Goal: Task Accomplishment & Management: Manage account settings

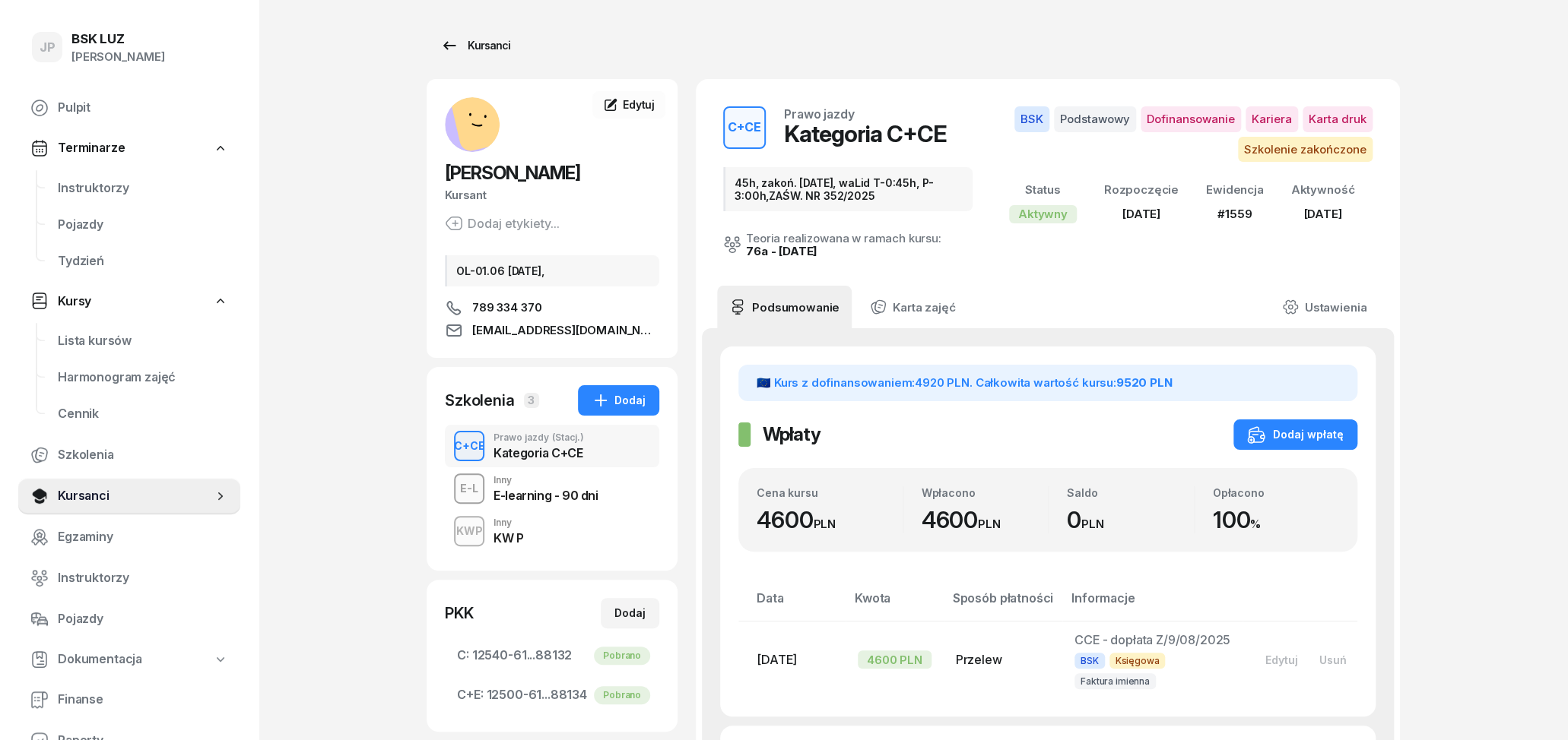
click at [453, 46] on icon at bounding box center [449, 44] width 13 height 8
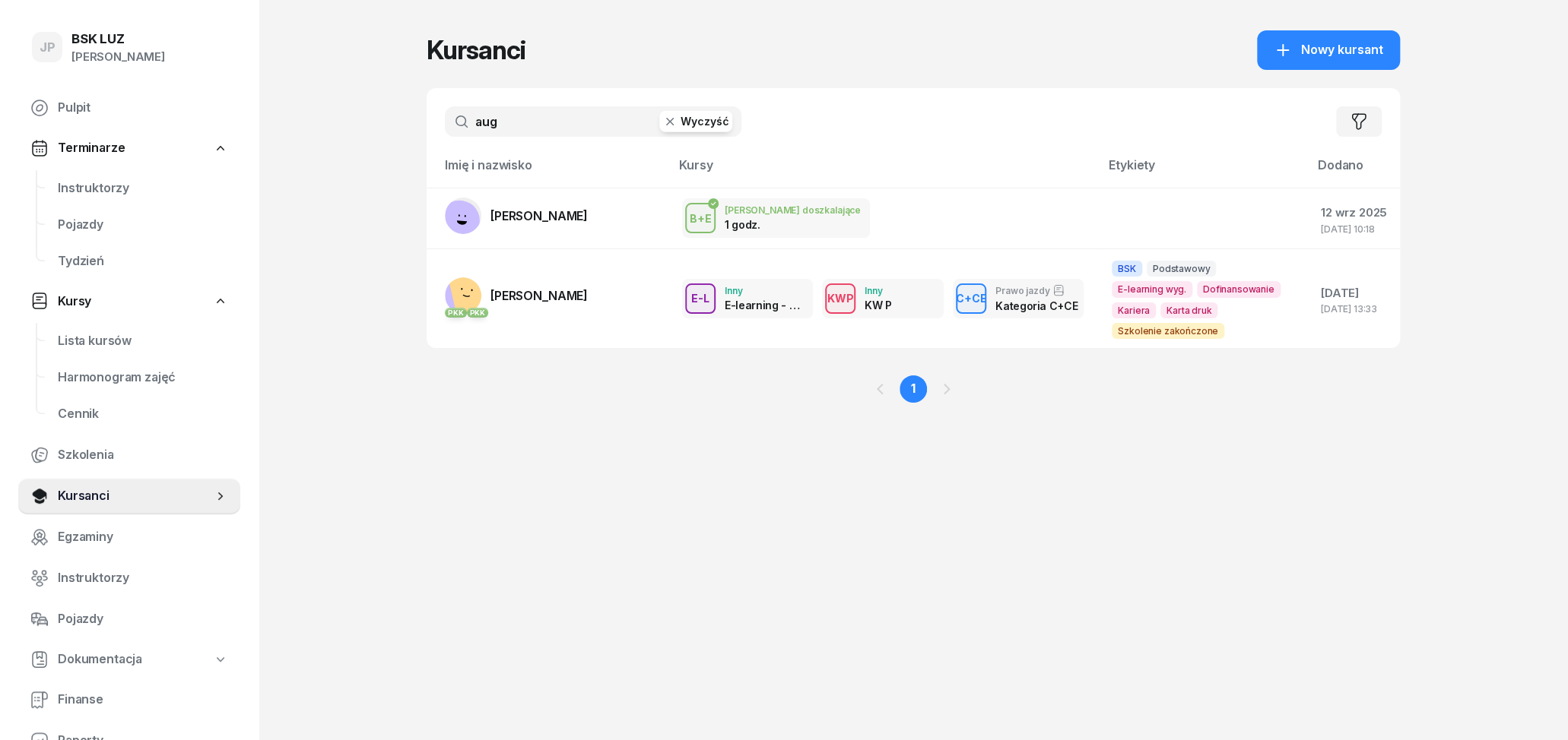
drag, startPoint x: 515, startPoint y: 126, endPoint x: 414, endPoint y: 126, distance: 101.0
click at [445, 126] on input "aug" at bounding box center [593, 122] width 296 height 31
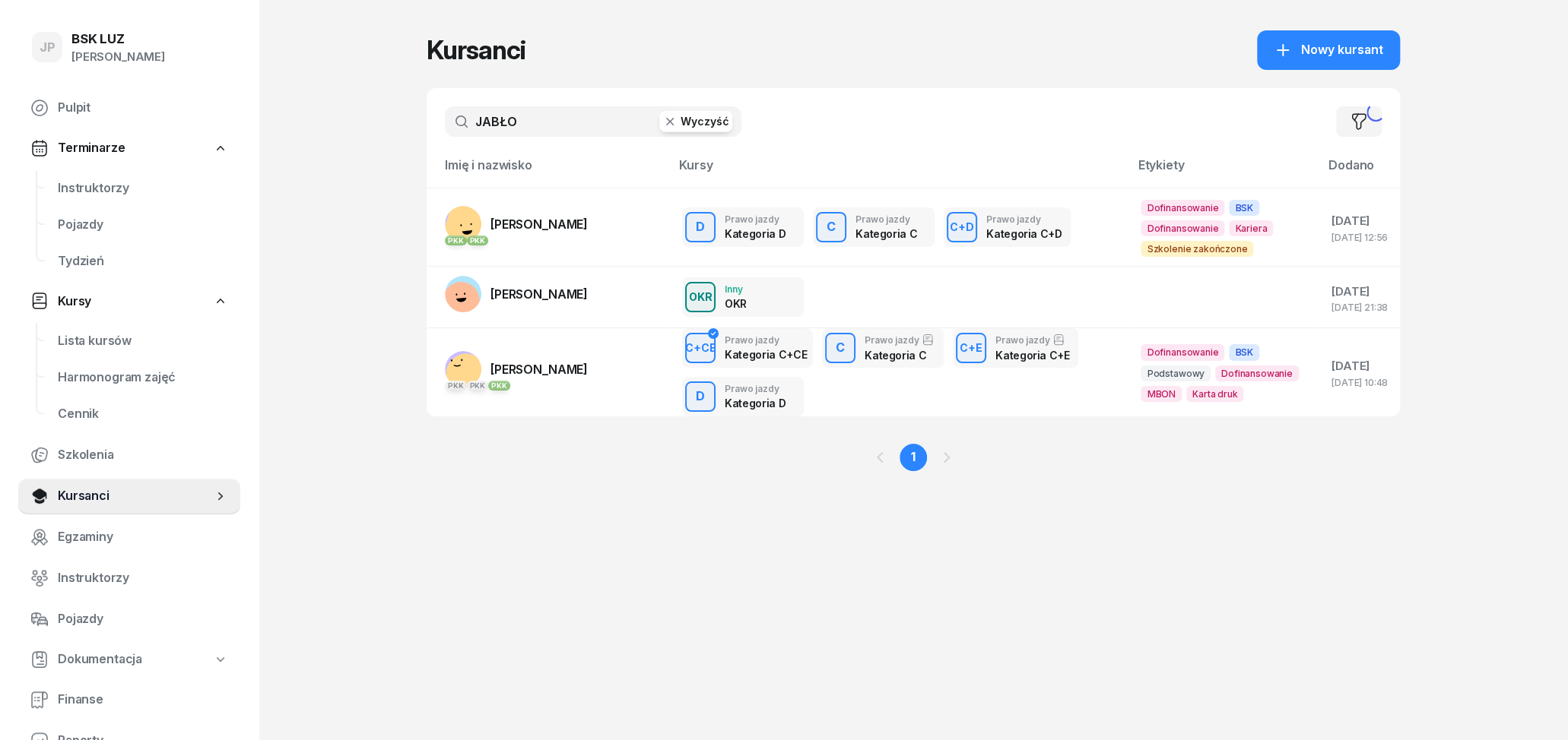
type input "JABŁO"
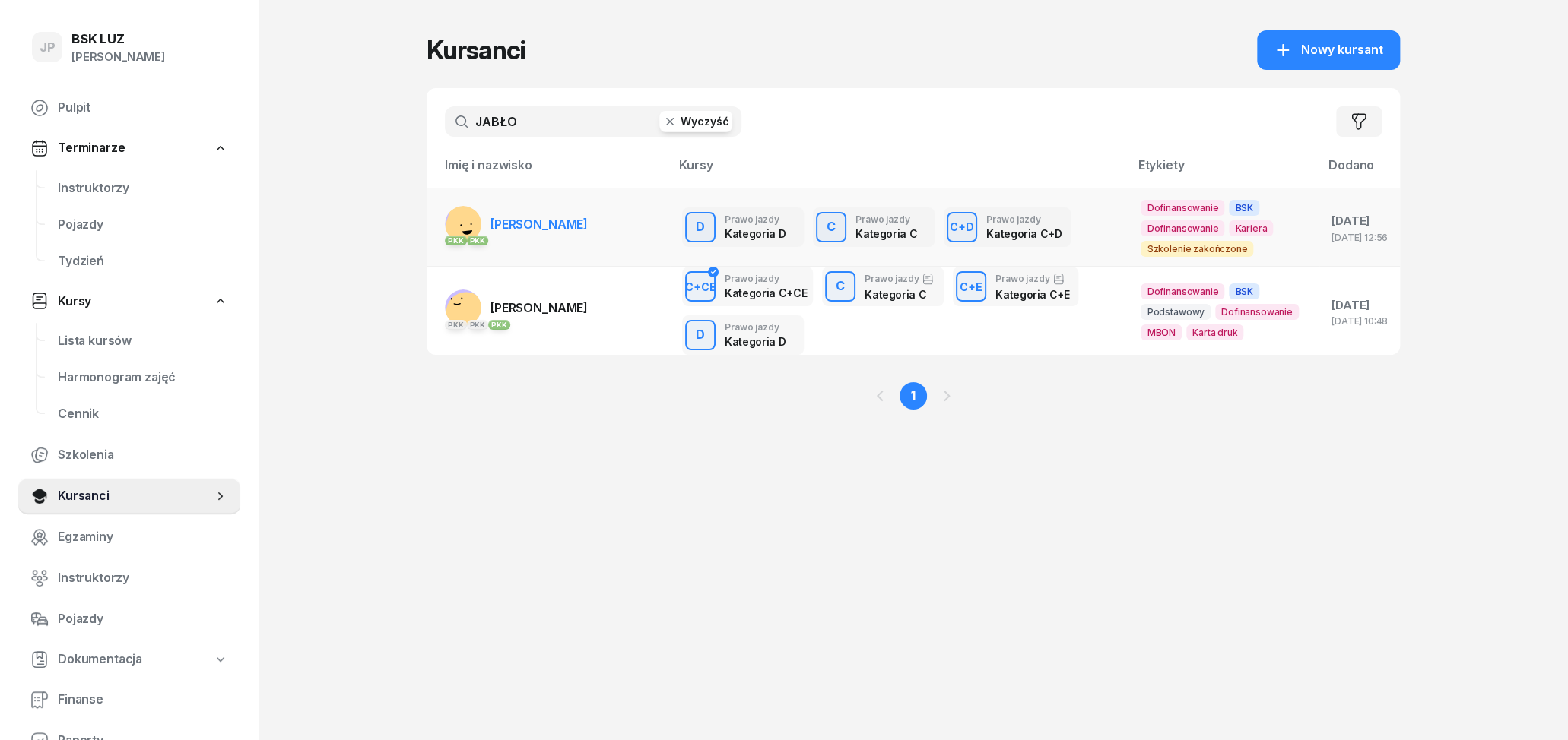
click at [557, 225] on span "[PERSON_NAME]" at bounding box center [540, 224] width 98 height 15
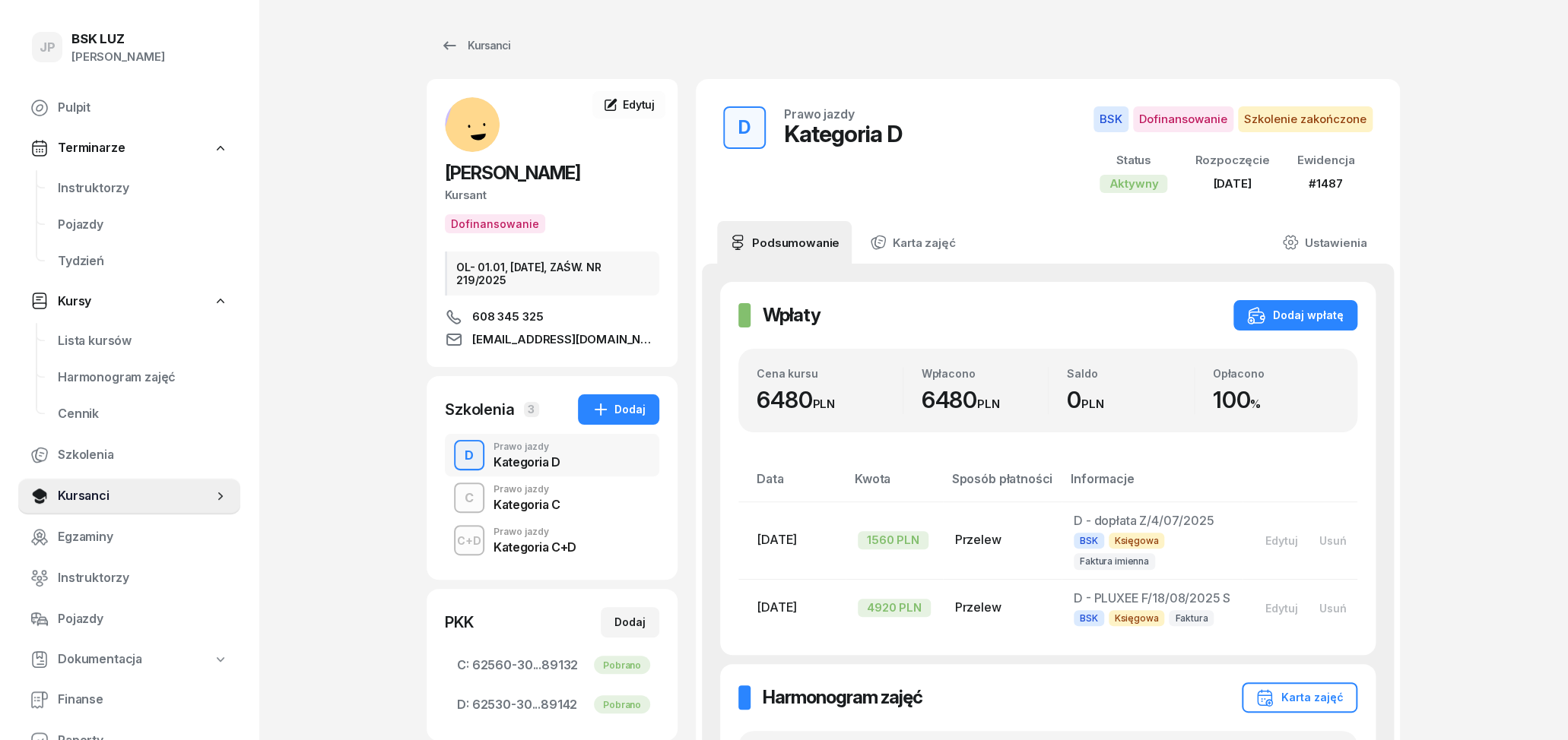
click at [543, 506] on div "Kategoria C" at bounding box center [527, 504] width 67 height 12
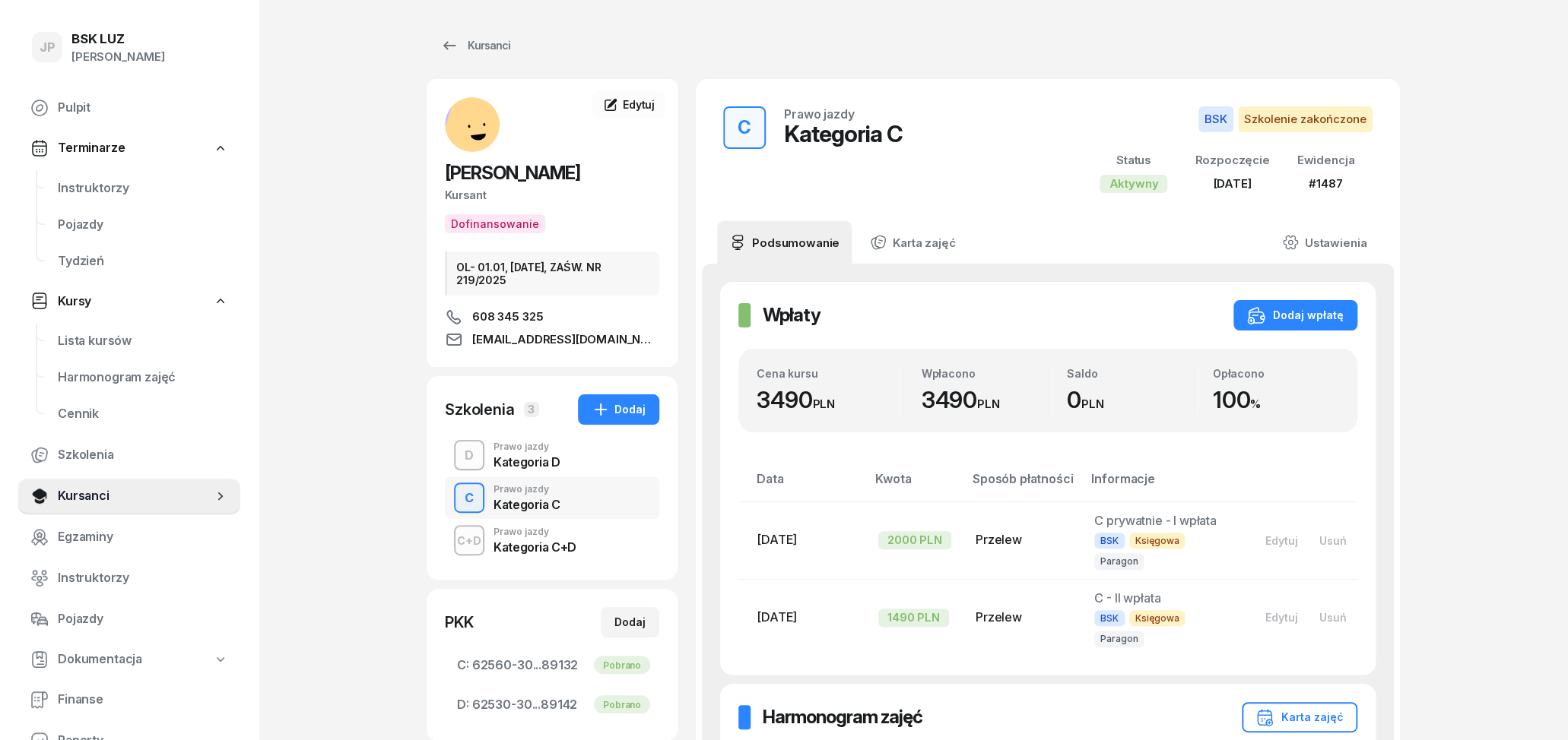
click at [543, 552] on div "Kategoria C+D" at bounding box center [535, 547] width 83 height 12
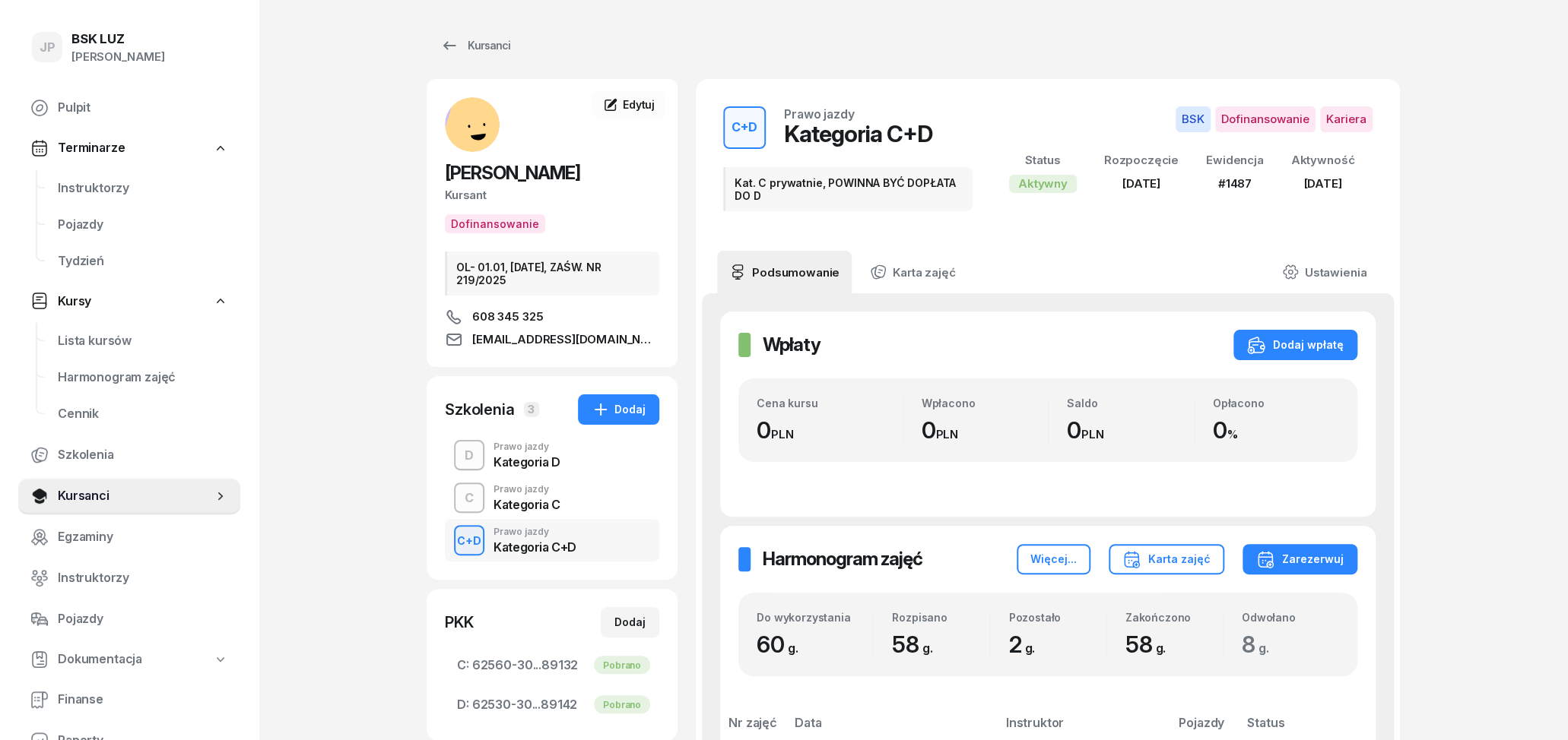
click at [539, 511] on div "Kategoria C" at bounding box center [527, 504] width 67 height 12
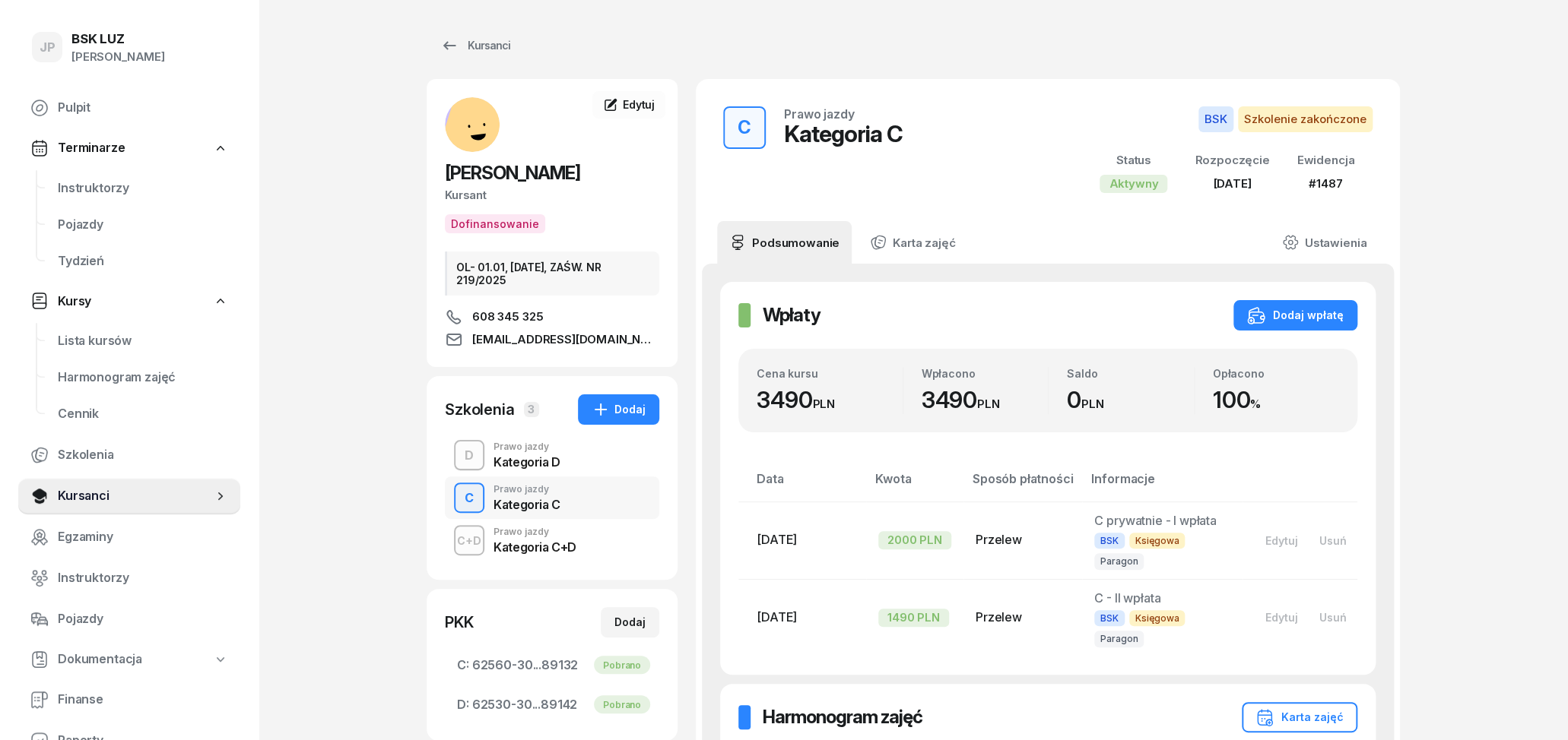
click at [517, 456] on div "Kategoria D" at bounding box center [527, 462] width 67 height 12
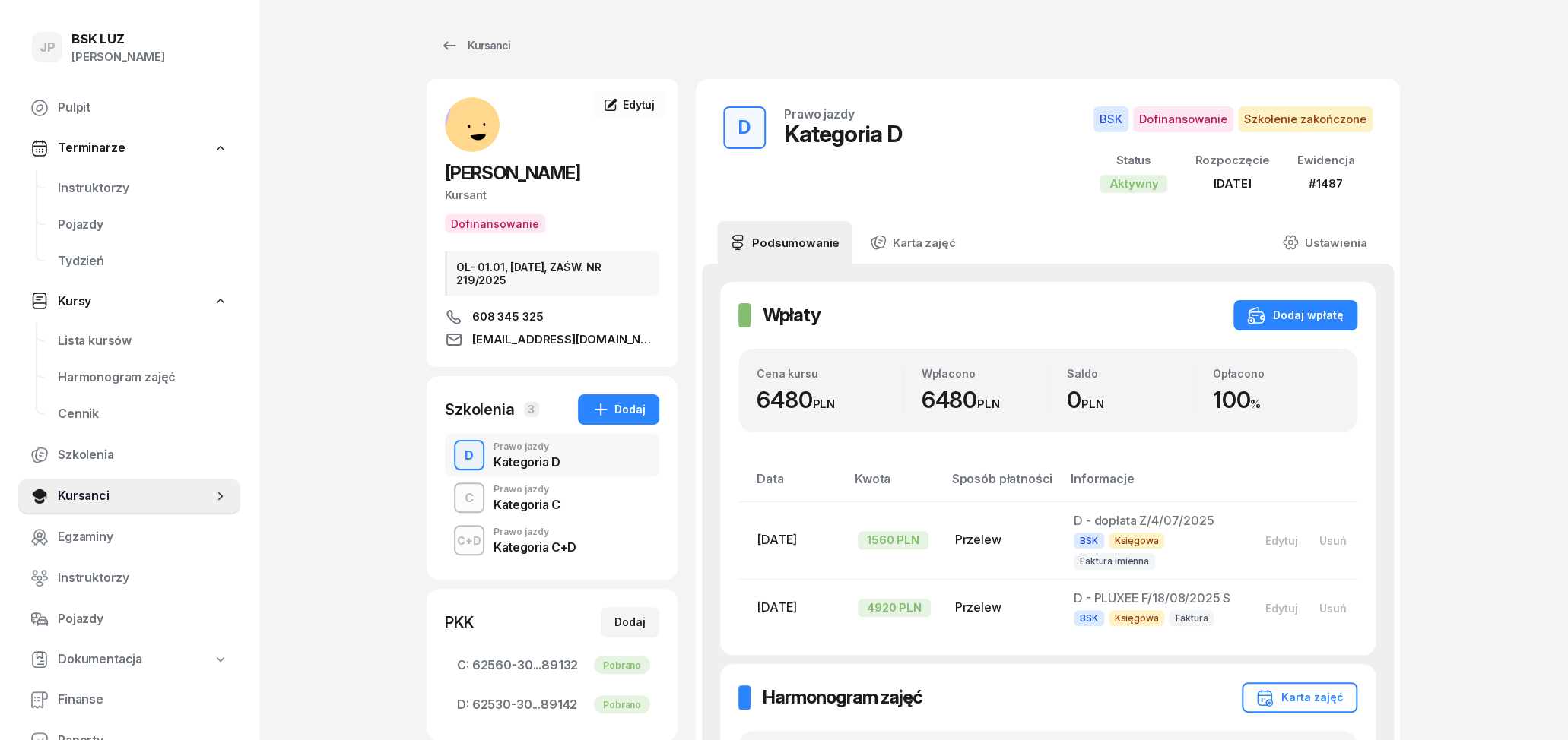
click at [525, 494] on div "Prawo jazdy" at bounding box center [527, 490] width 67 height 9
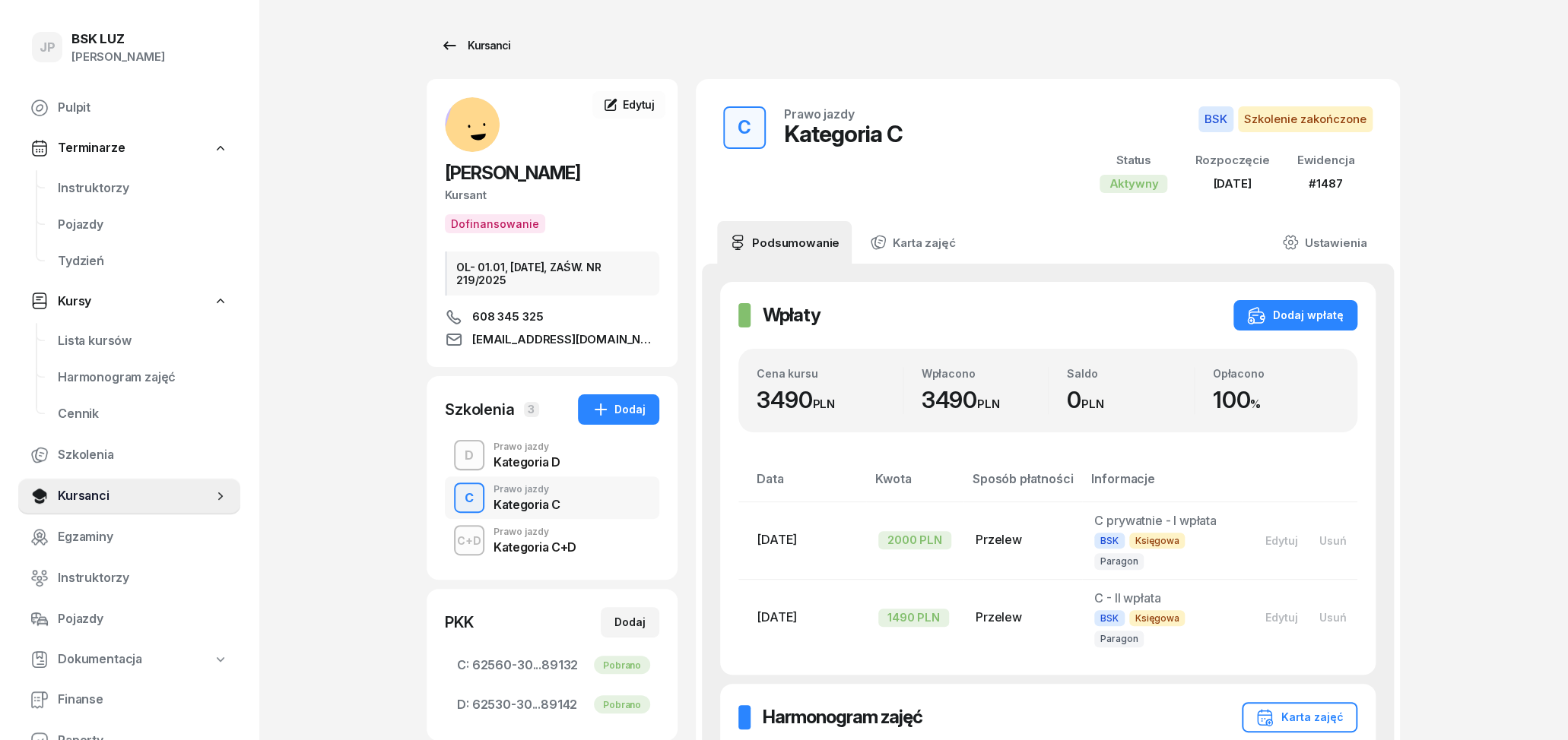
click at [435, 43] on link "Kursanci" at bounding box center [475, 46] width 98 height 31
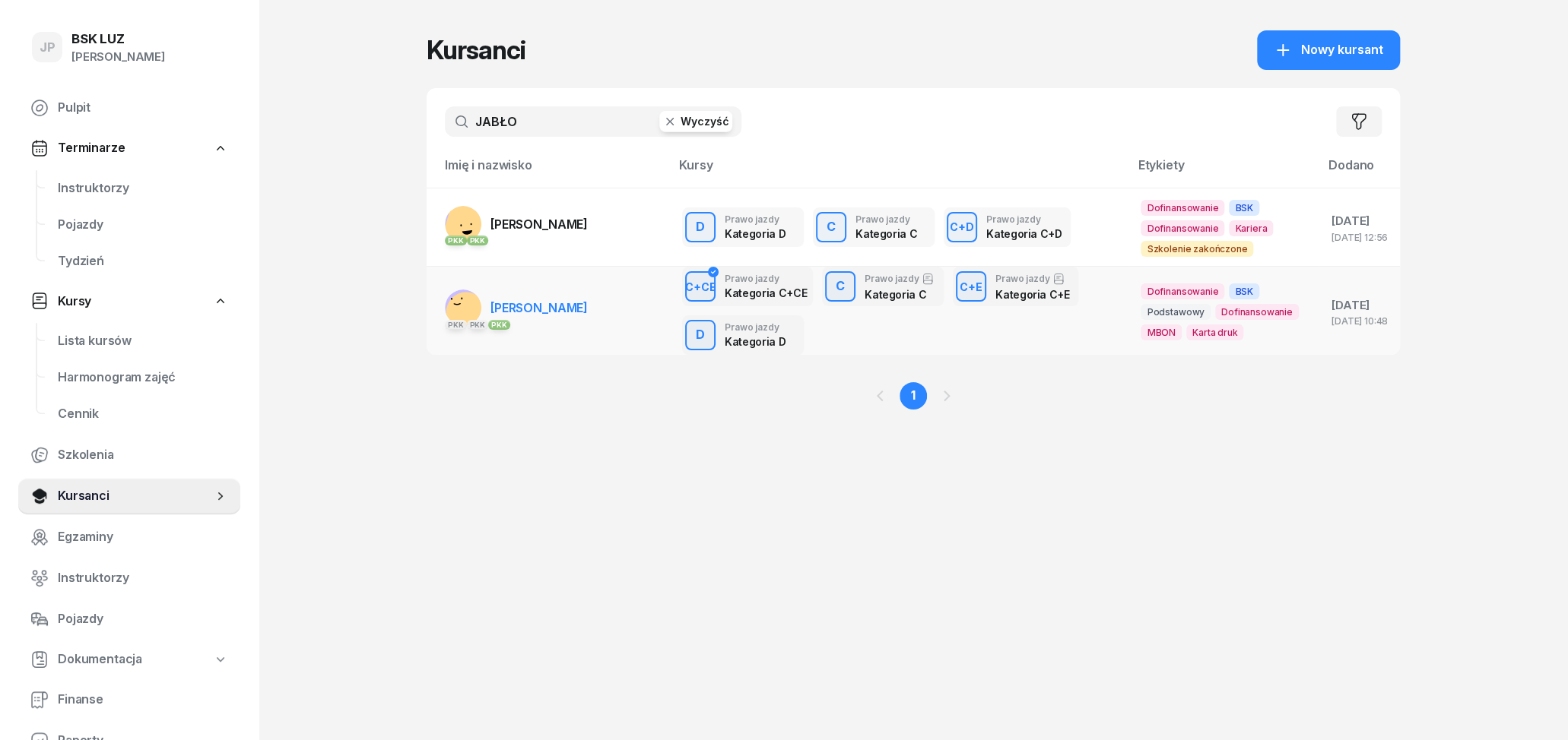
click at [564, 314] on span "[PERSON_NAME]" at bounding box center [540, 307] width 98 height 15
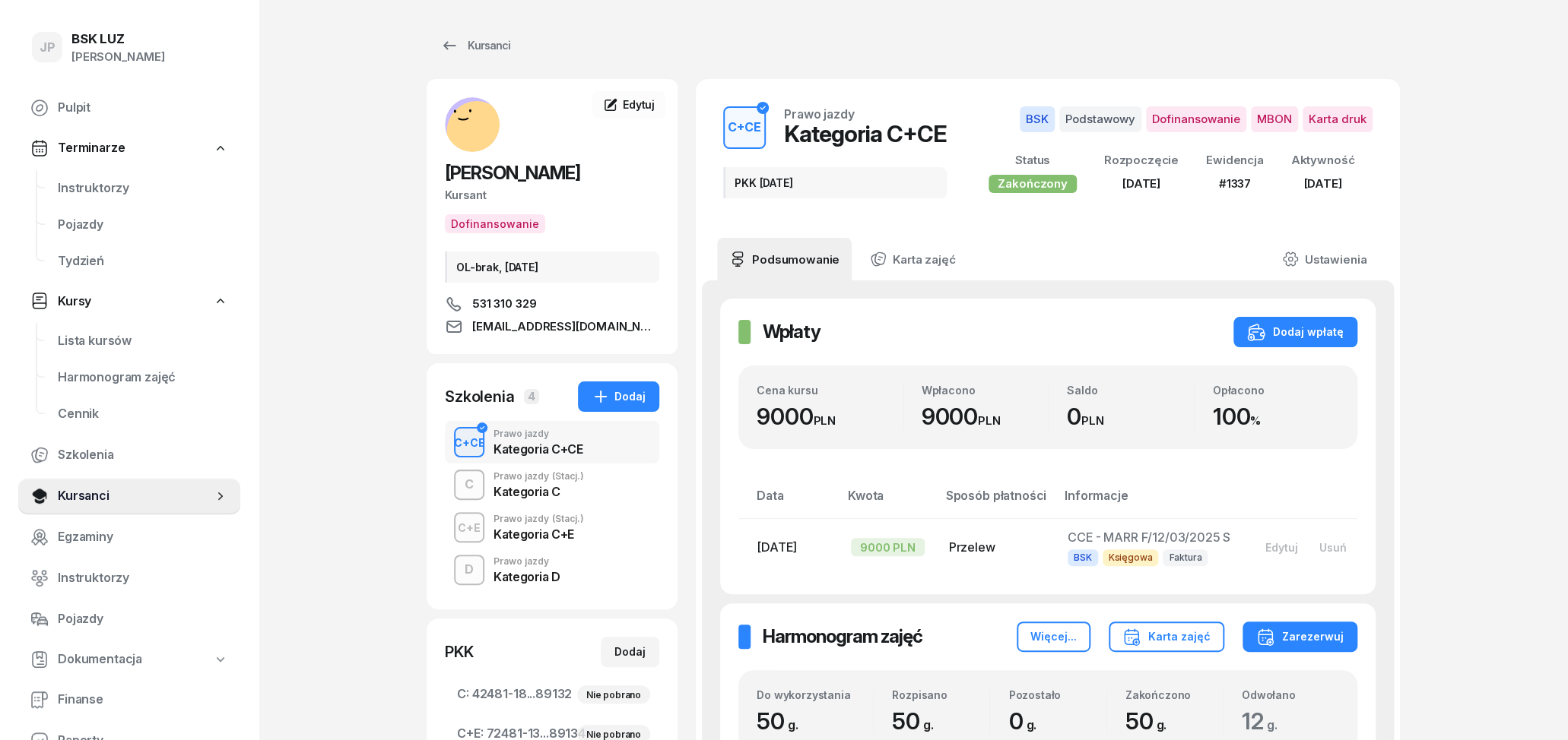
click at [552, 573] on div "Kategoria D" at bounding box center [527, 576] width 67 height 12
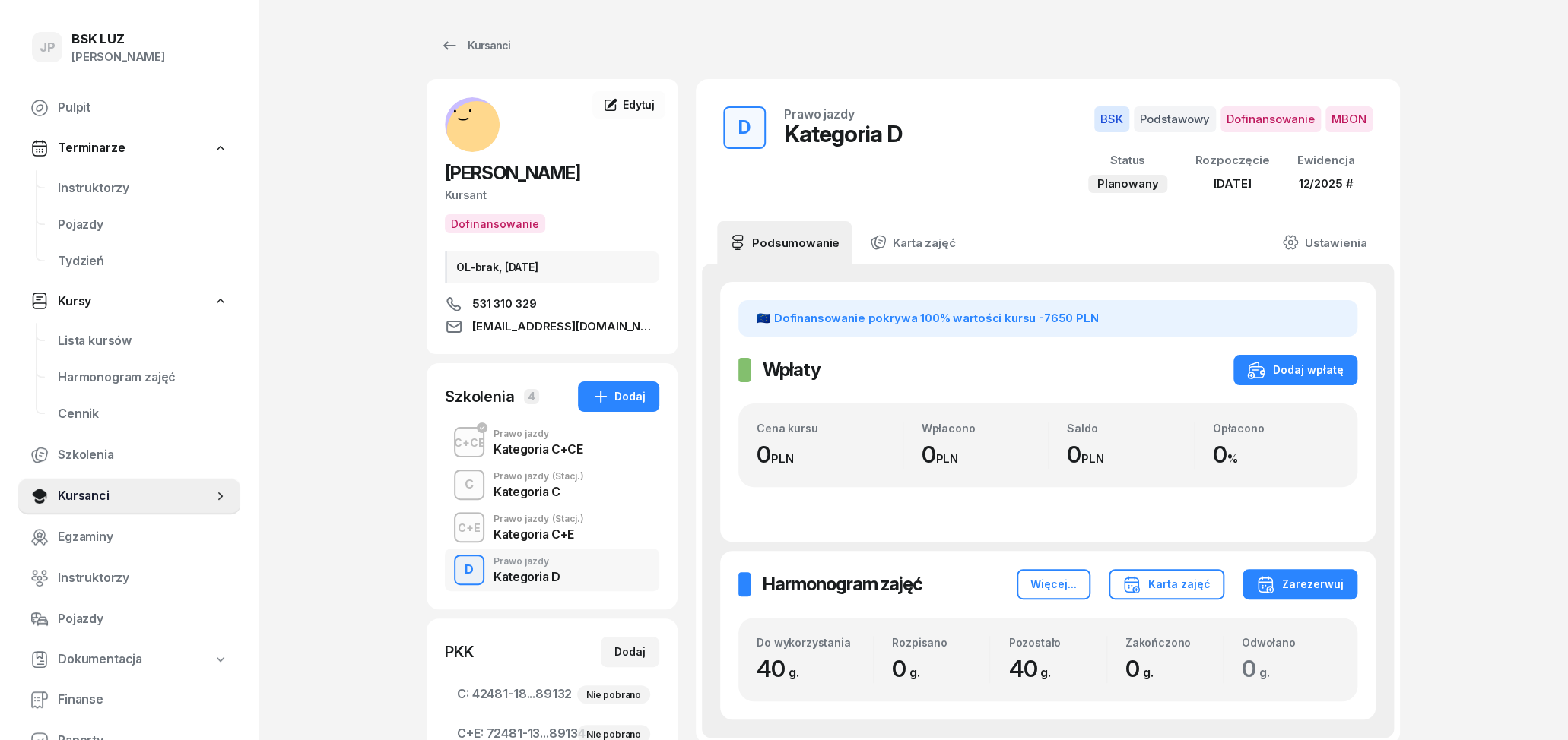
click at [504, 445] on div "Kategoria C+CE" at bounding box center [538, 448] width 89 height 12
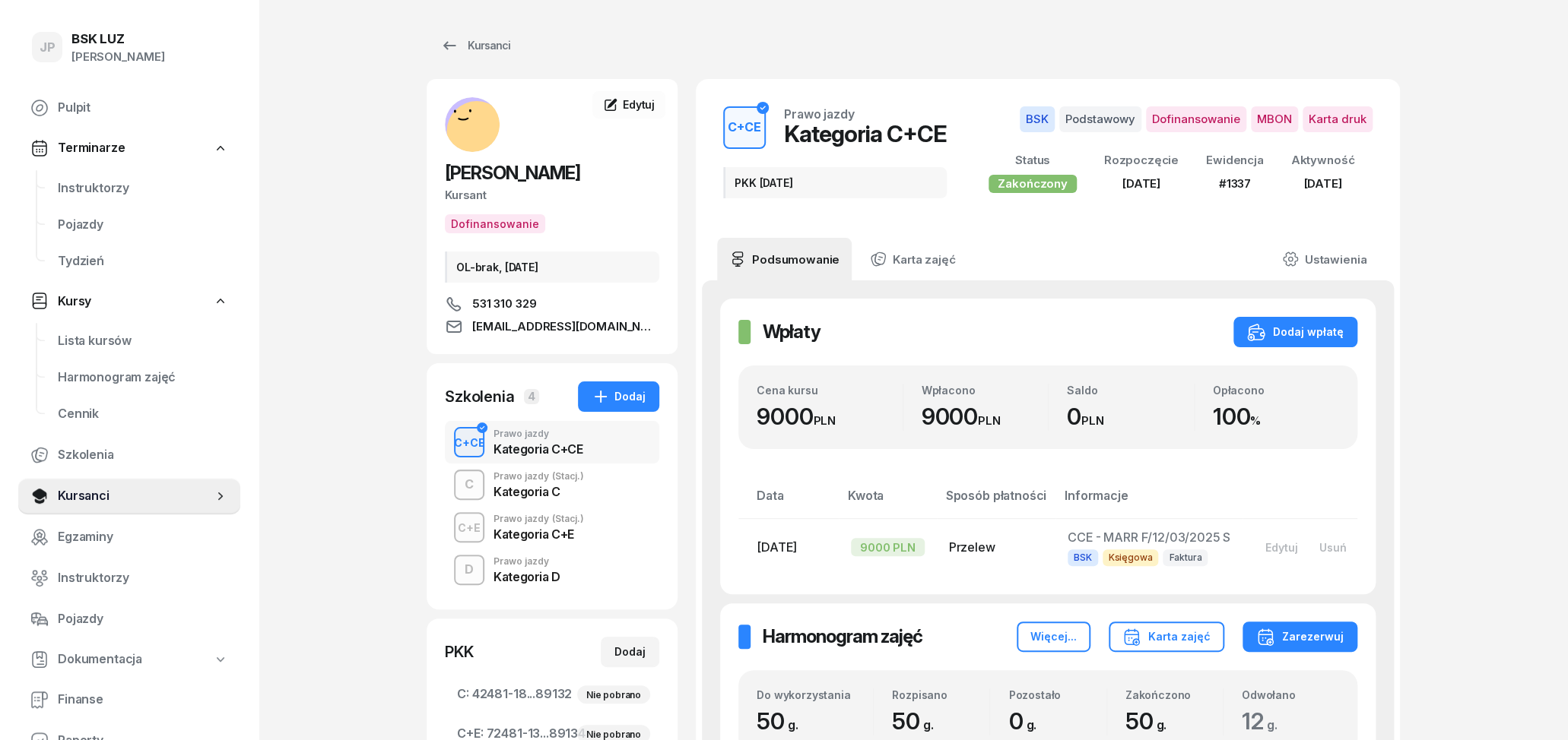
click at [516, 491] on div "Kategoria C" at bounding box center [539, 492] width 90 height 12
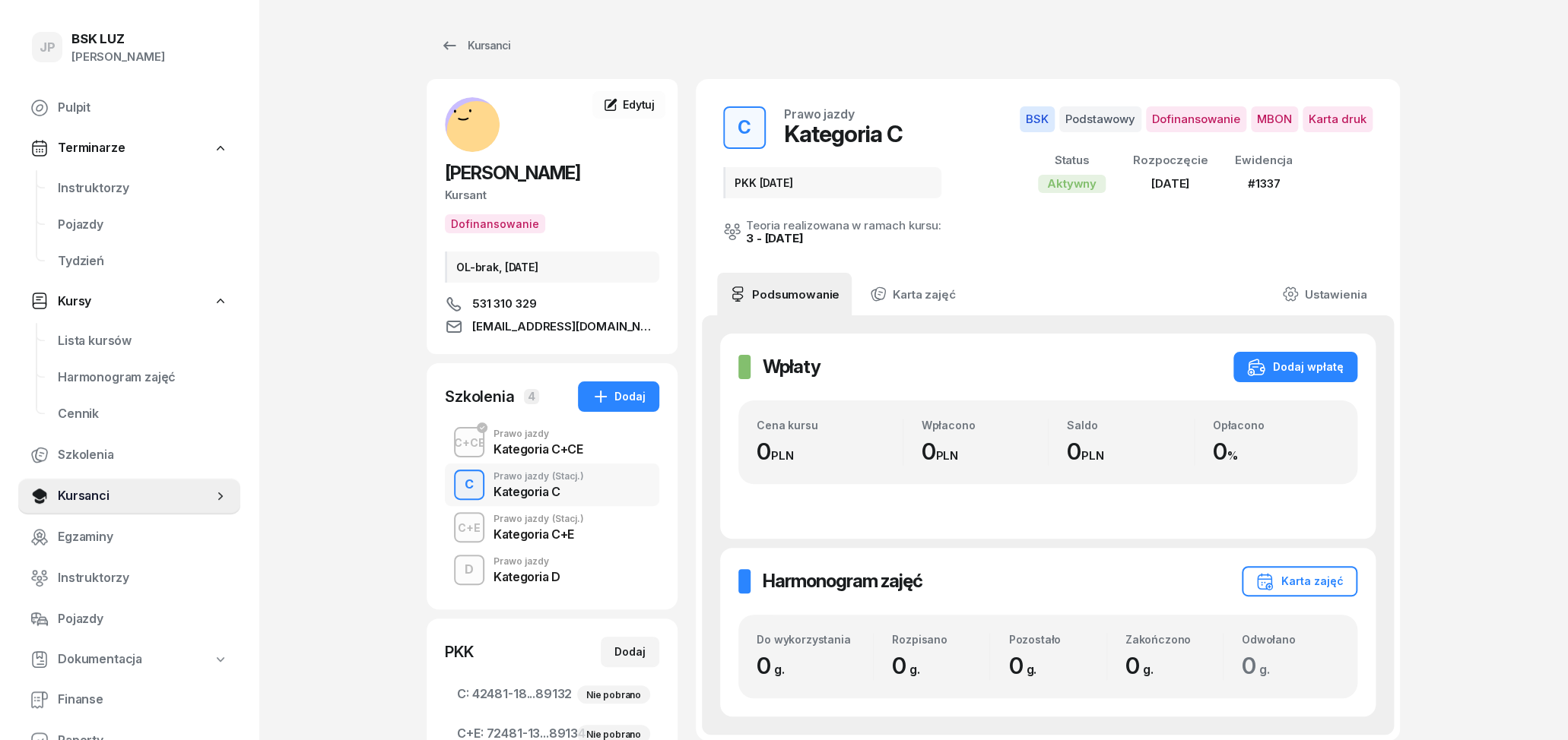
click at [542, 530] on div "Kategoria C+E" at bounding box center [539, 534] width 90 height 12
click at [557, 567] on div "Kategoria D" at bounding box center [527, 575] width 67 height 17
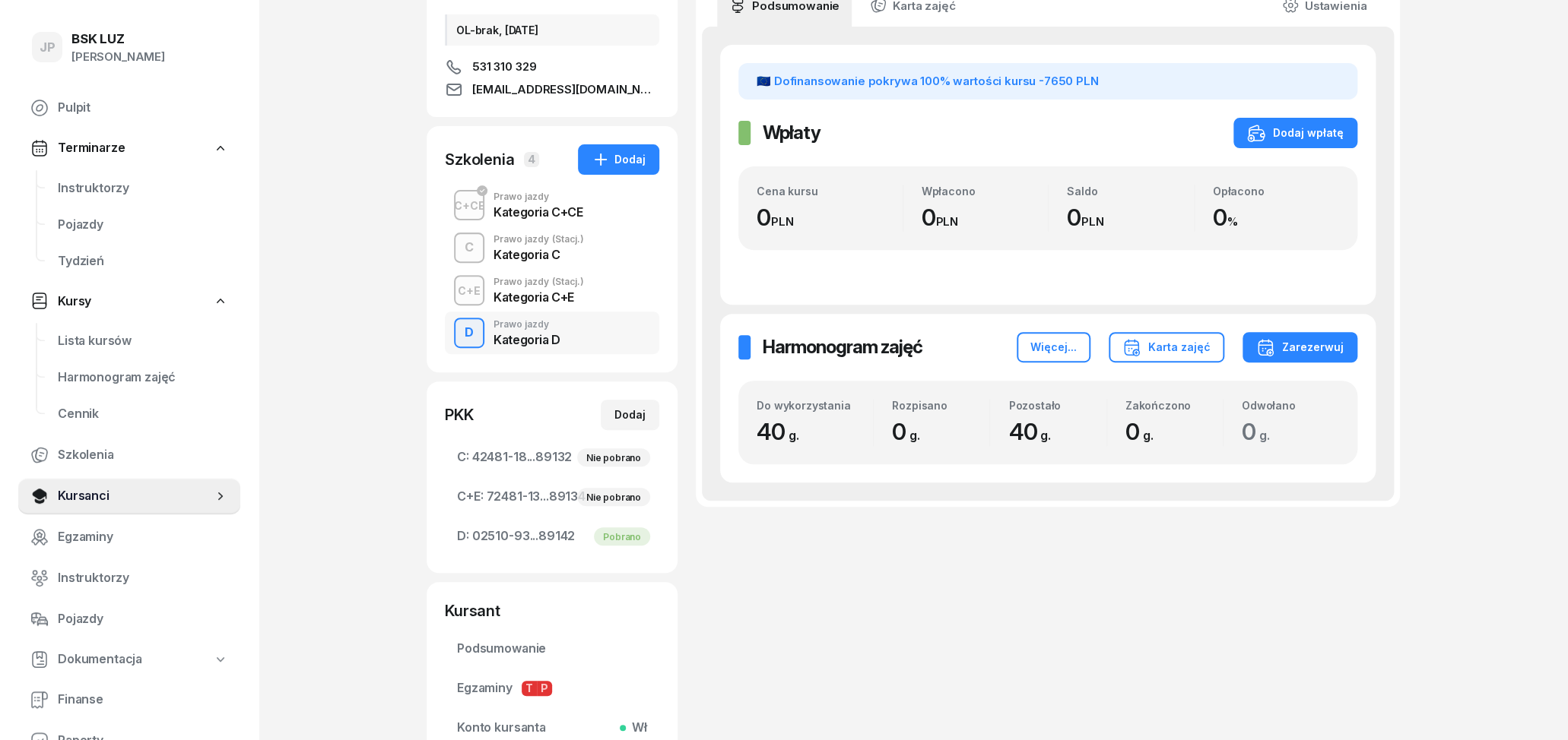
scroll to position [158, 0]
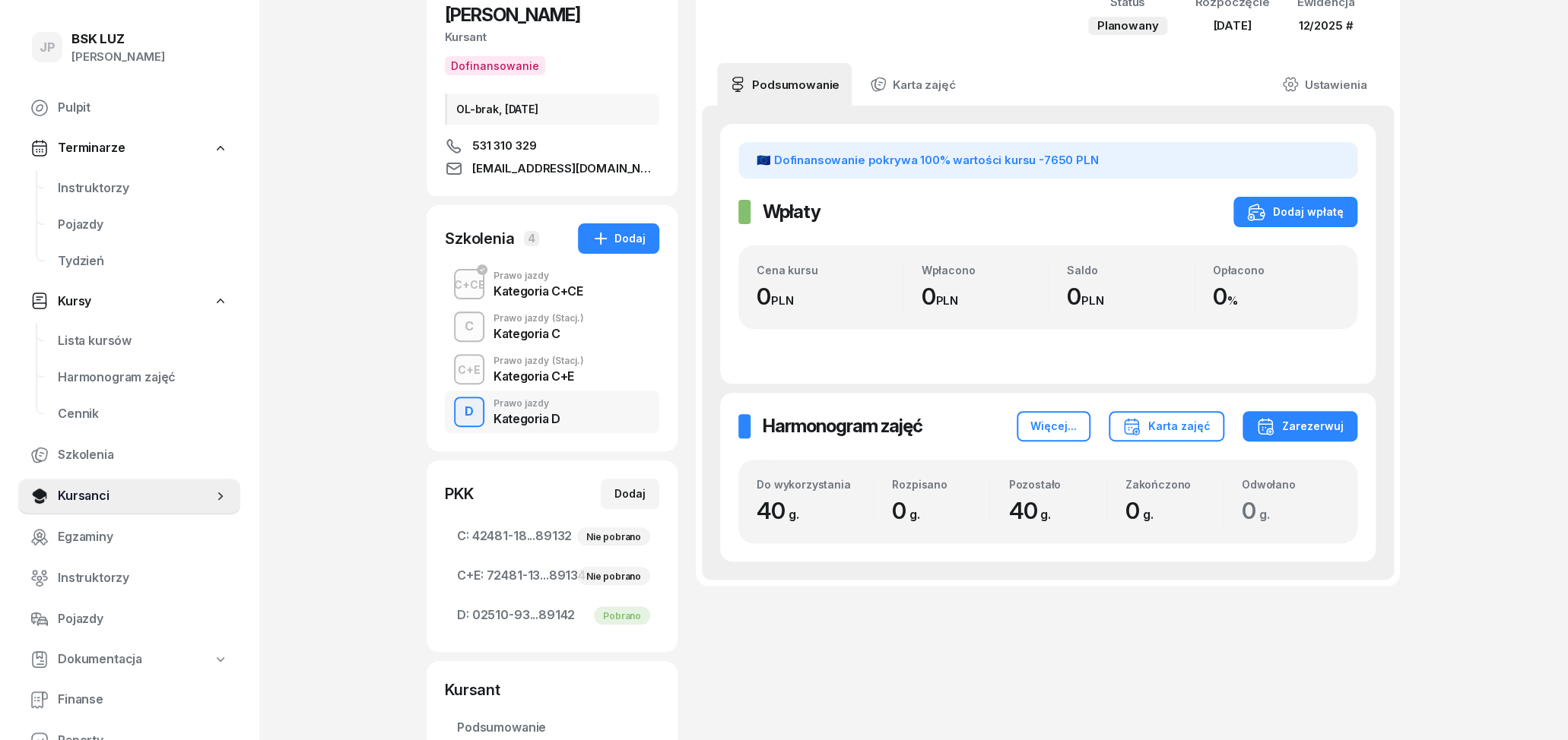
click at [547, 287] on div "Kategoria C+CE" at bounding box center [538, 290] width 89 height 12
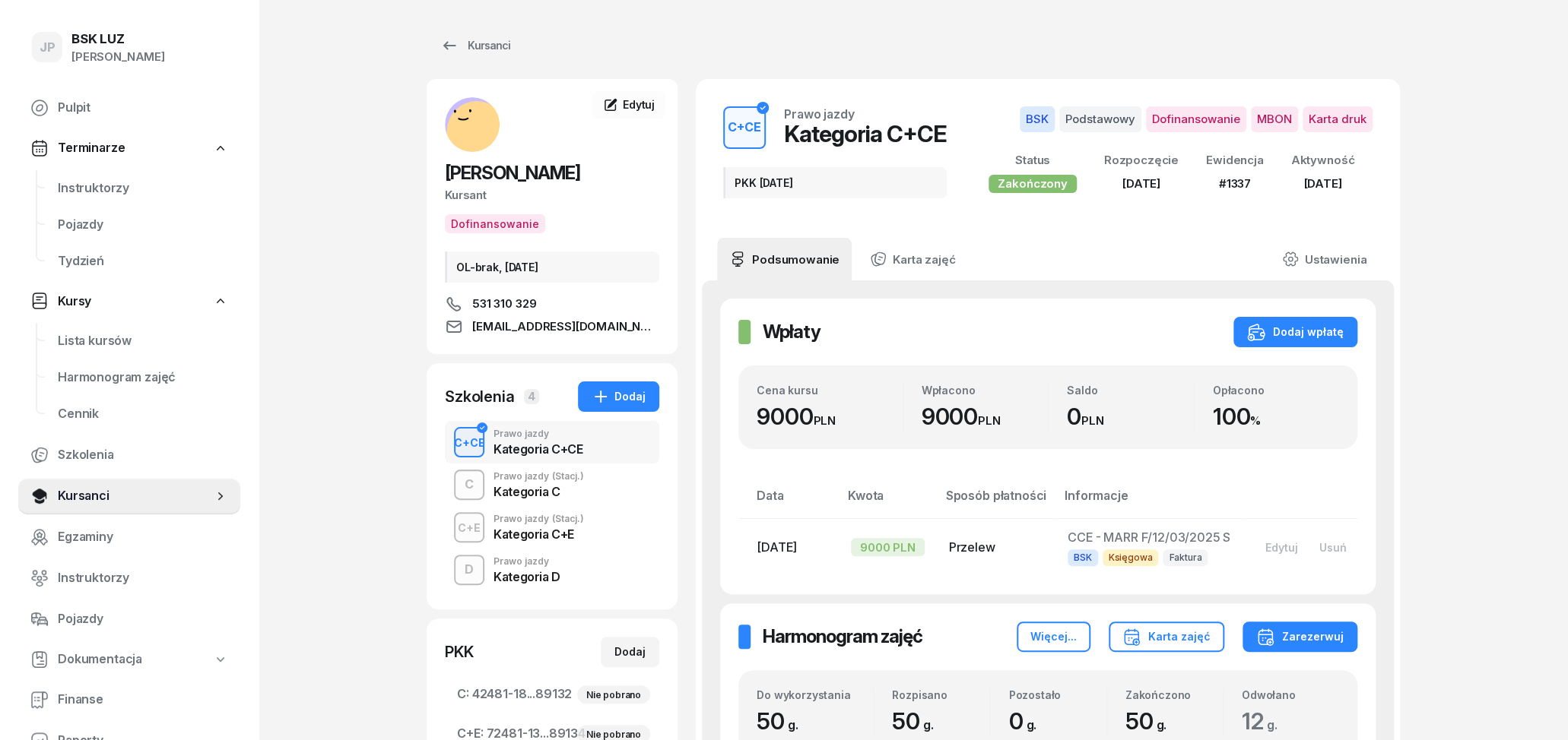
click at [545, 582] on div "Kategoria D" at bounding box center [527, 576] width 67 height 12
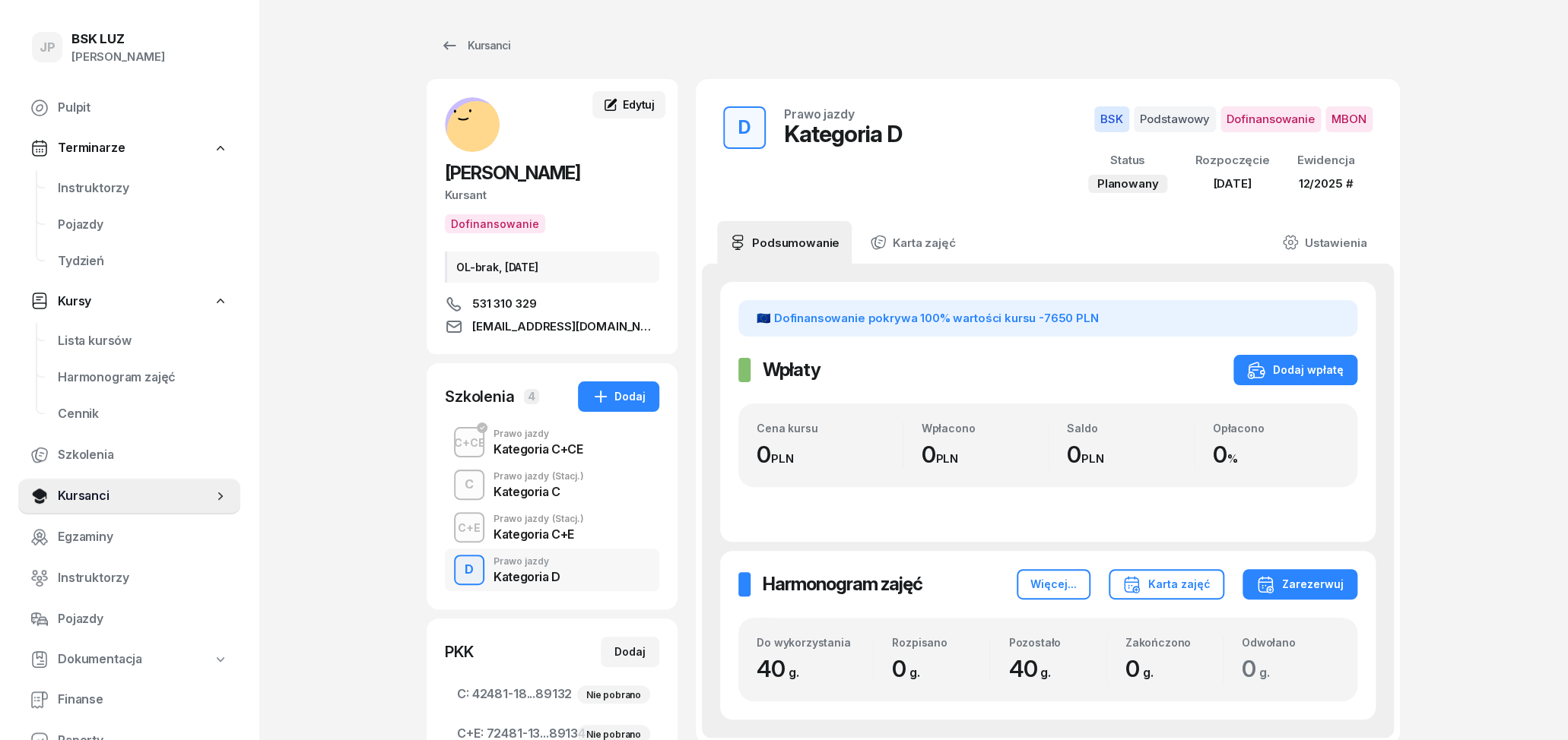
click at [638, 103] on span "Edytuj" at bounding box center [638, 105] width 32 height 13
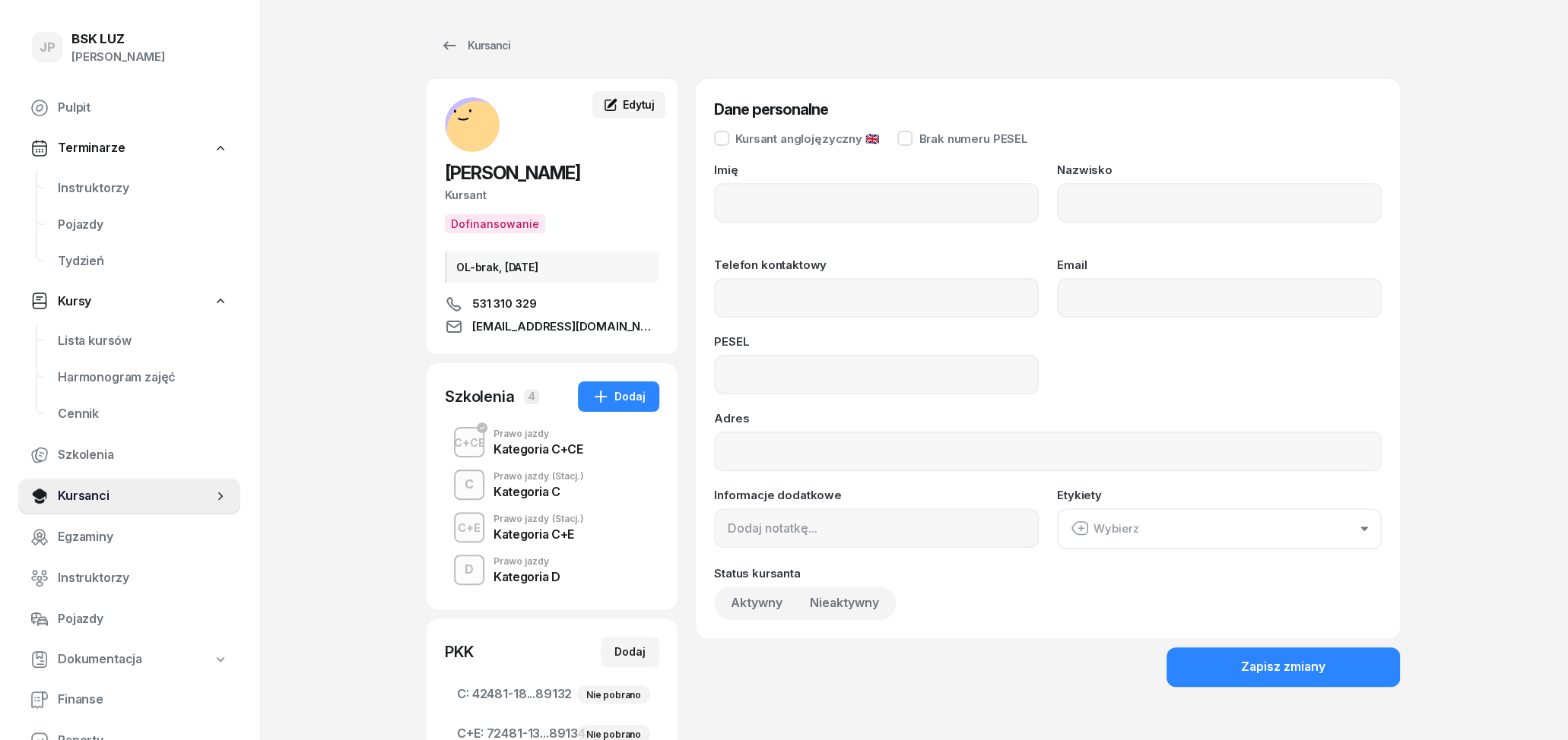
type input "[PERSON_NAME]"
type input "531 310 329"
type input "[EMAIL_ADDRESS][DOMAIN_NAME]"
type input "87050105411"
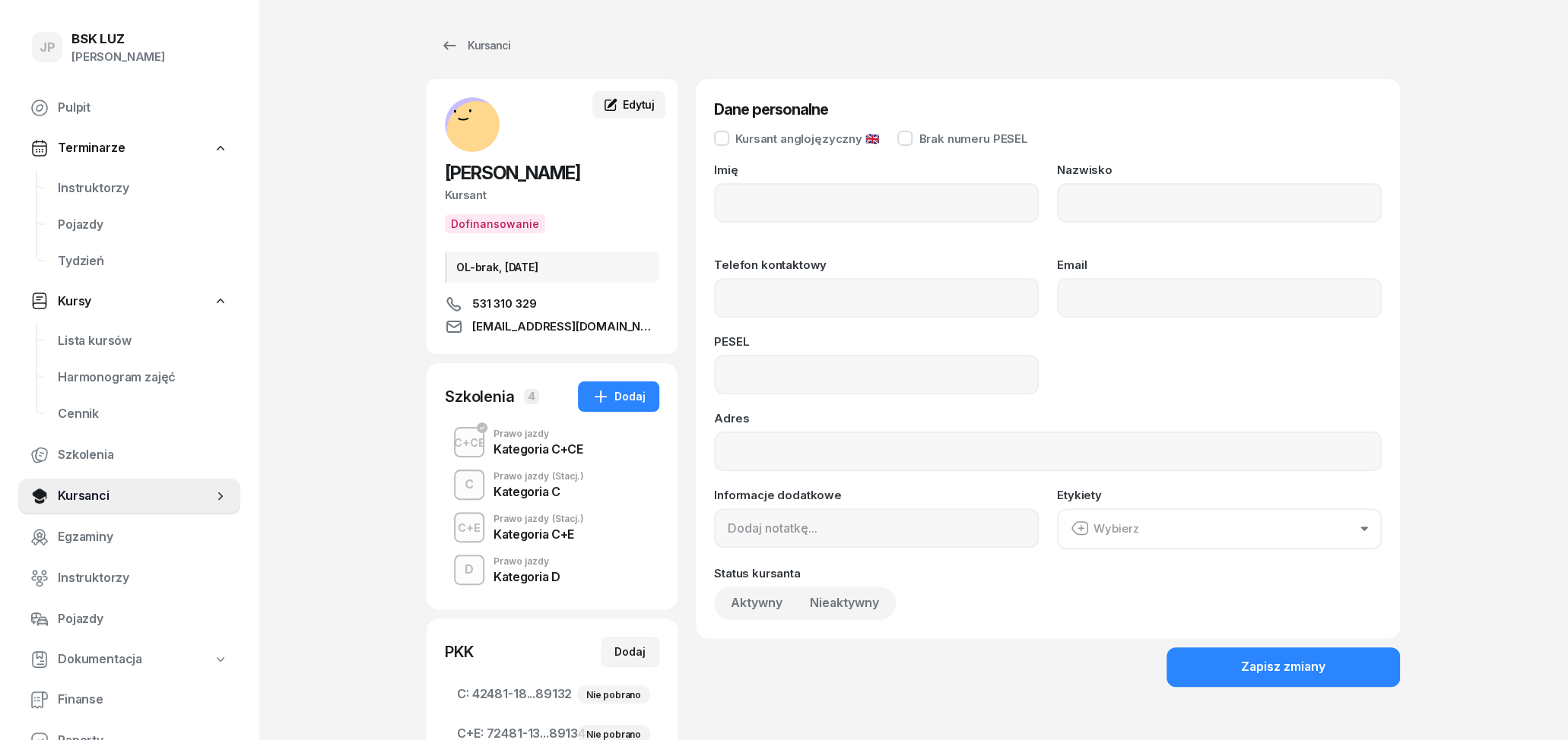
type input "OL-brak, [DATE]"
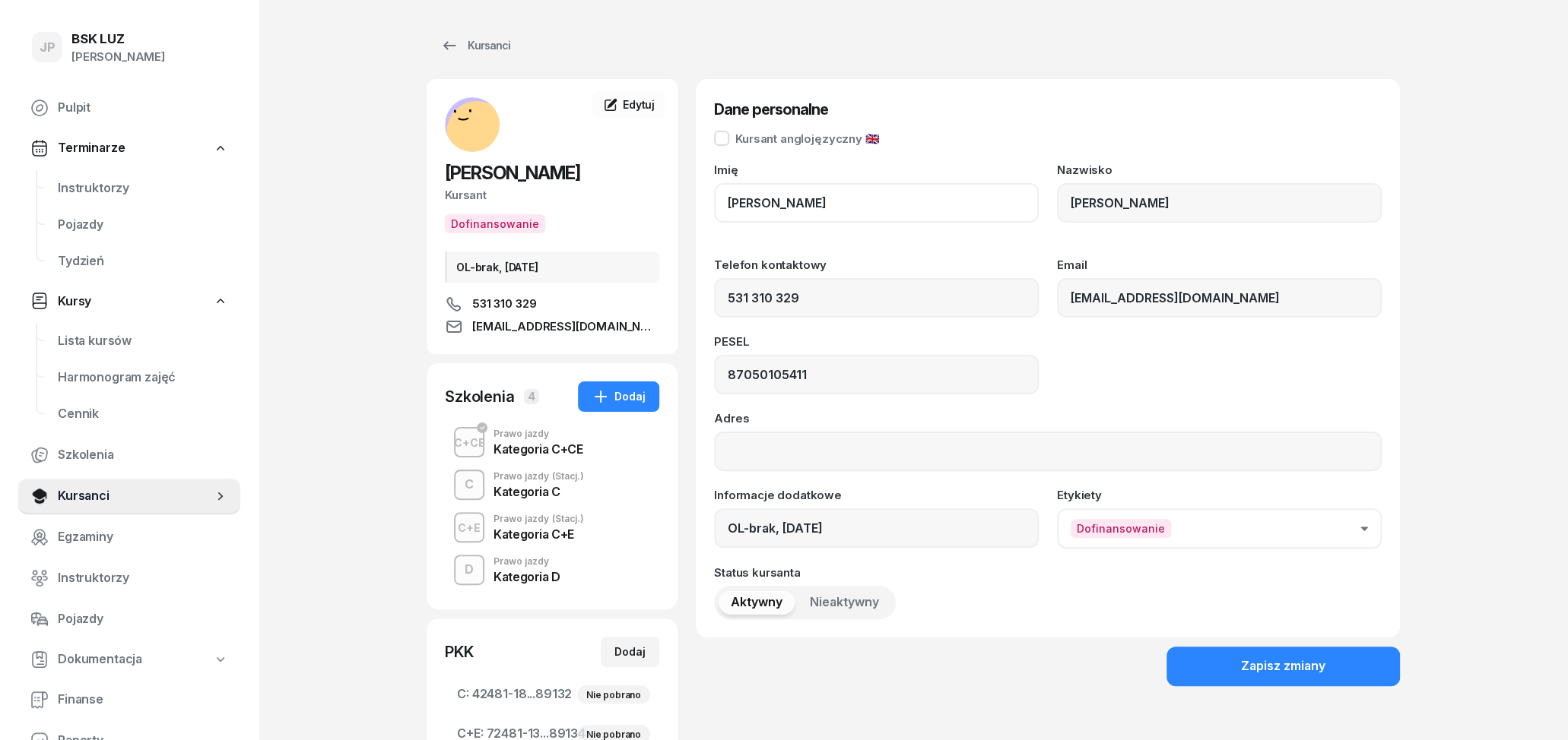
drag, startPoint x: 793, startPoint y: 191, endPoint x: 711, endPoint y: 191, distance: 82.0
click at [711, 191] on div "Dane personalne Kursant anglojęzyczny 🇬🇧 Imię [PERSON_NAME] [PERSON_NAME] Telef…" at bounding box center [1047, 358] width 704 height 558
drag, startPoint x: 790, startPoint y: 197, endPoint x: 721, endPoint y: 203, distance: 69.3
click at [721, 203] on input "[PERSON_NAME]" at bounding box center [876, 203] width 324 height 40
click at [1207, 210] on input "[PERSON_NAME]" at bounding box center [1218, 203] width 324 height 40
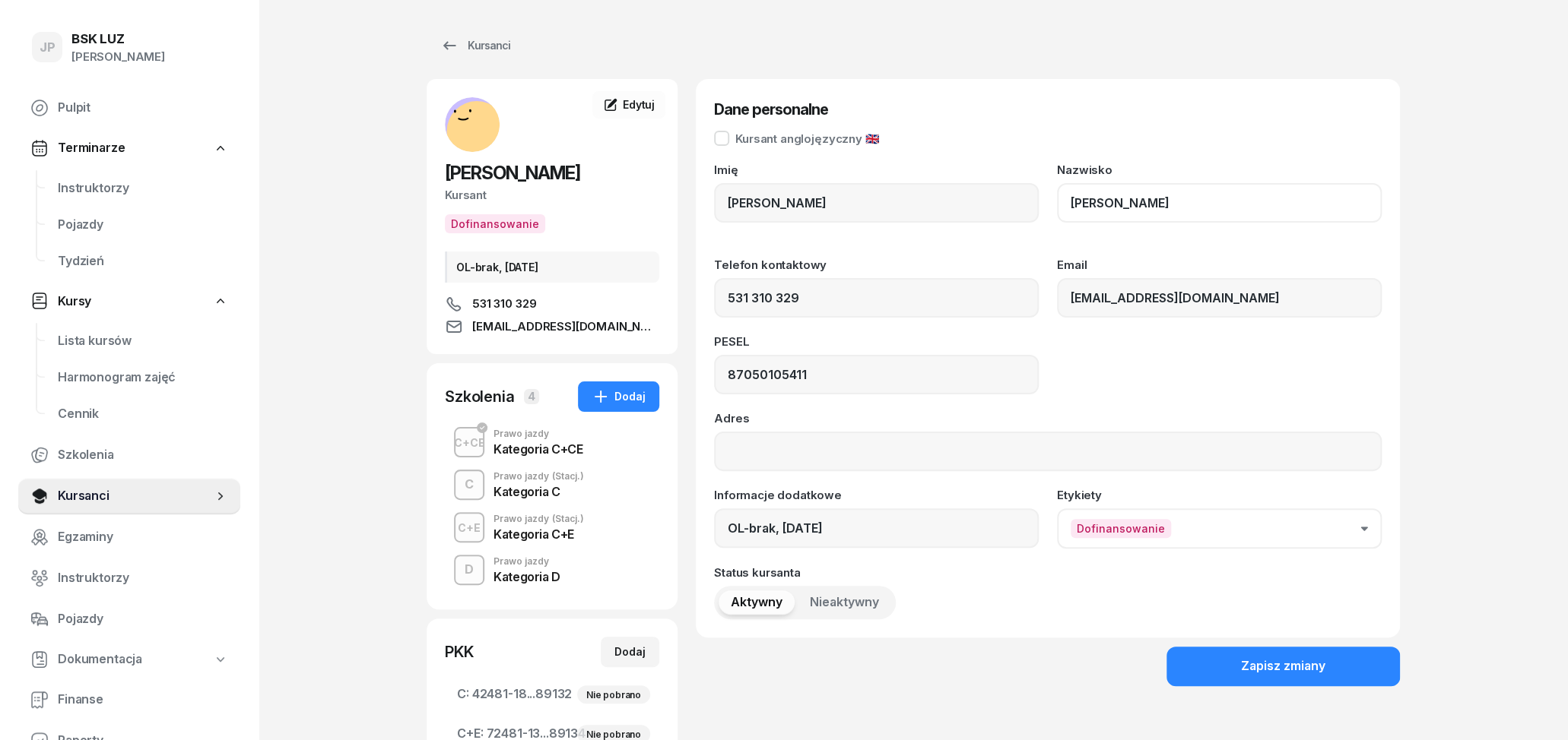
drag, startPoint x: 1207, startPoint y: 209, endPoint x: 1090, endPoint y: 205, distance: 117.1
click at [1090, 205] on input "[PERSON_NAME]" at bounding box center [1218, 203] width 324 height 40
drag, startPoint x: 831, startPoint y: 376, endPoint x: 695, endPoint y: 376, distance: 136.0
click at [714, 376] on input "87050105411" at bounding box center [876, 375] width 324 height 40
drag, startPoint x: 844, startPoint y: 297, endPoint x: 718, endPoint y: 282, distance: 126.9
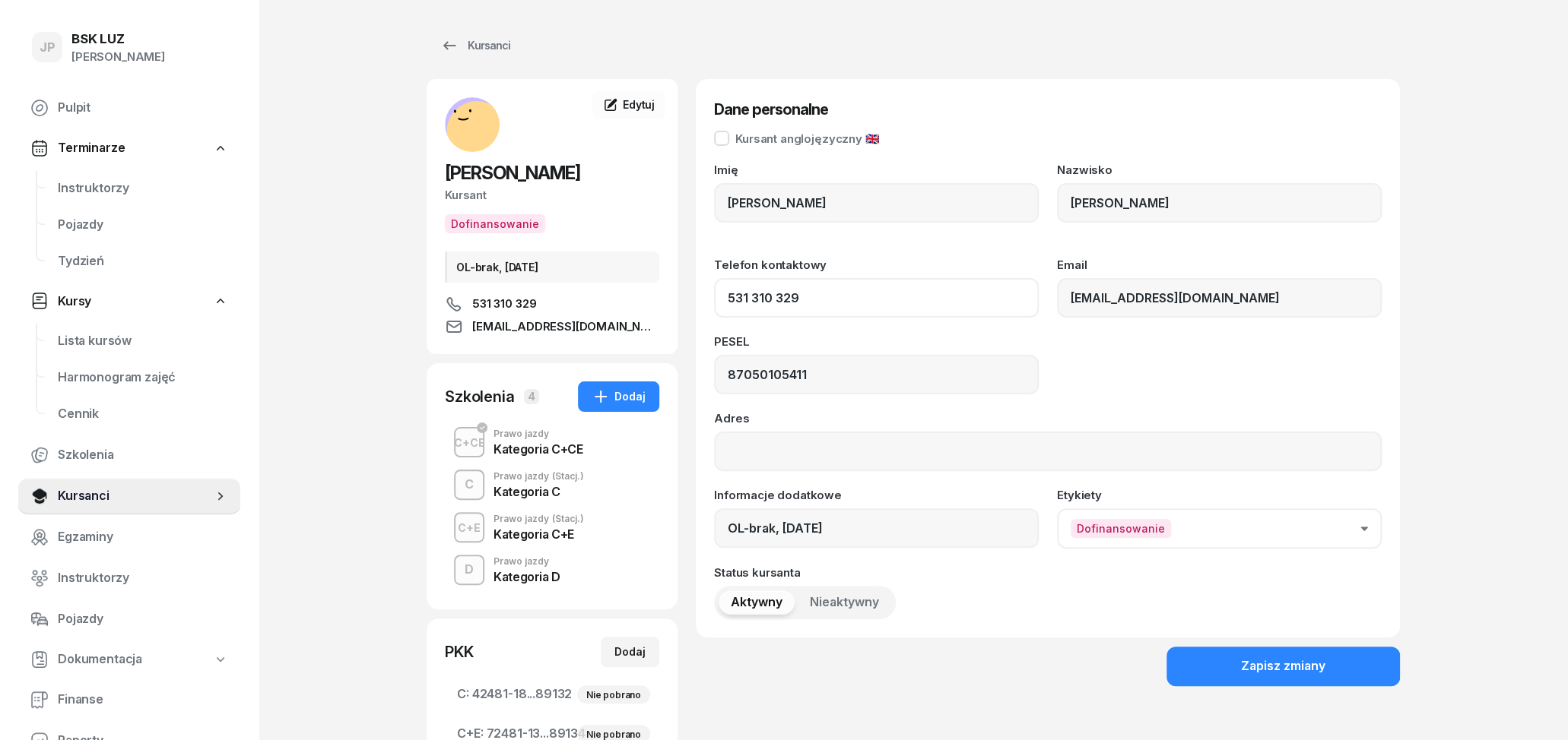
click at [718, 282] on input "531 310 329" at bounding box center [876, 298] width 324 height 40
click at [856, 422] on div "Adres" at bounding box center [1047, 442] width 668 height 59
click at [1247, 298] on input "[EMAIL_ADDRESS][DOMAIN_NAME]" at bounding box center [1218, 298] width 324 height 40
drag, startPoint x: 1247, startPoint y: 298, endPoint x: 1052, endPoint y: 298, distance: 195.0
click at [1056, 298] on input "[EMAIL_ADDRESS][DOMAIN_NAME]" at bounding box center [1218, 298] width 324 height 40
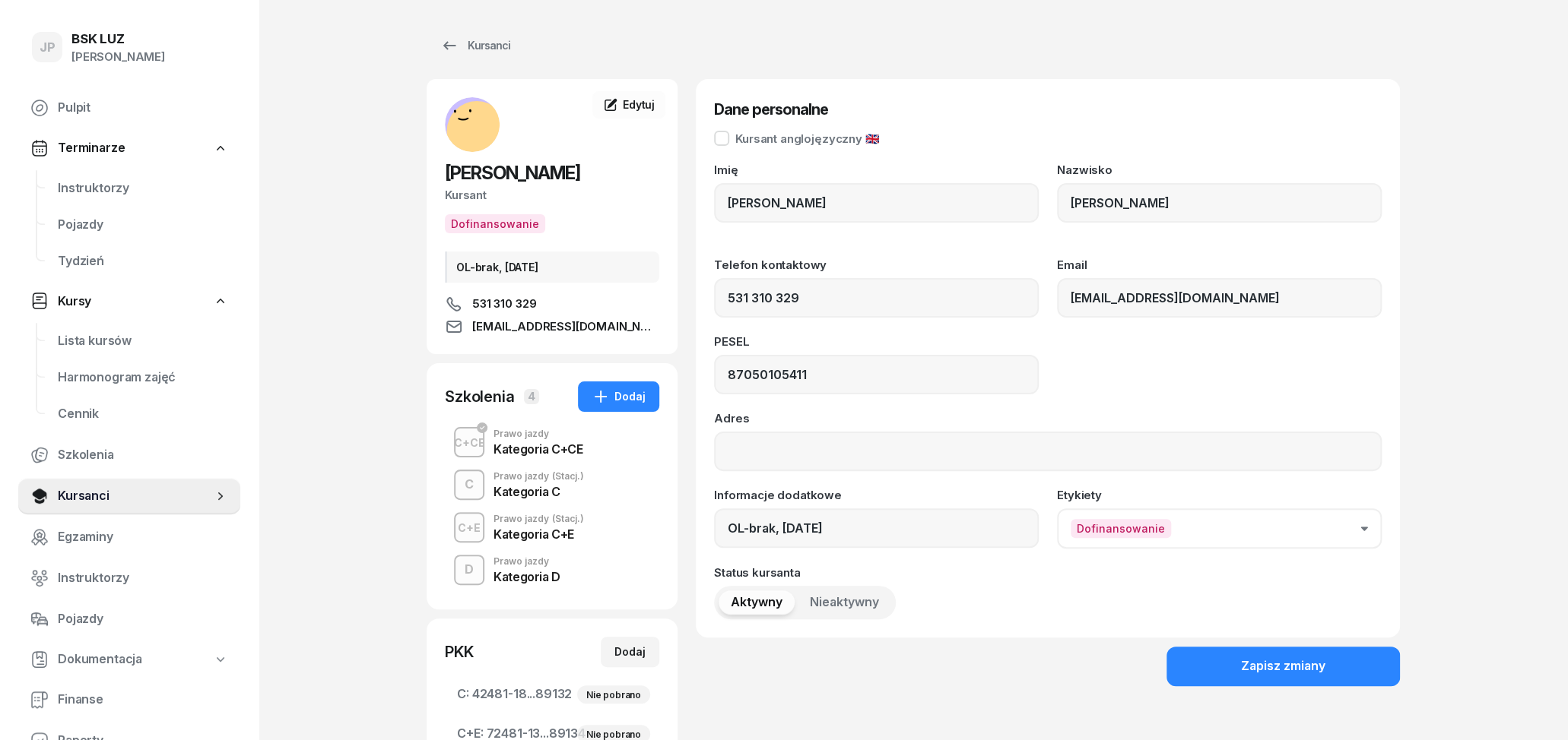
click at [540, 534] on div "Kategoria C+E" at bounding box center [539, 534] width 90 height 12
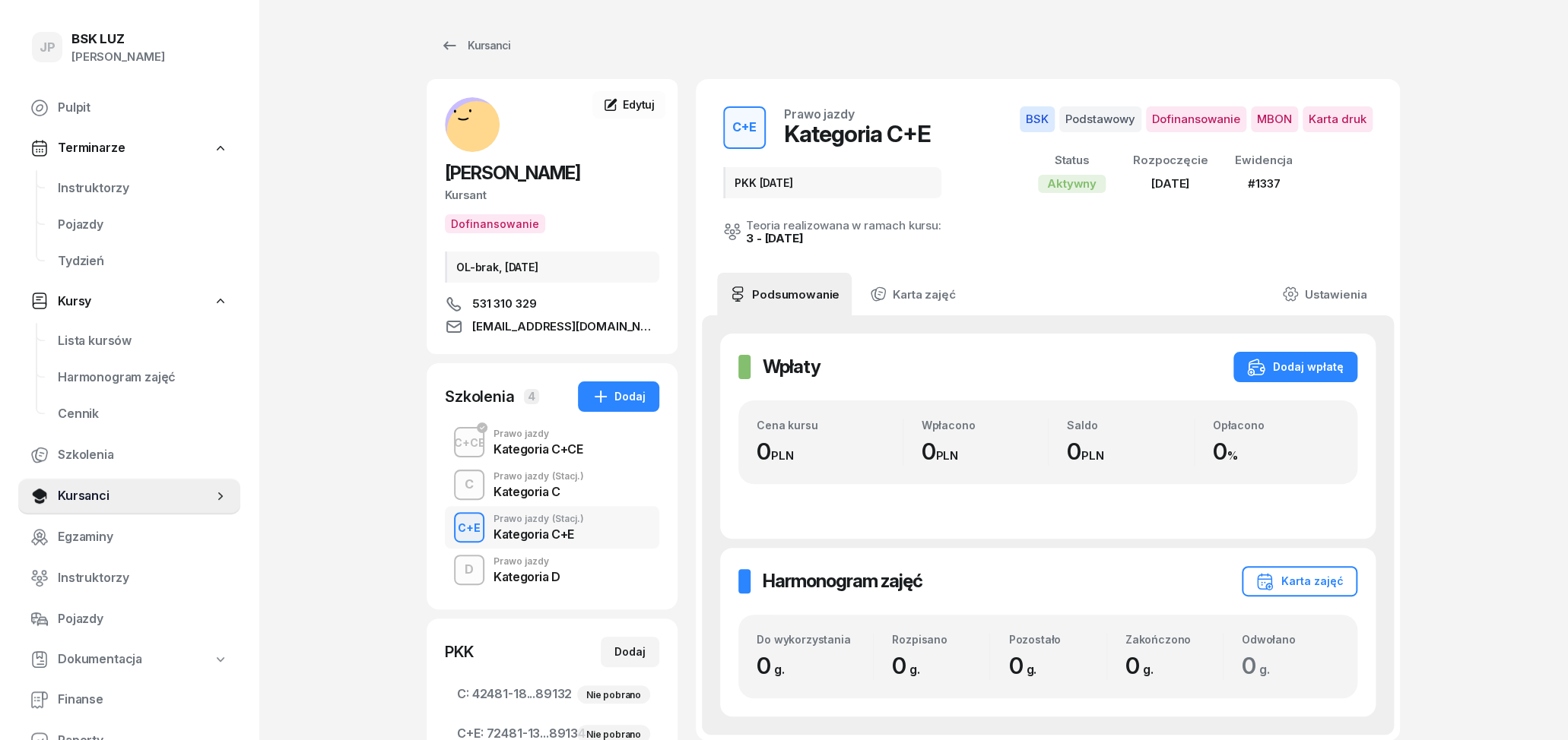
click at [530, 496] on div "Kategoria C" at bounding box center [539, 492] width 90 height 12
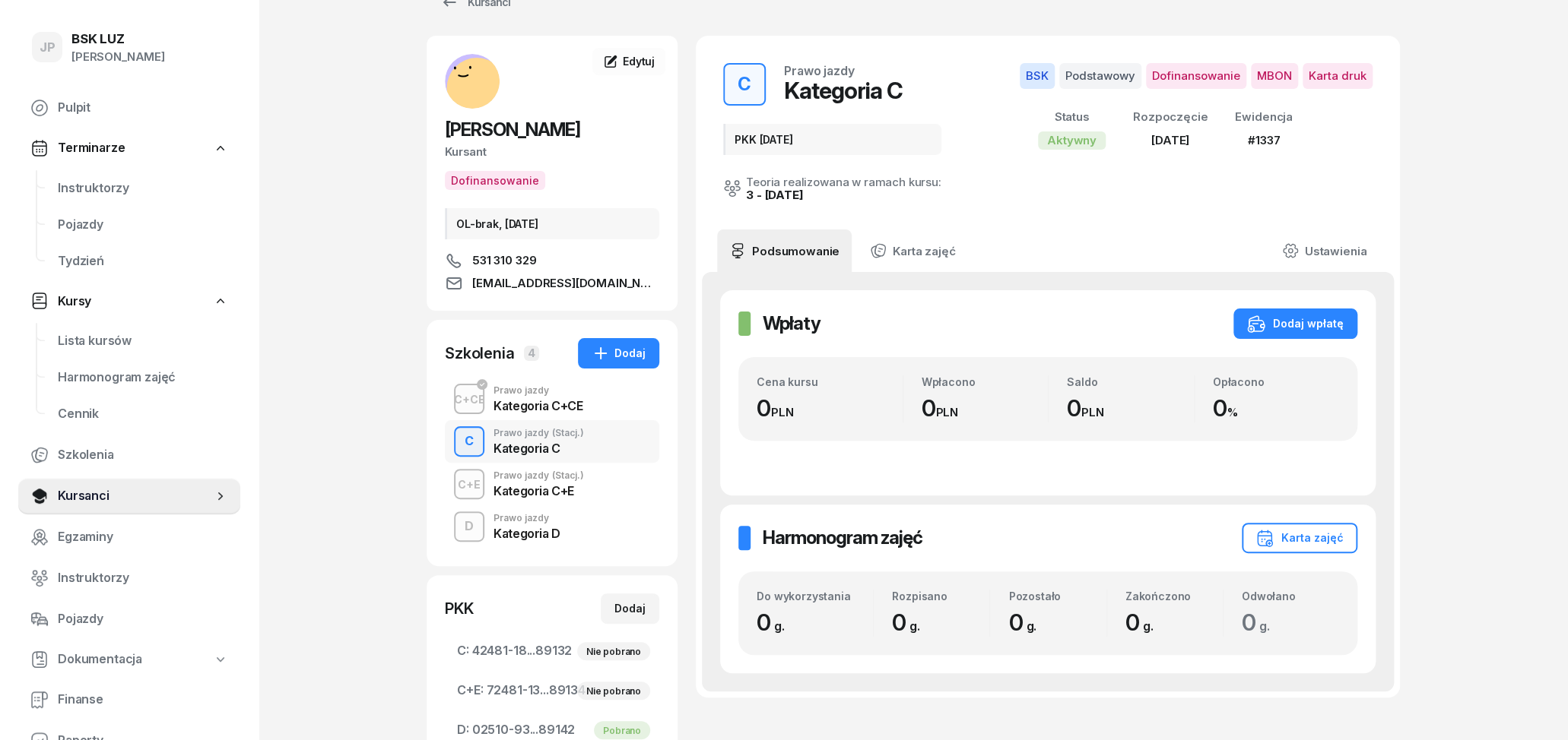
scroll to position [79, 0]
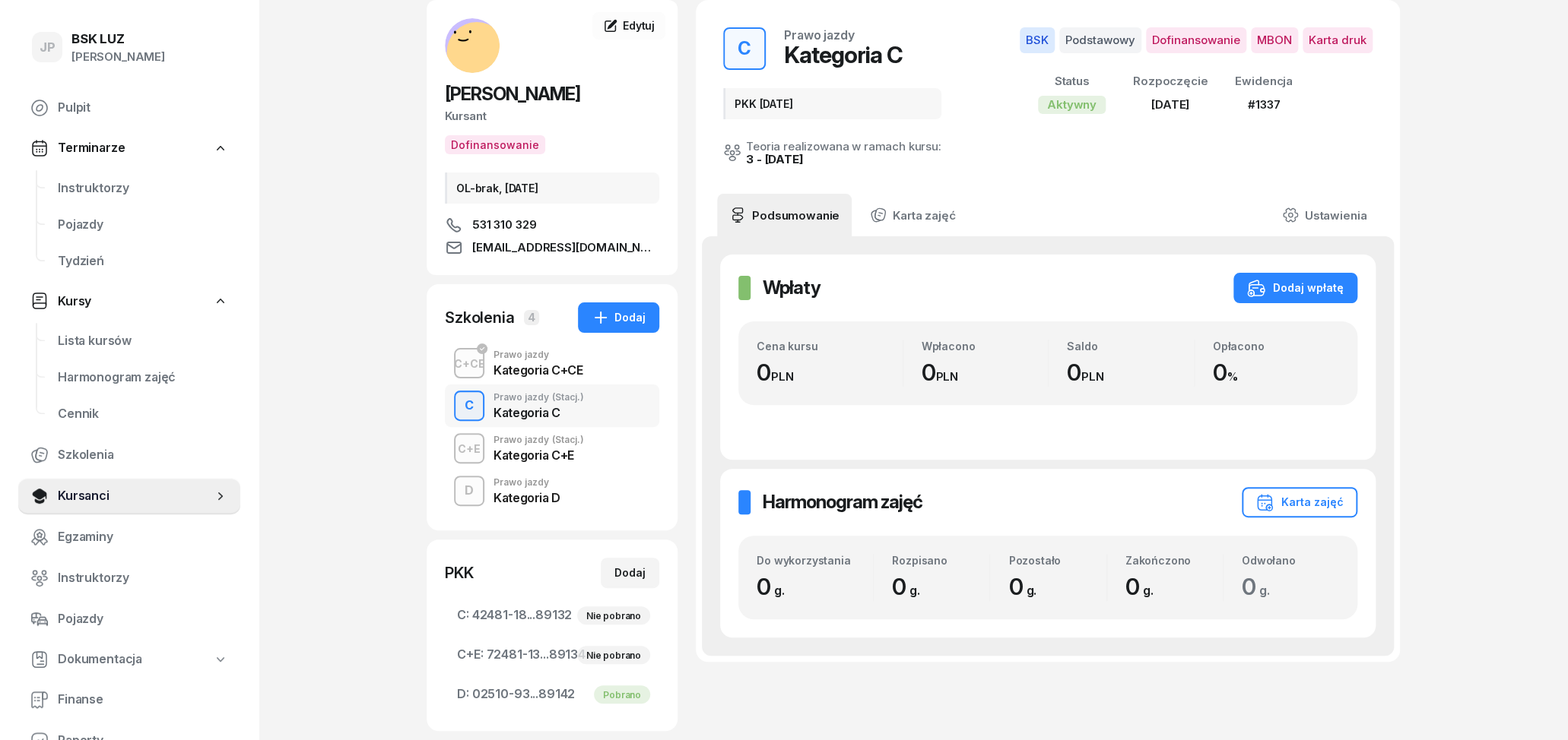
click at [528, 369] on div "Kategoria C+CE" at bounding box center [538, 370] width 89 height 12
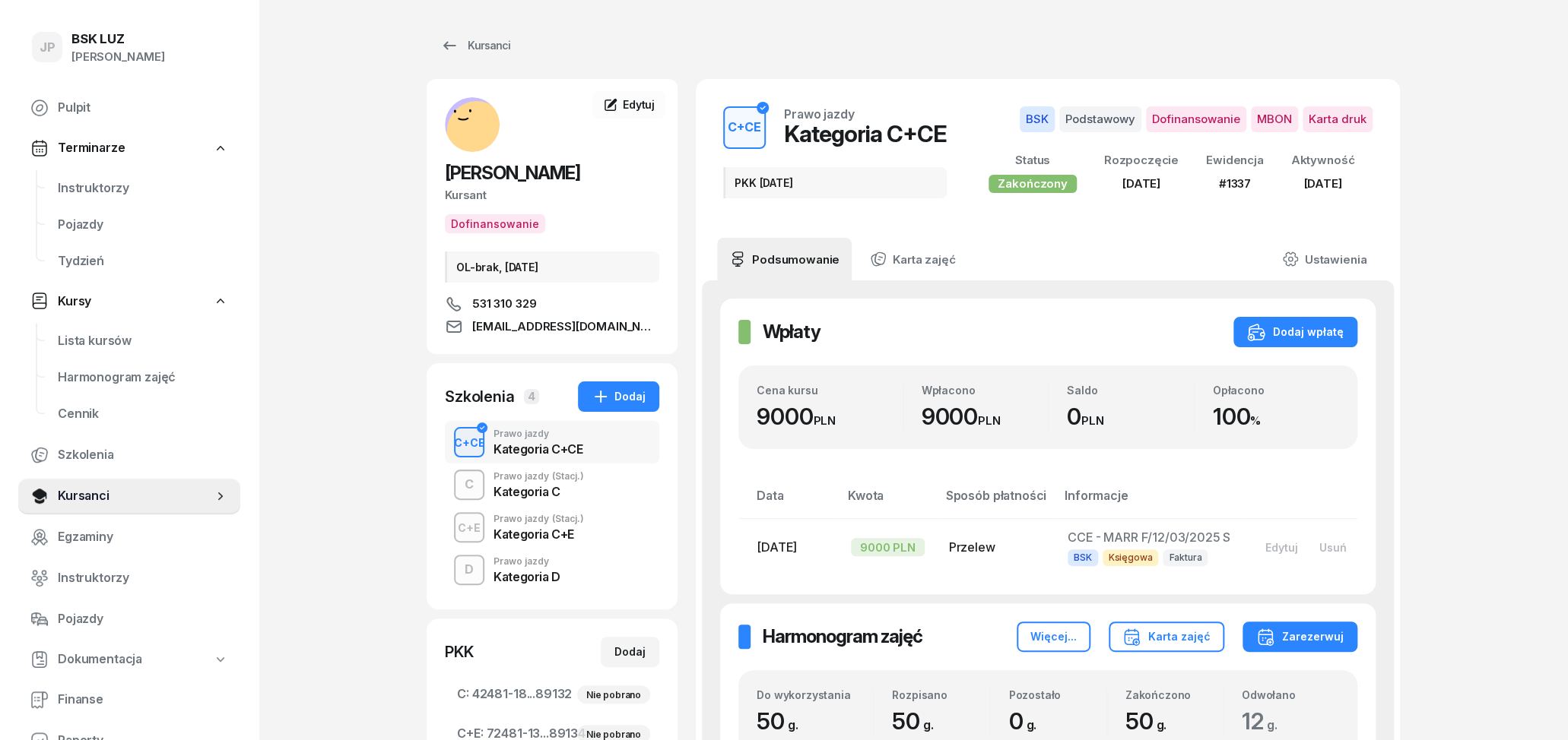
click at [553, 569] on div "Kategoria D" at bounding box center [527, 575] width 67 height 17
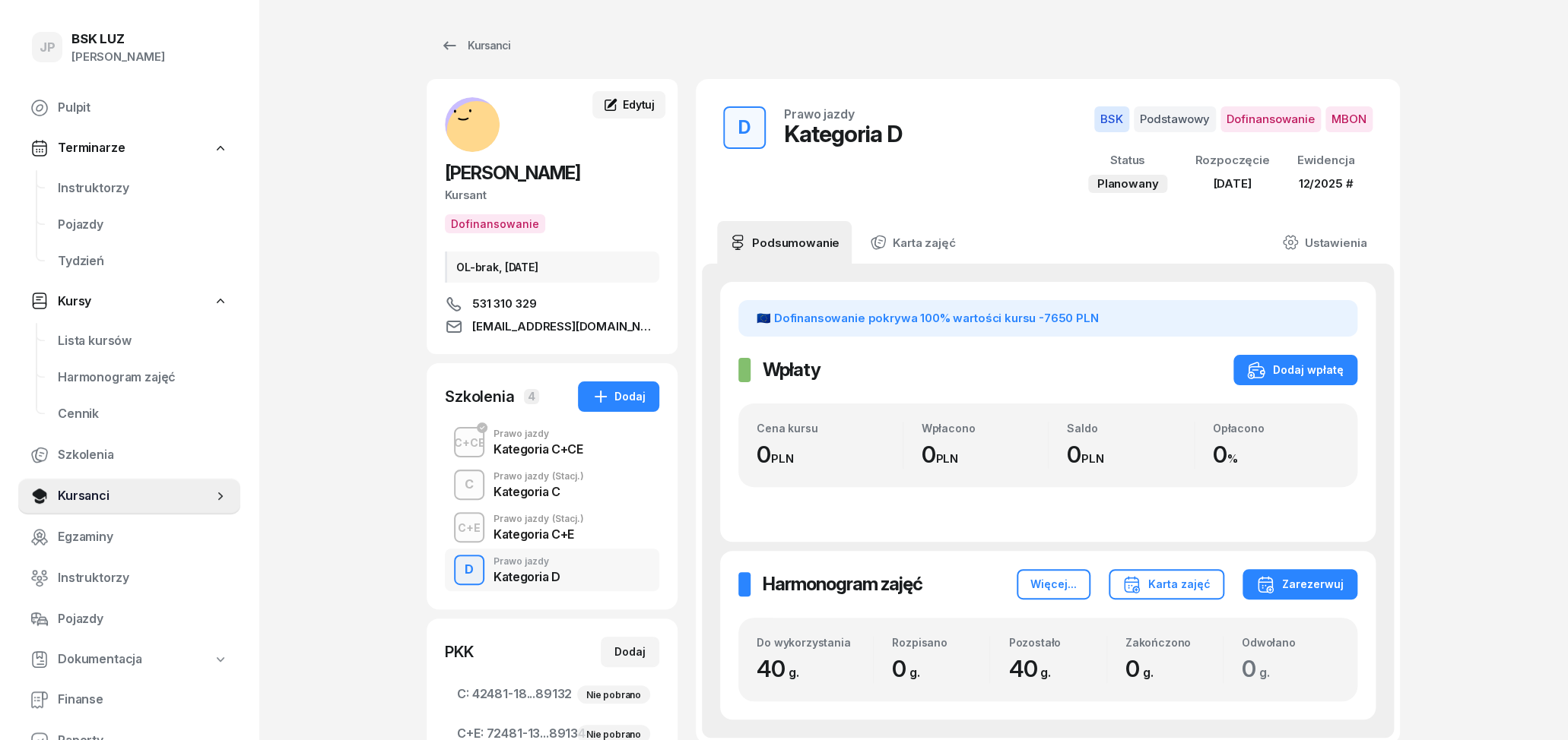
click at [618, 92] on link "Edytuj" at bounding box center [628, 105] width 73 height 27
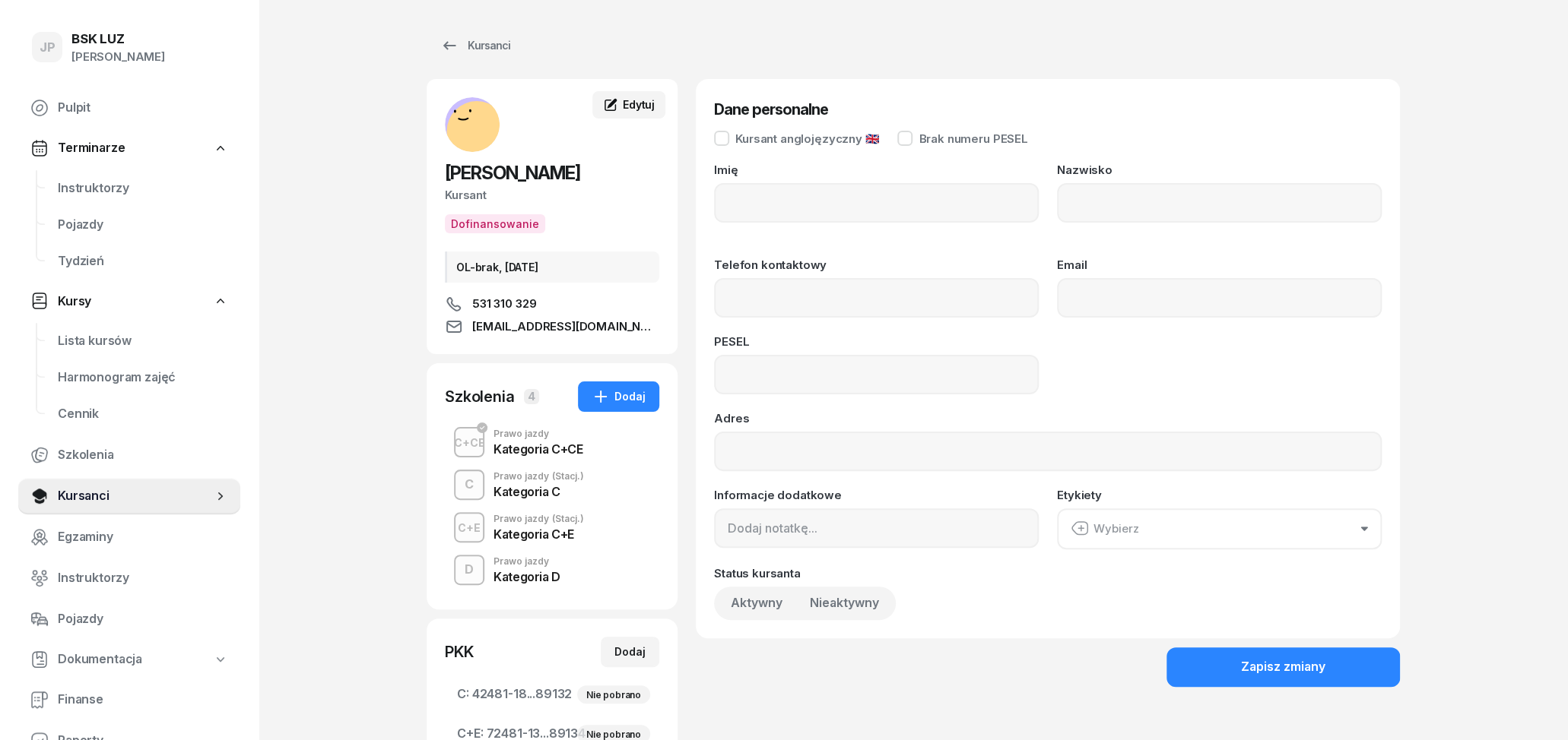
type input "[PERSON_NAME]"
type input "531310329"
type input "[EMAIL_ADDRESS][DOMAIN_NAME]"
type input "87050105411"
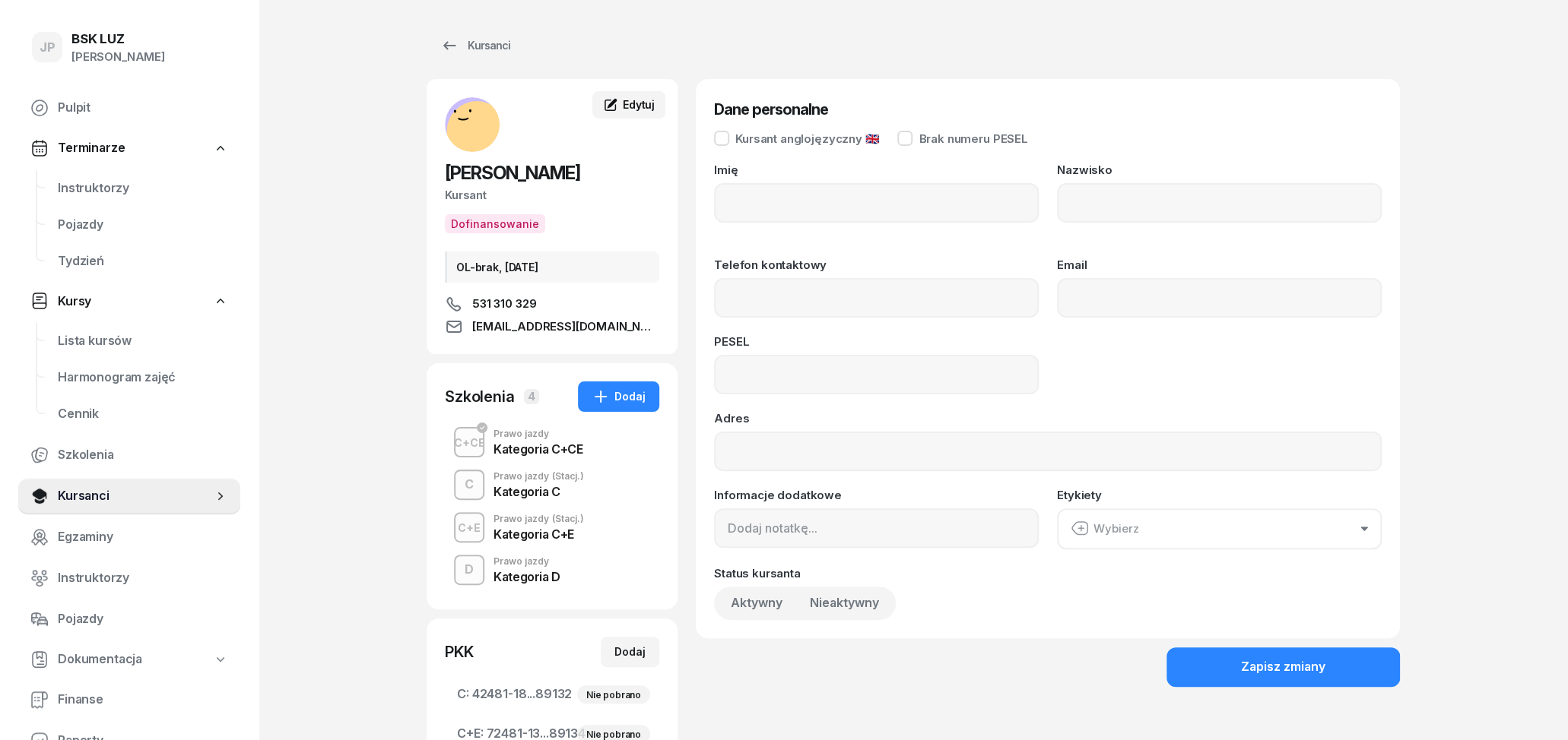
type input "OL-brak, [DATE]"
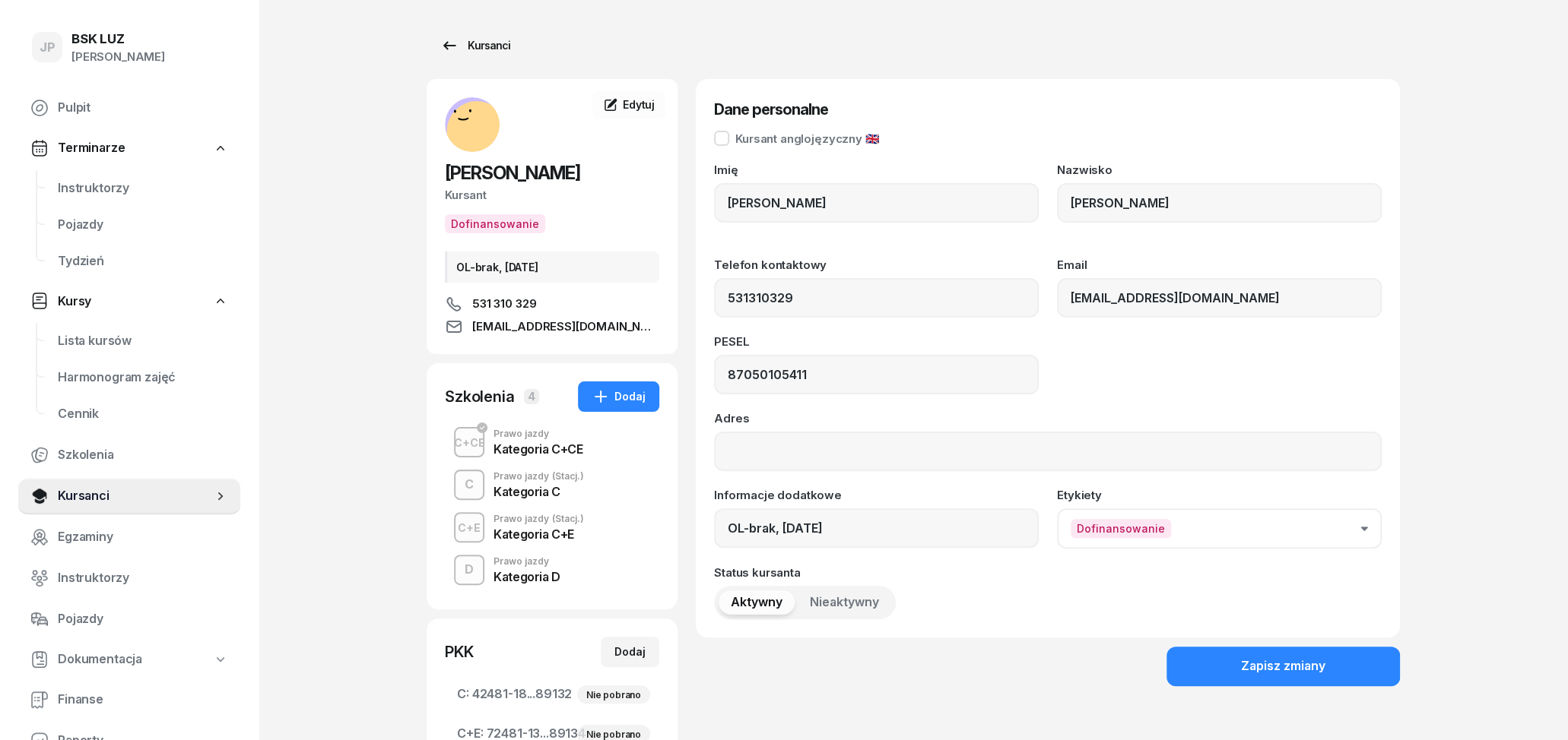
click at [467, 46] on div "Kursanci" at bounding box center [474, 45] width 70 height 18
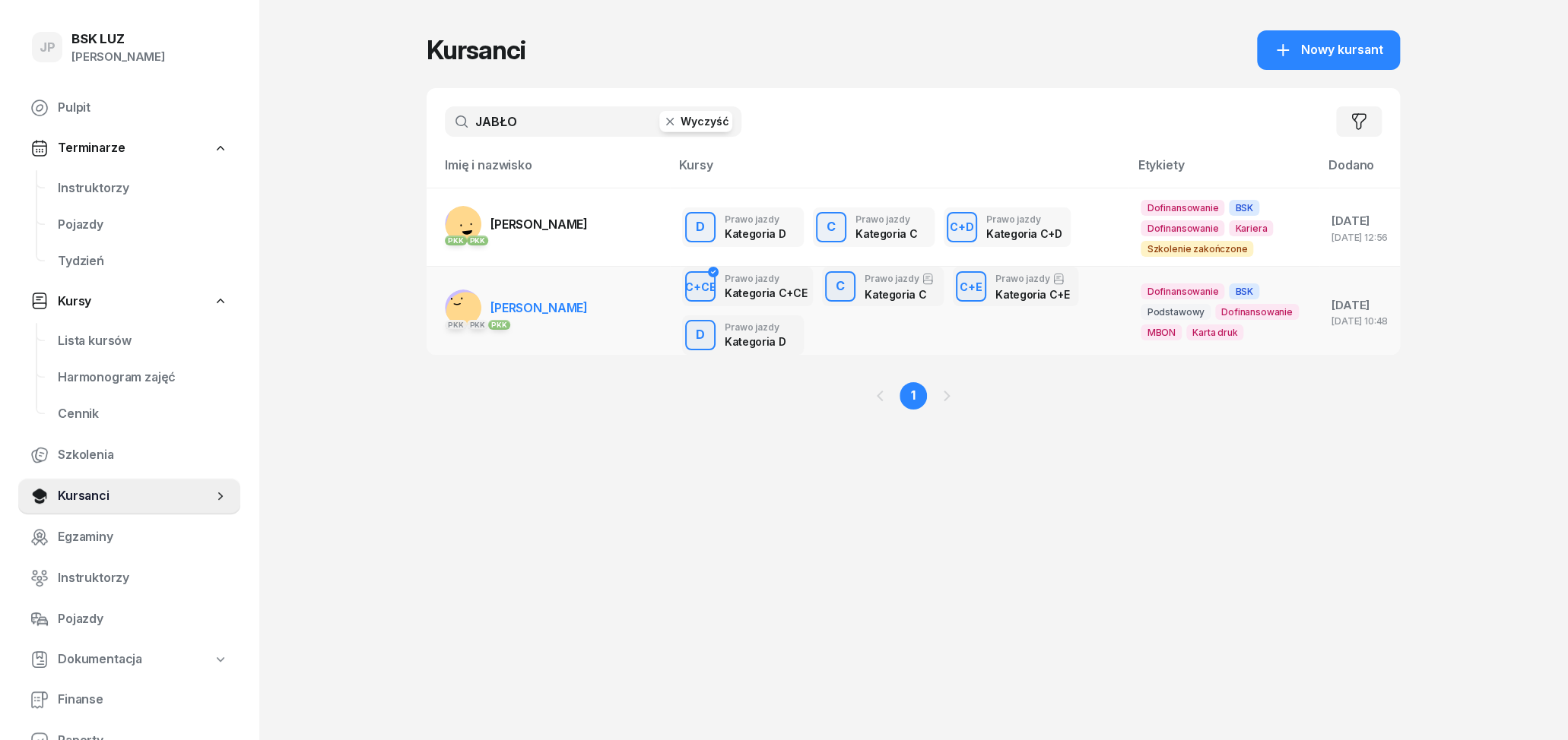
click at [541, 317] on link "PKK PKK PKK [PERSON_NAME]" at bounding box center [516, 308] width 143 height 36
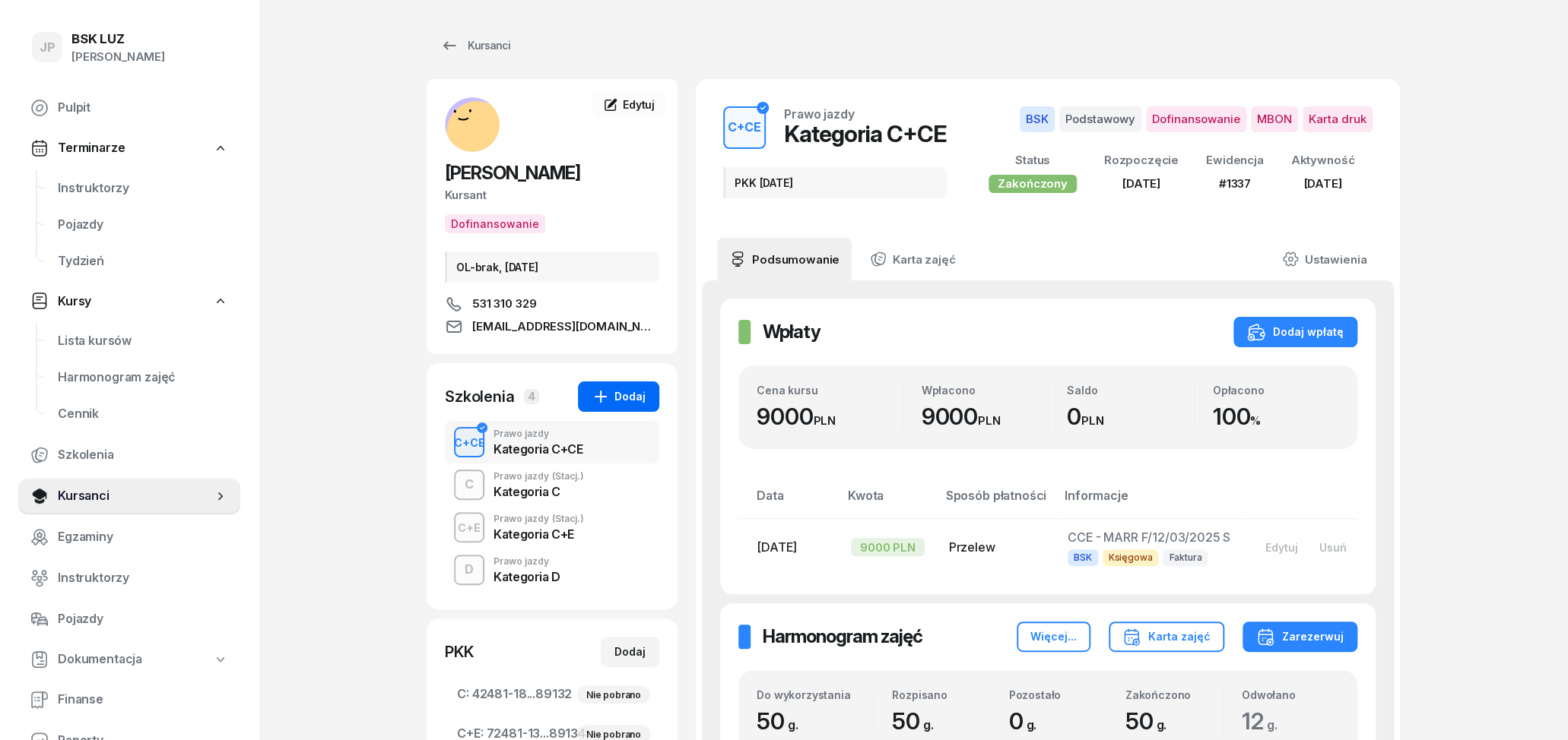
click at [630, 400] on div "Dodaj" at bounding box center [619, 397] width 54 height 18
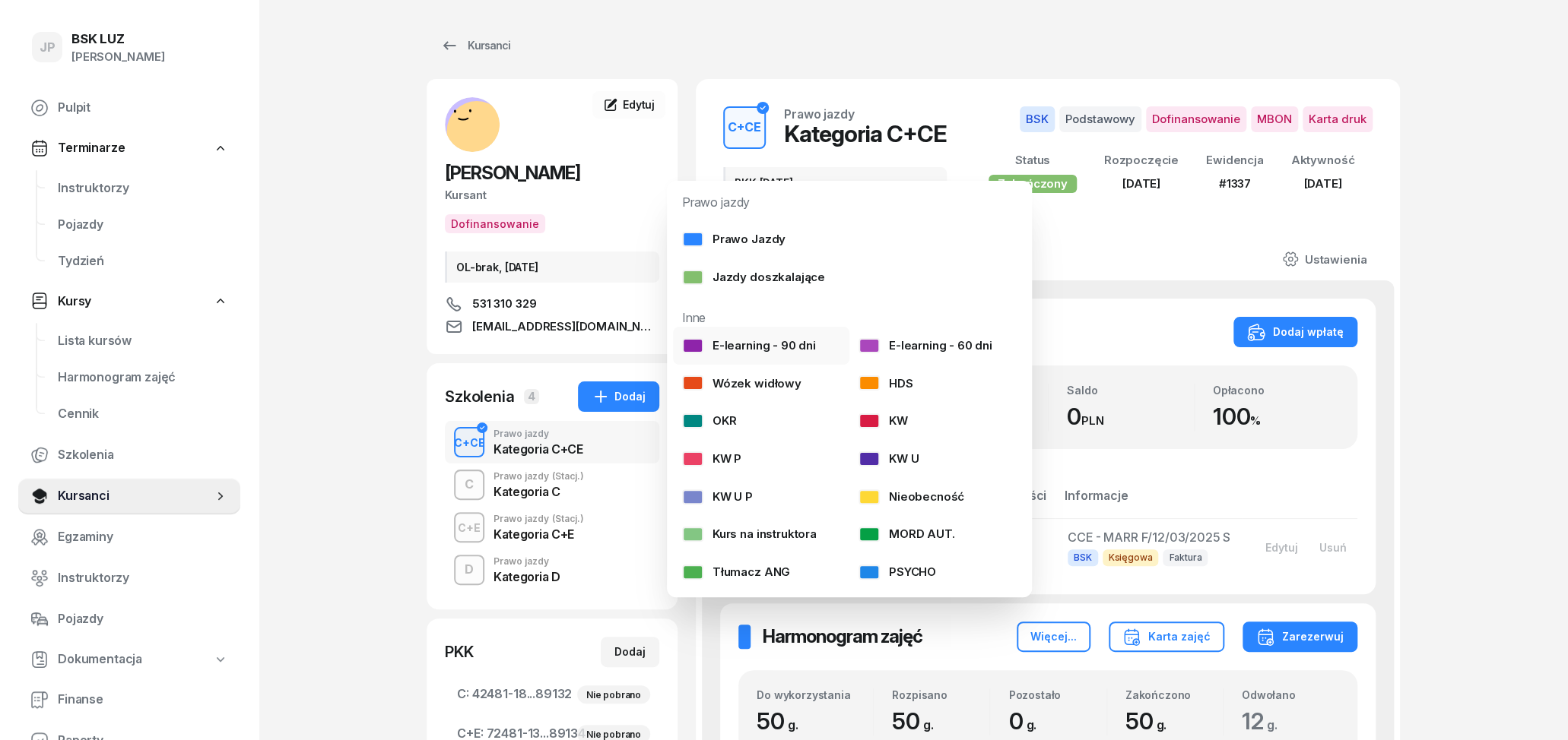
click at [700, 342] on div at bounding box center [693, 345] width 22 height 15
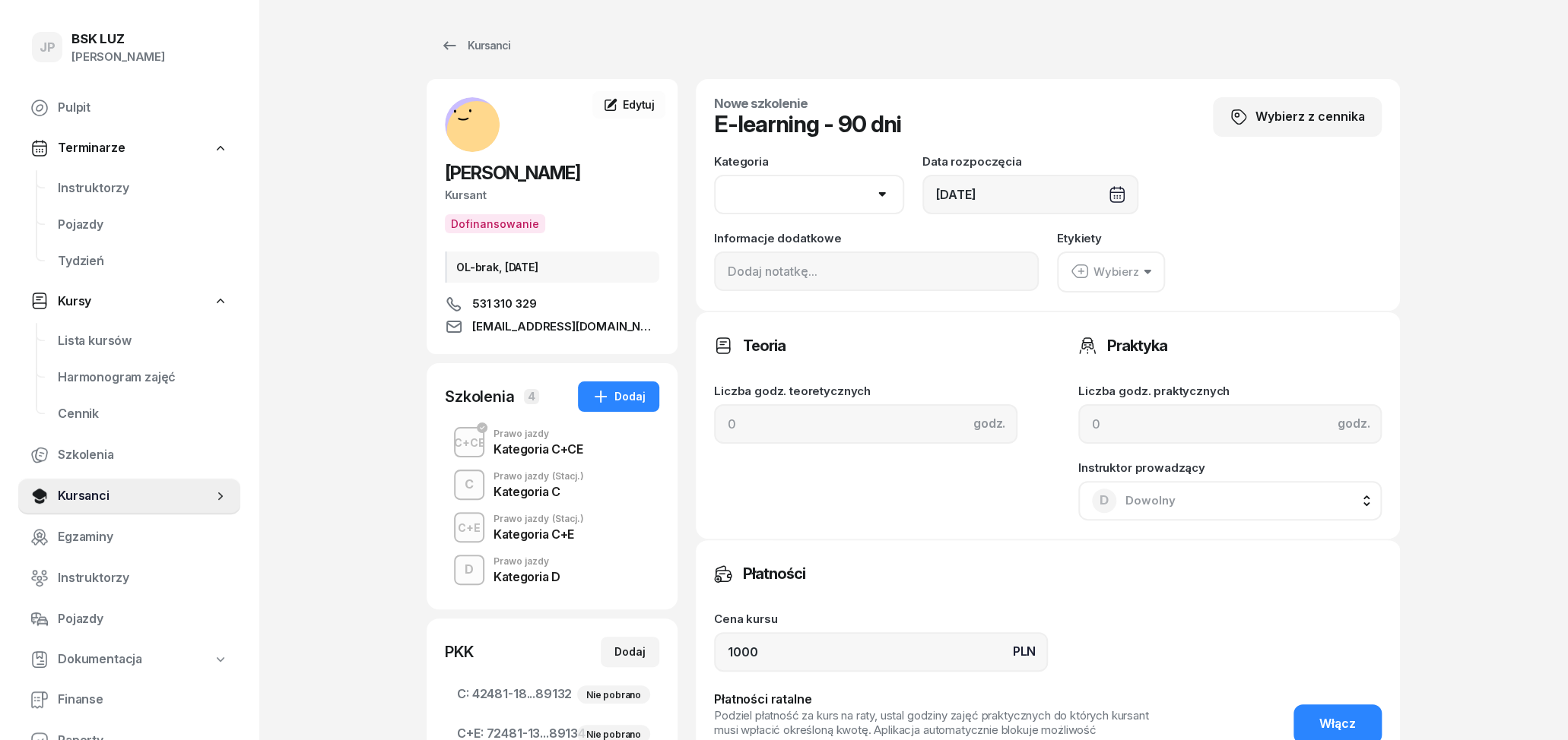
select select "D"
click option "D" at bounding box center [0, 0] width 0 height 0
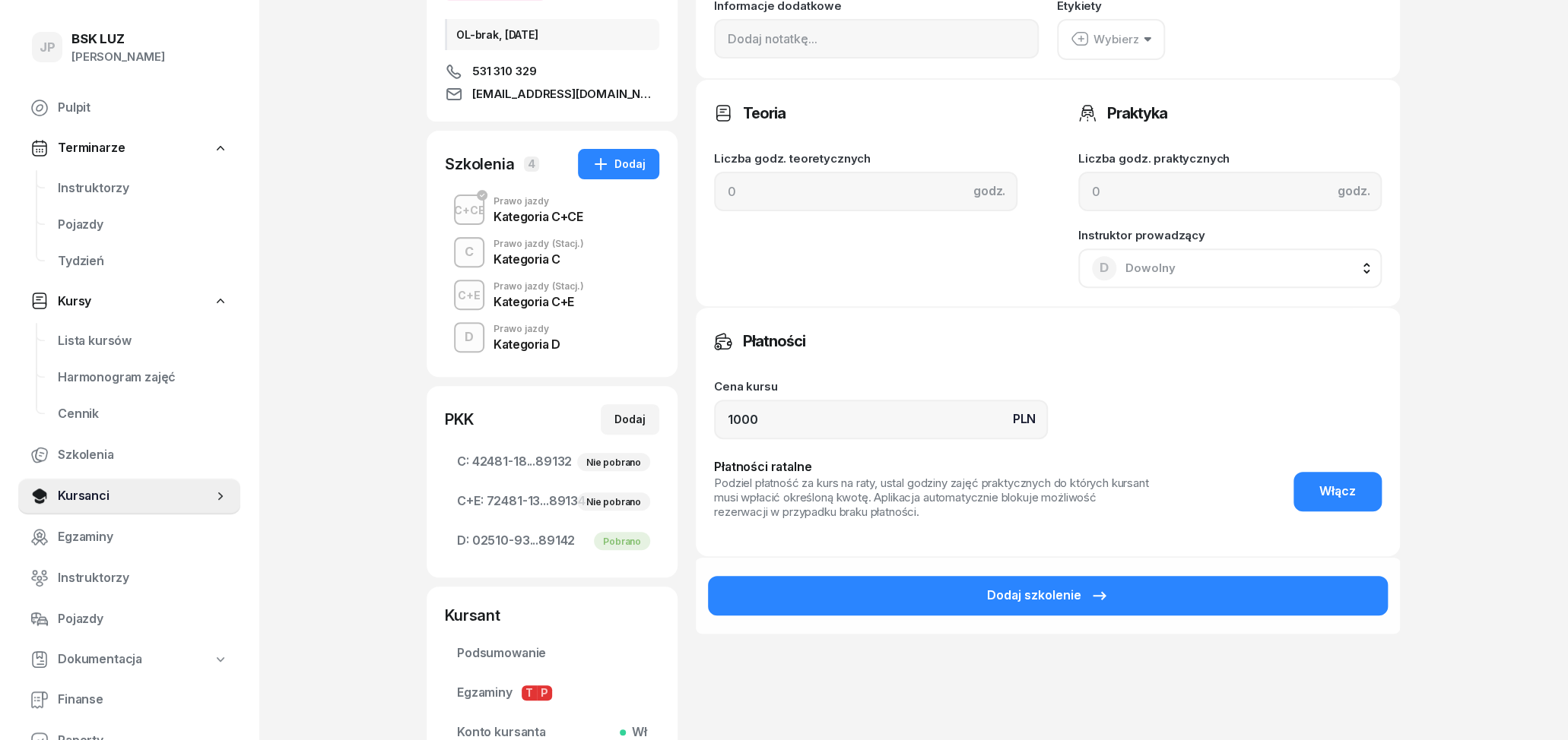
scroll to position [237, 0]
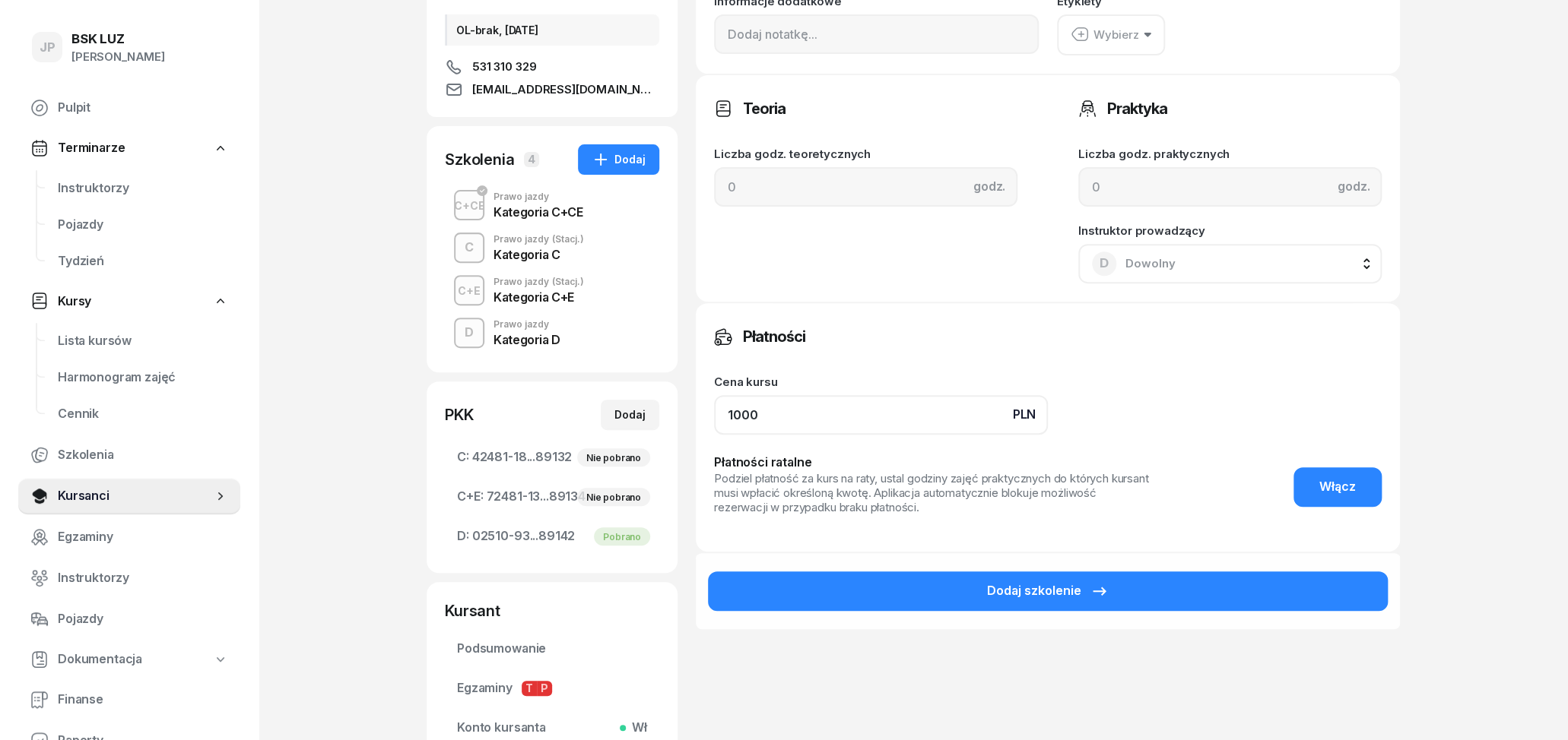
drag, startPoint x: 788, startPoint y: 426, endPoint x: 665, endPoint y: 421, distance: 123.1
click at [714, 421] on input "1000" at bounding box center [880, 415] width 333 height 40
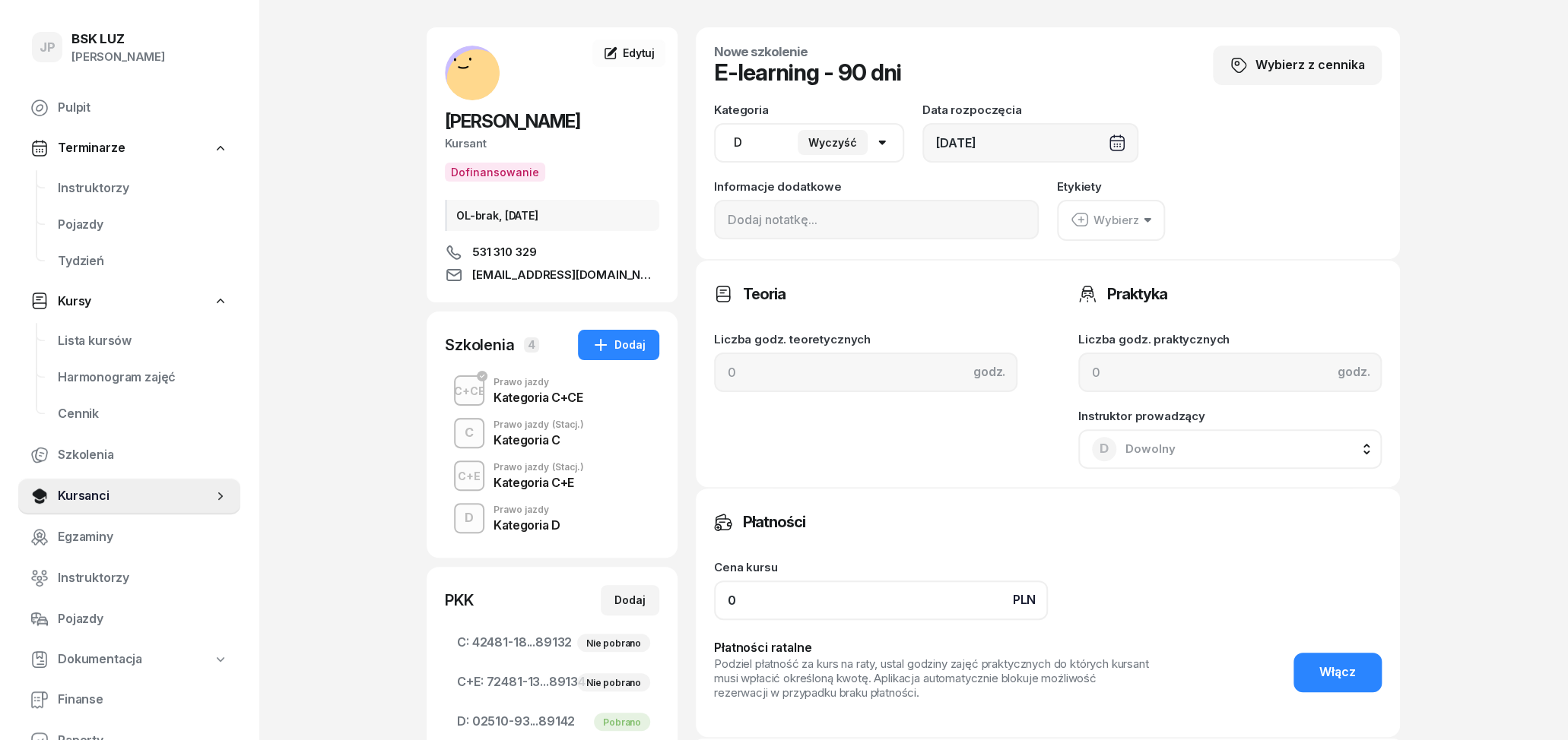
scroll to position [0, 0]
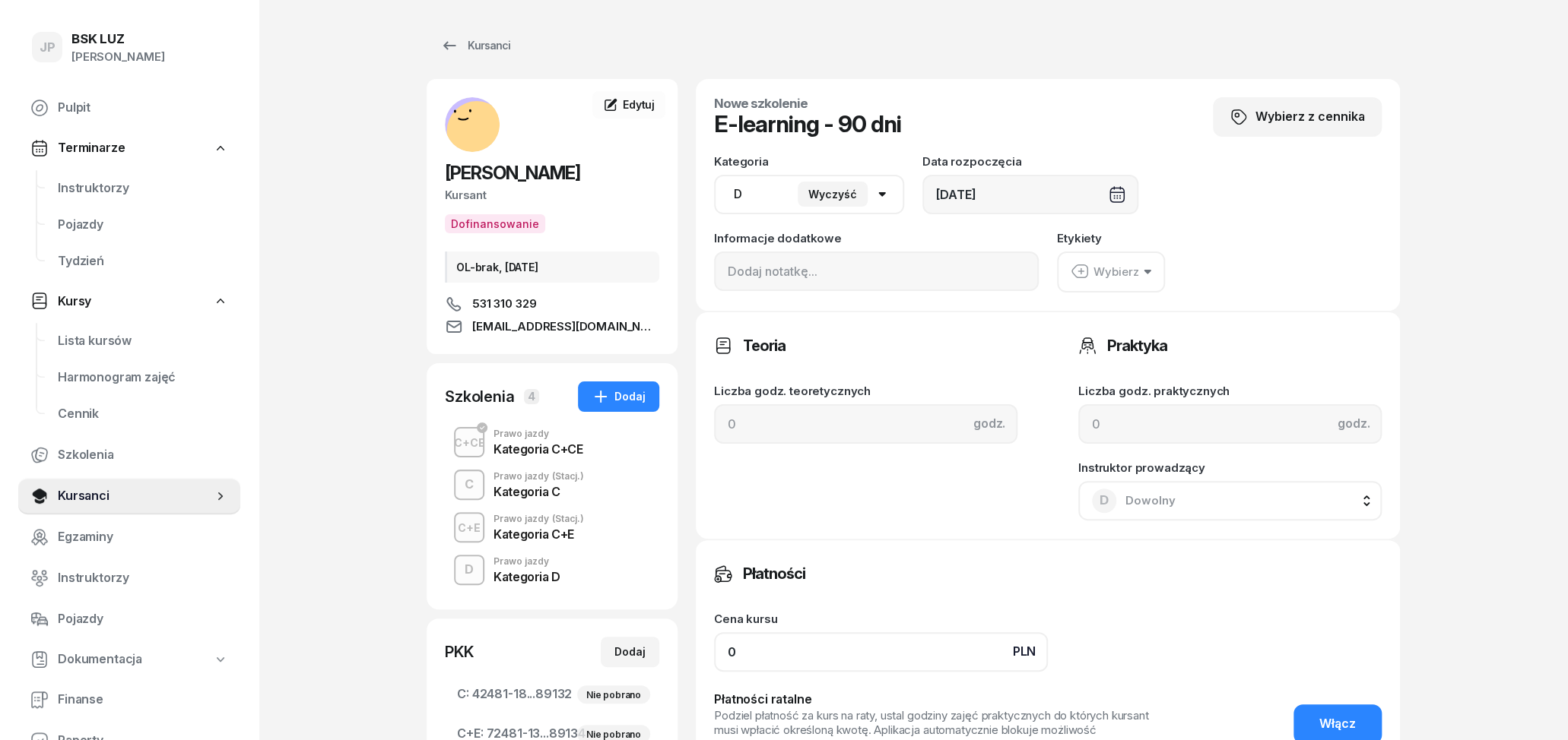
type input "0"
click at [1137, 276] on div "Wybierz" at bounding box center [1105, 272] width 69 height 20
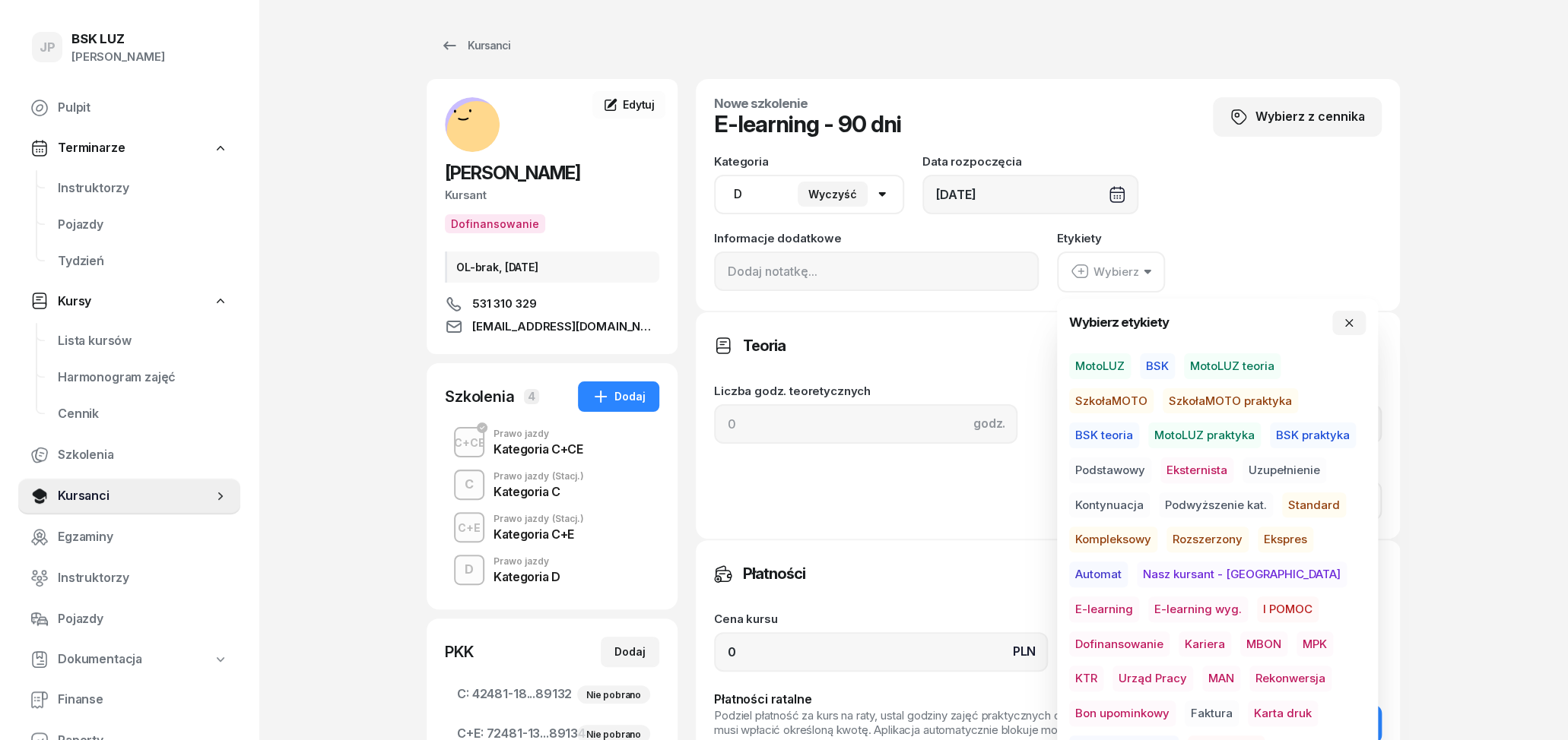
click at [1148, 611] on span "E-learning wyg." at bounding box center [1197, 609] width 99 height 26
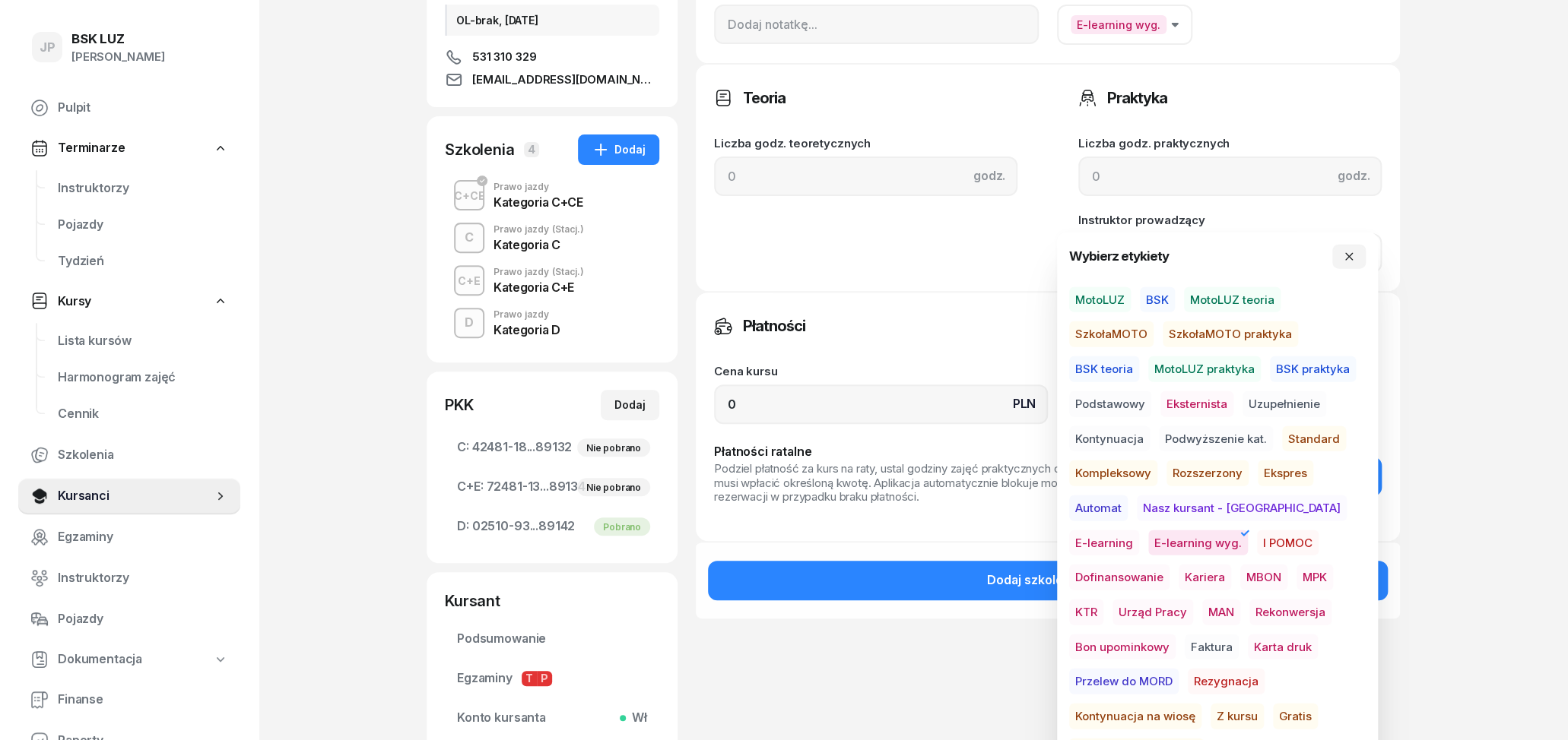
scroll to position [316, 0]
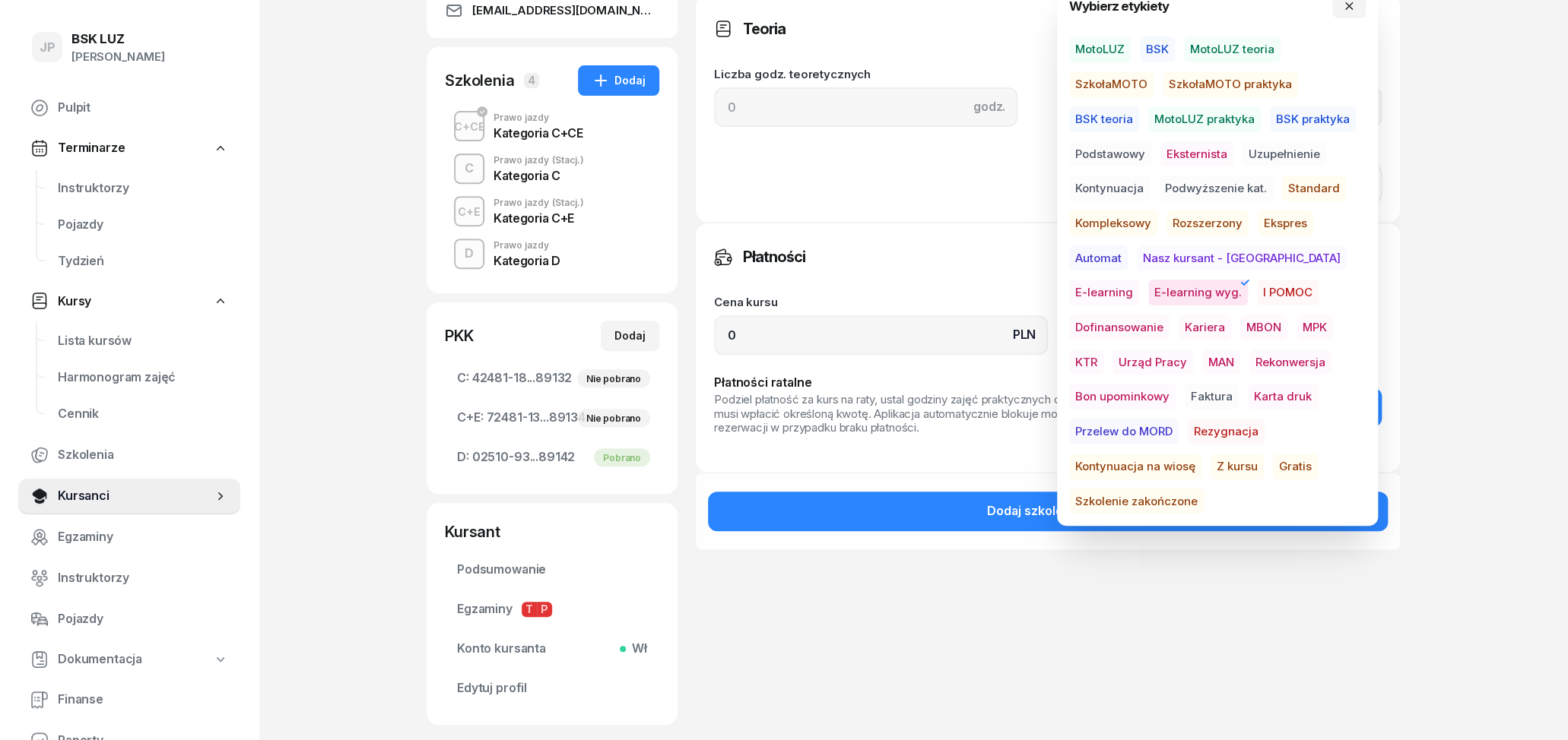
click at [942, 282] on div "Płatności Cena kursu PLN 0 Płatności ratalne Podziel płatność za kurs na raty, …" at bounding box center [1047, 347] width 704 height 250
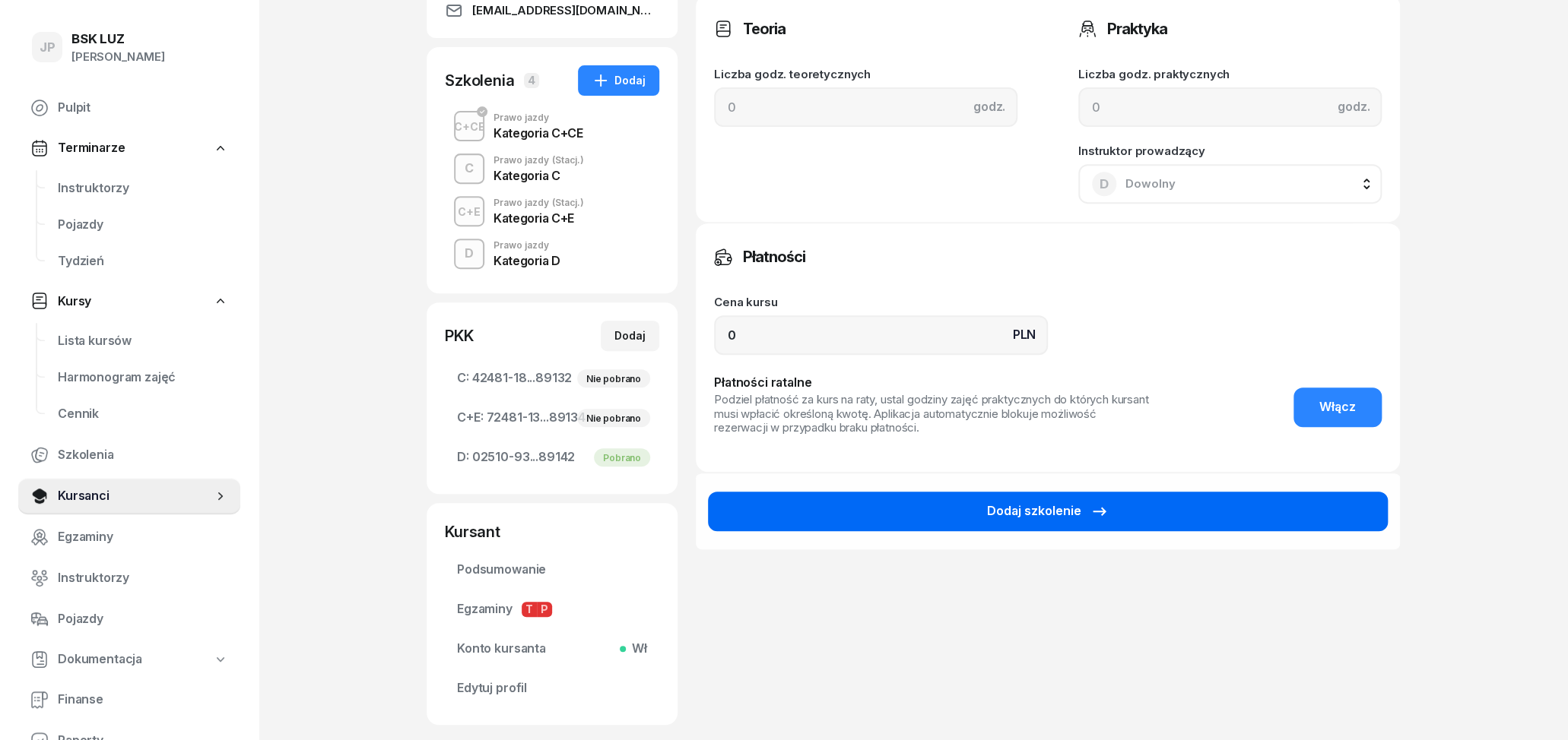
click at [1068, 514] on div "Dodaj szkolenie" at bounding box center [1047, 511] width 122 height 20
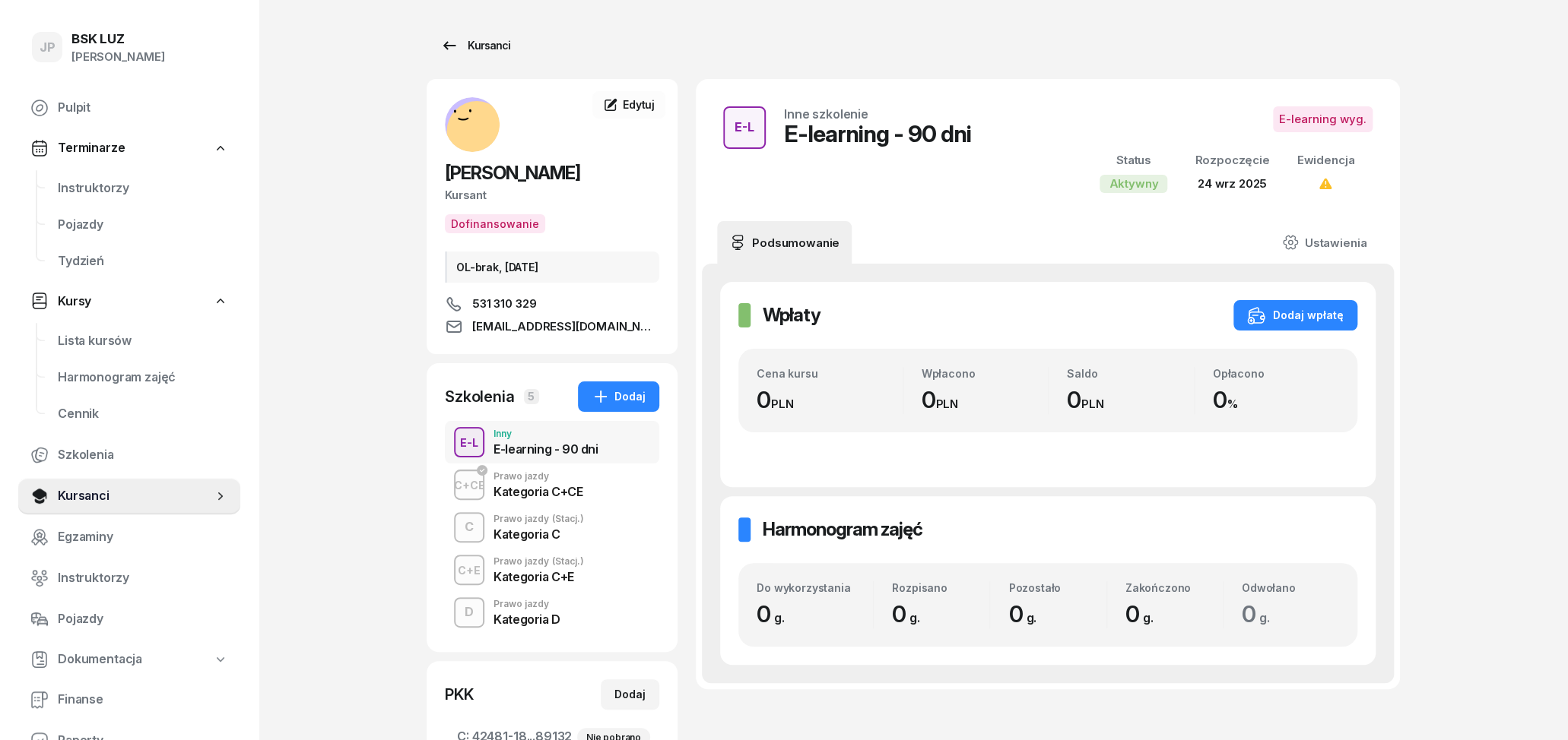
click at [471, 42] on div "Kursanci" at bounding box center [474, 45] width 70 height 18
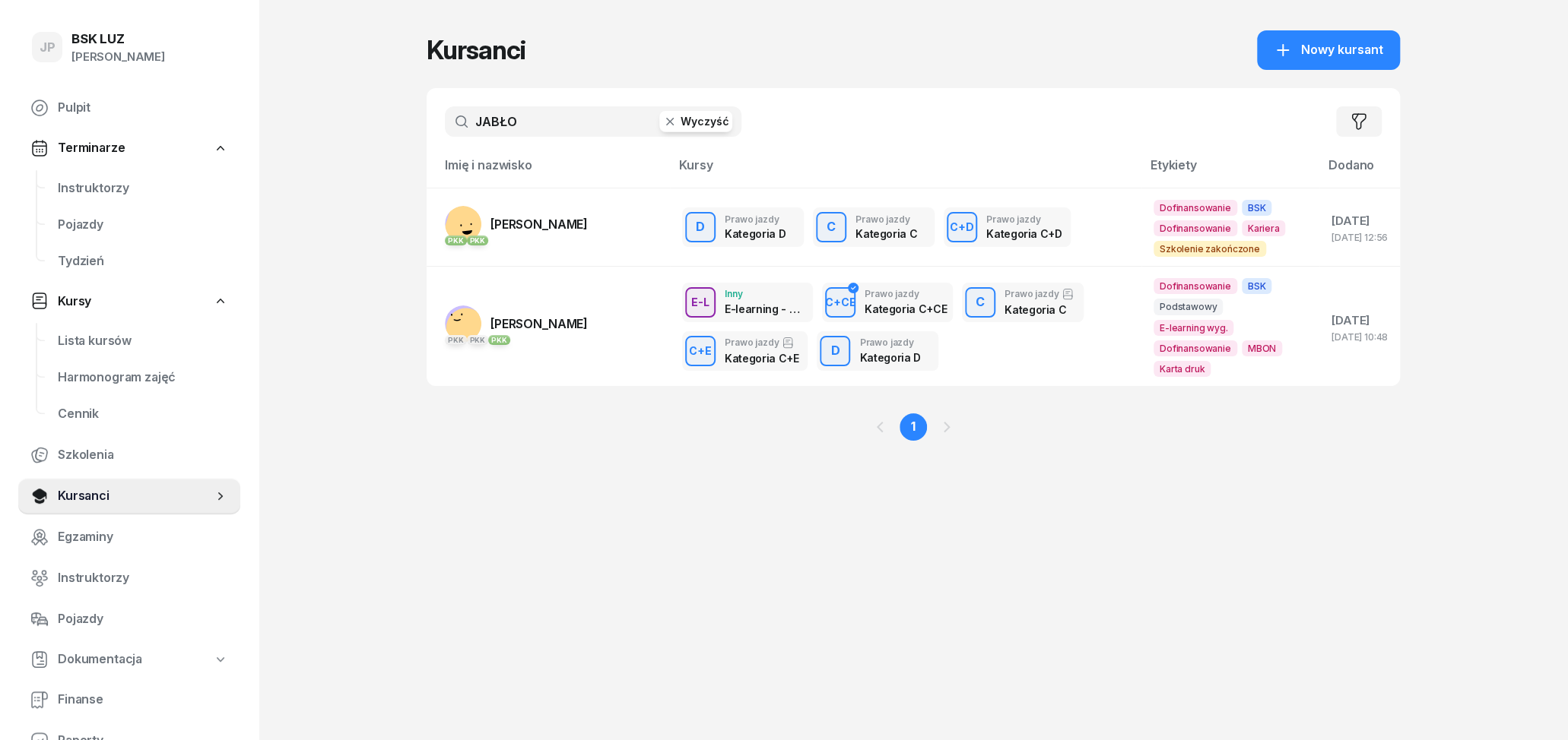
click at [678, 128] on icon "button" at bounding box center [670, 121] width 15 height 15
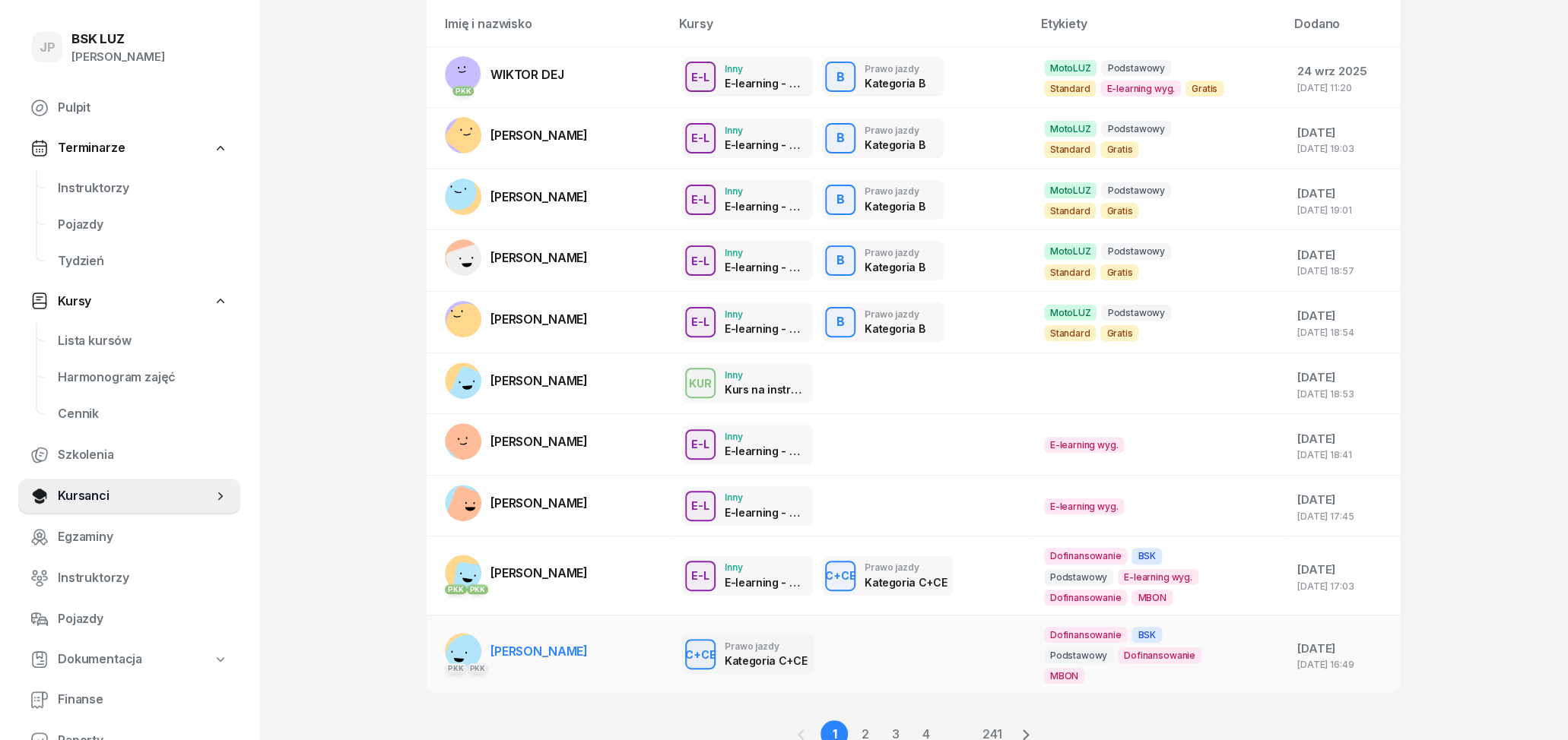
scroll to position [158, 0]
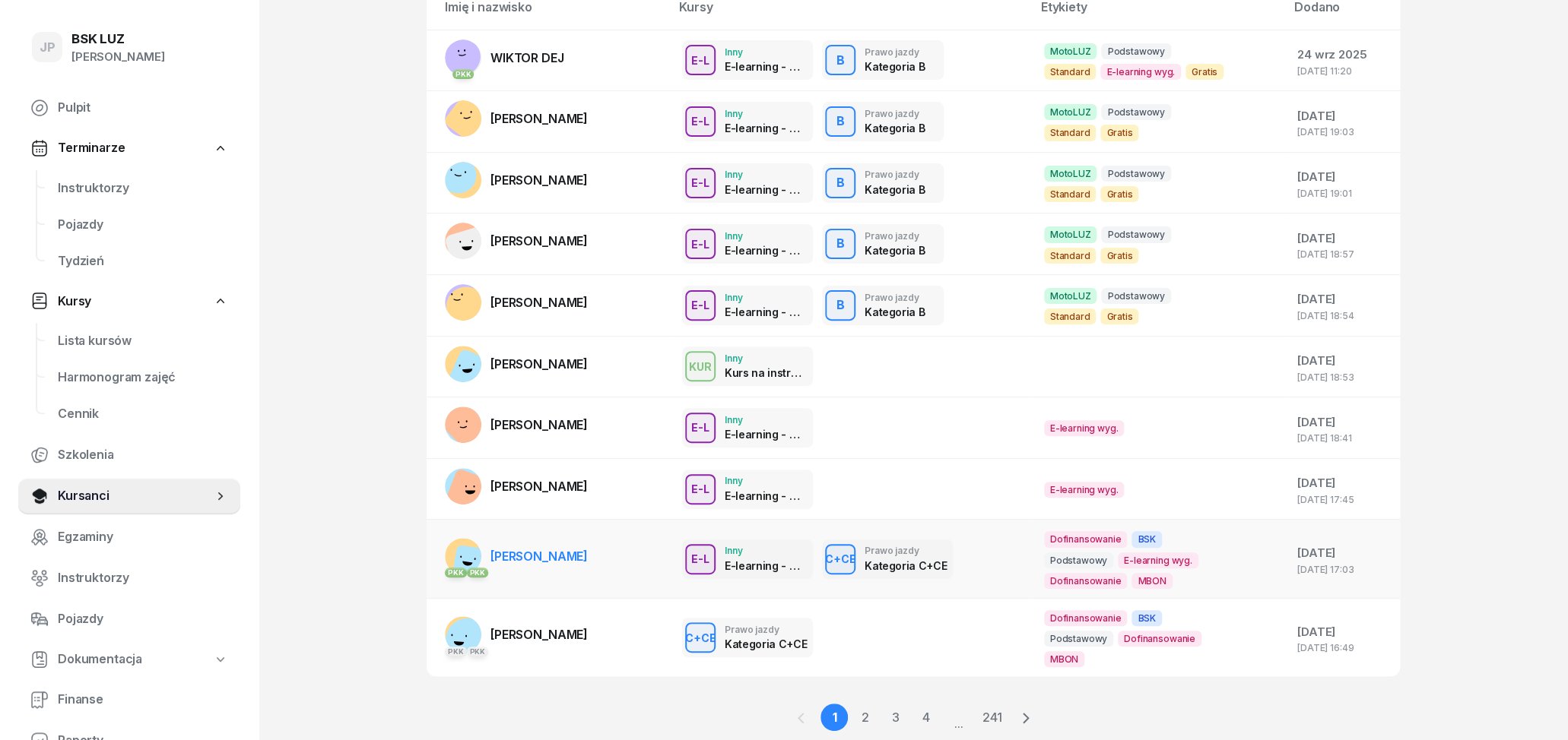
click at [603, 557] on td "PKK PKK [PERSON_NAME]" at bounding box center [548, 558] width 243 height 79
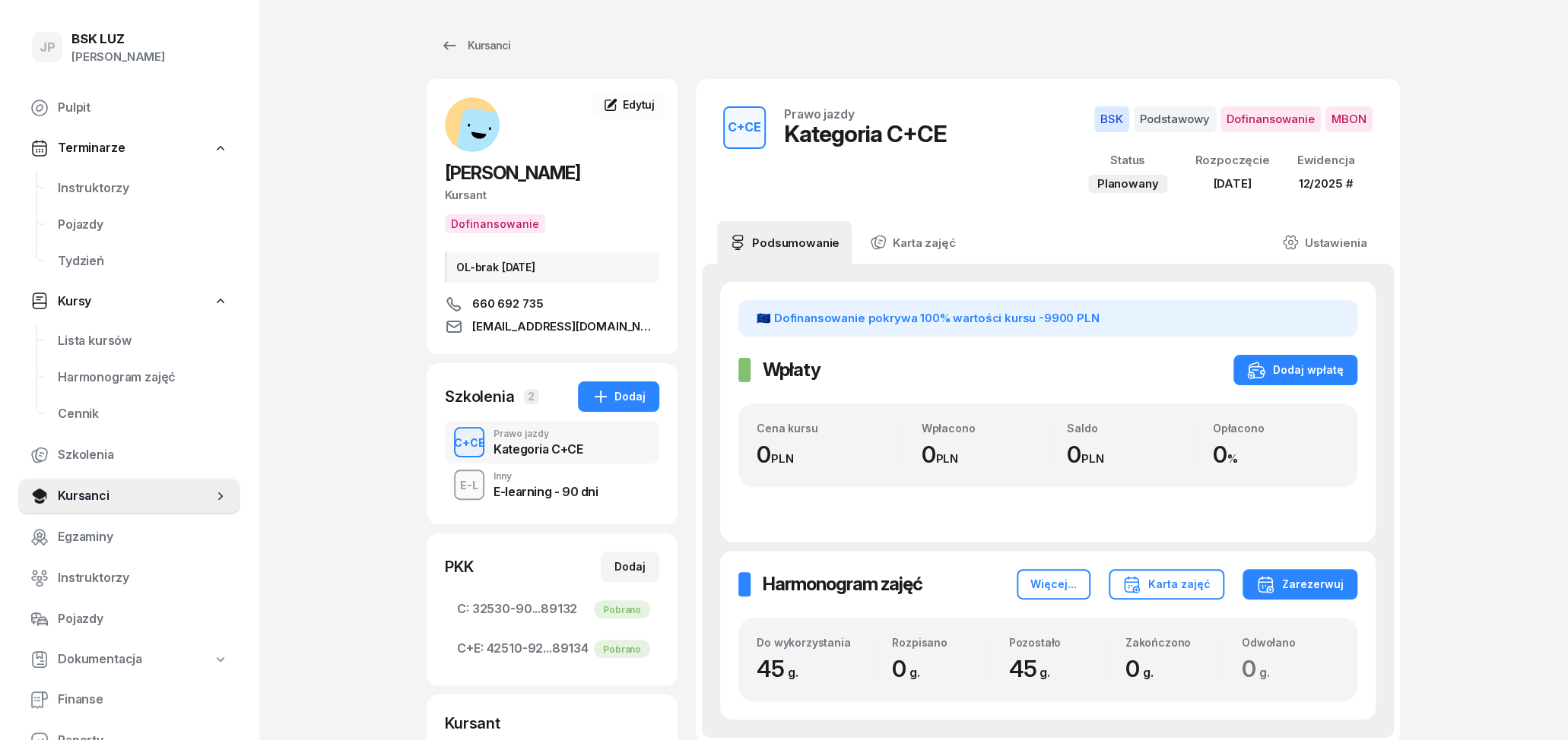
click at [535, 477] on div "Inny" at bounding box center [545, 476] width 104 height 9
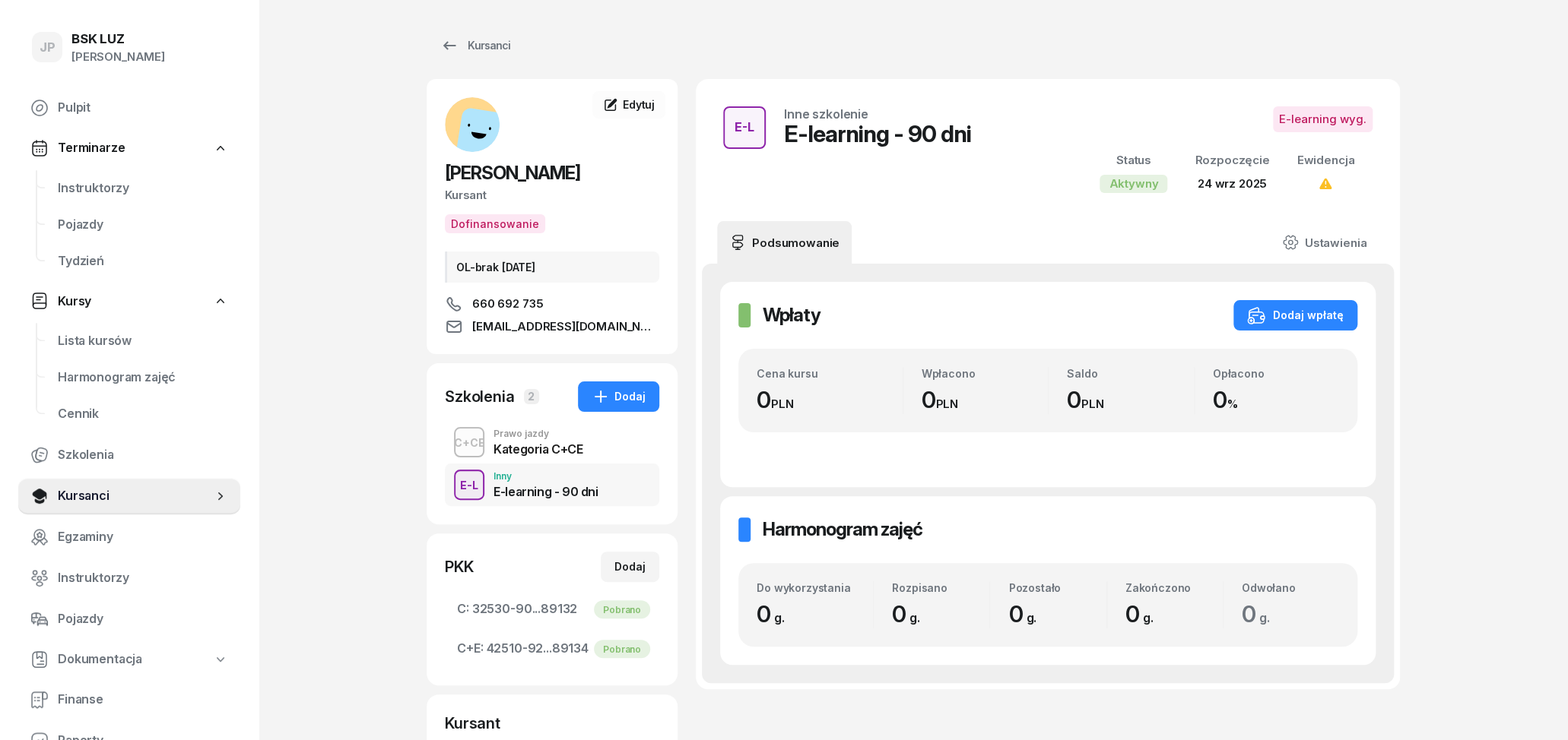
click at [535, 436] on div "Prawo jazdy" at bounding box center [538, 434] width 89 height 9
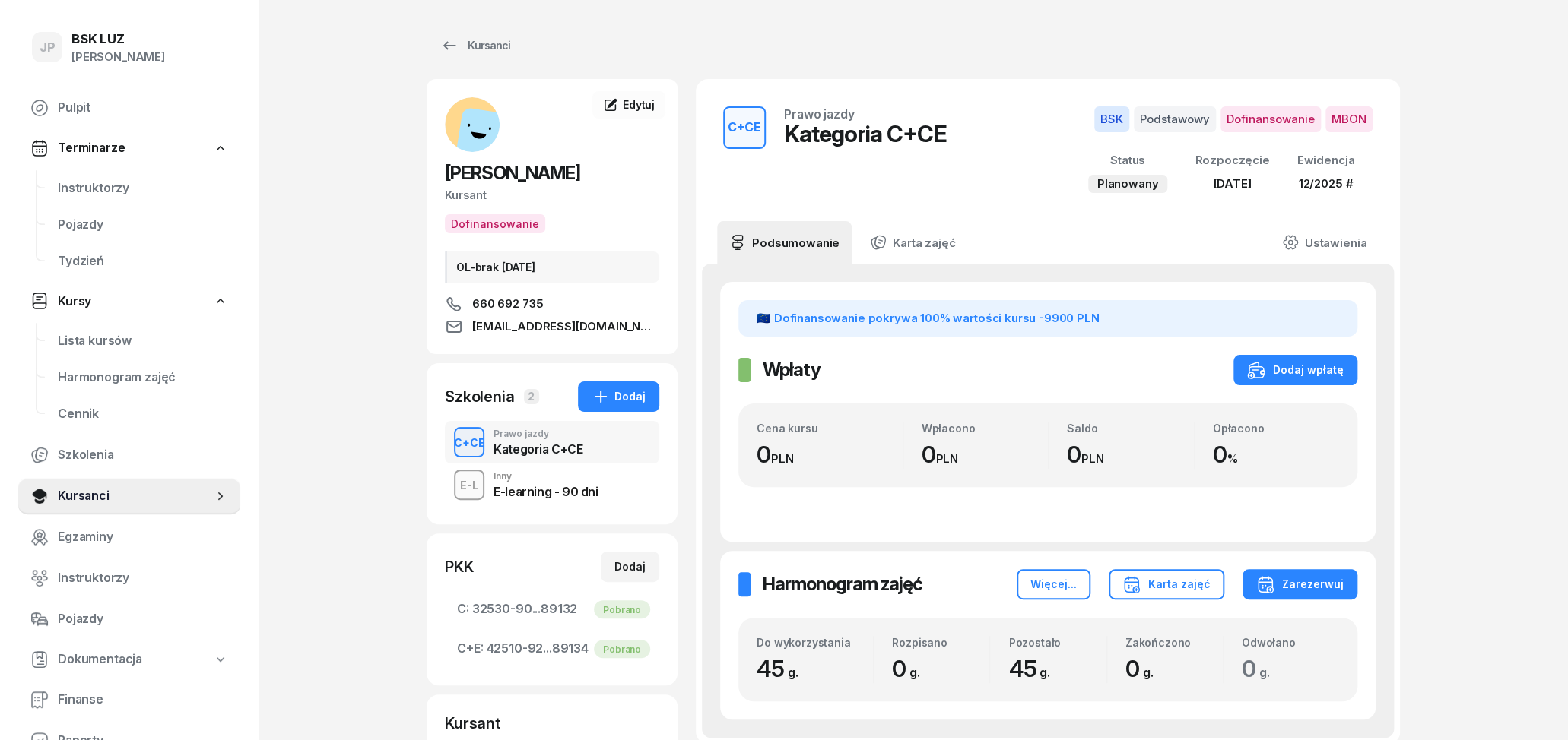
click at [541, 483] on div "E-learning - 90 dni" at bounding box center [545, 490] width 104 height 17
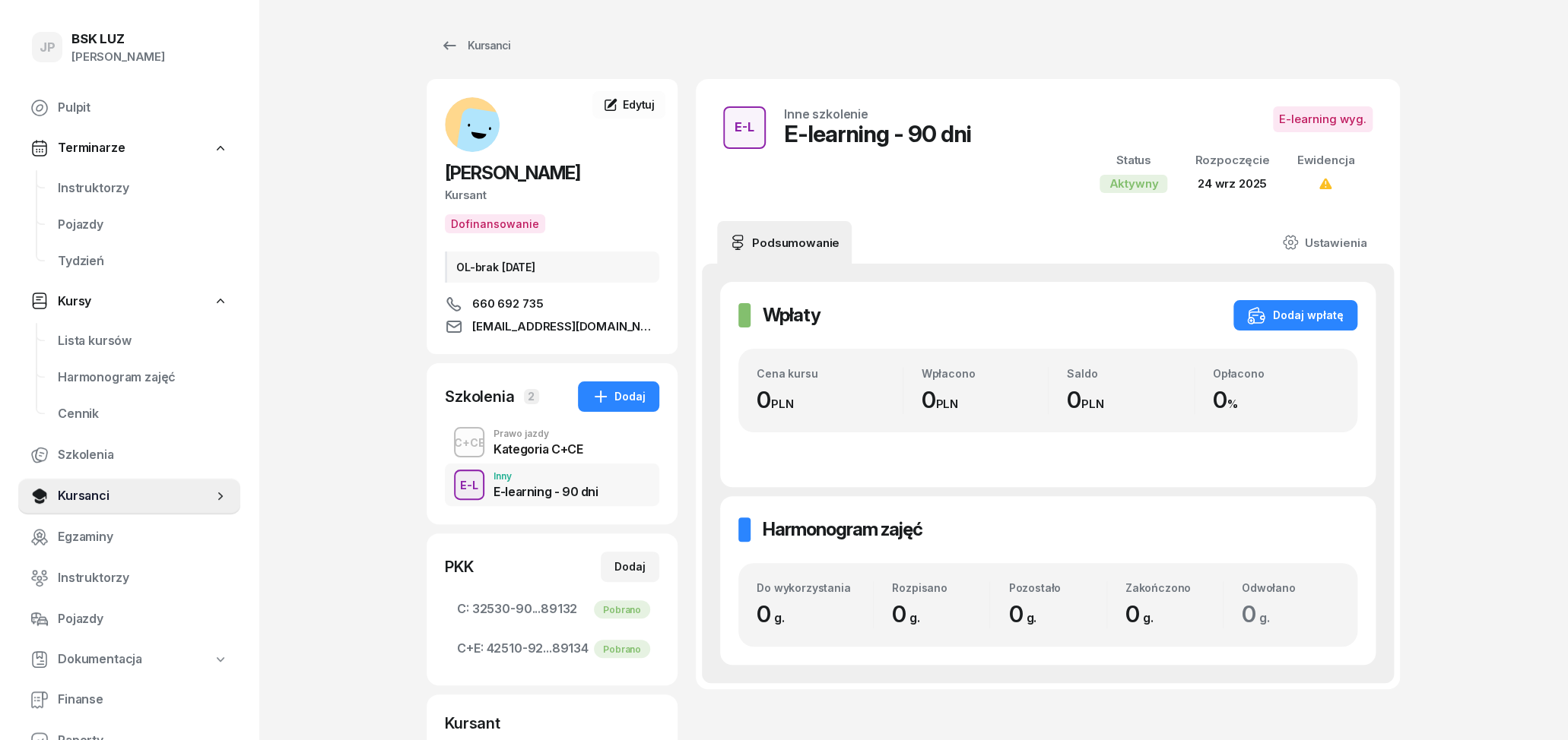
click at [525, 447] on div "Kategoria C+CE" at bounding box center [538, 448] width 89 height 12
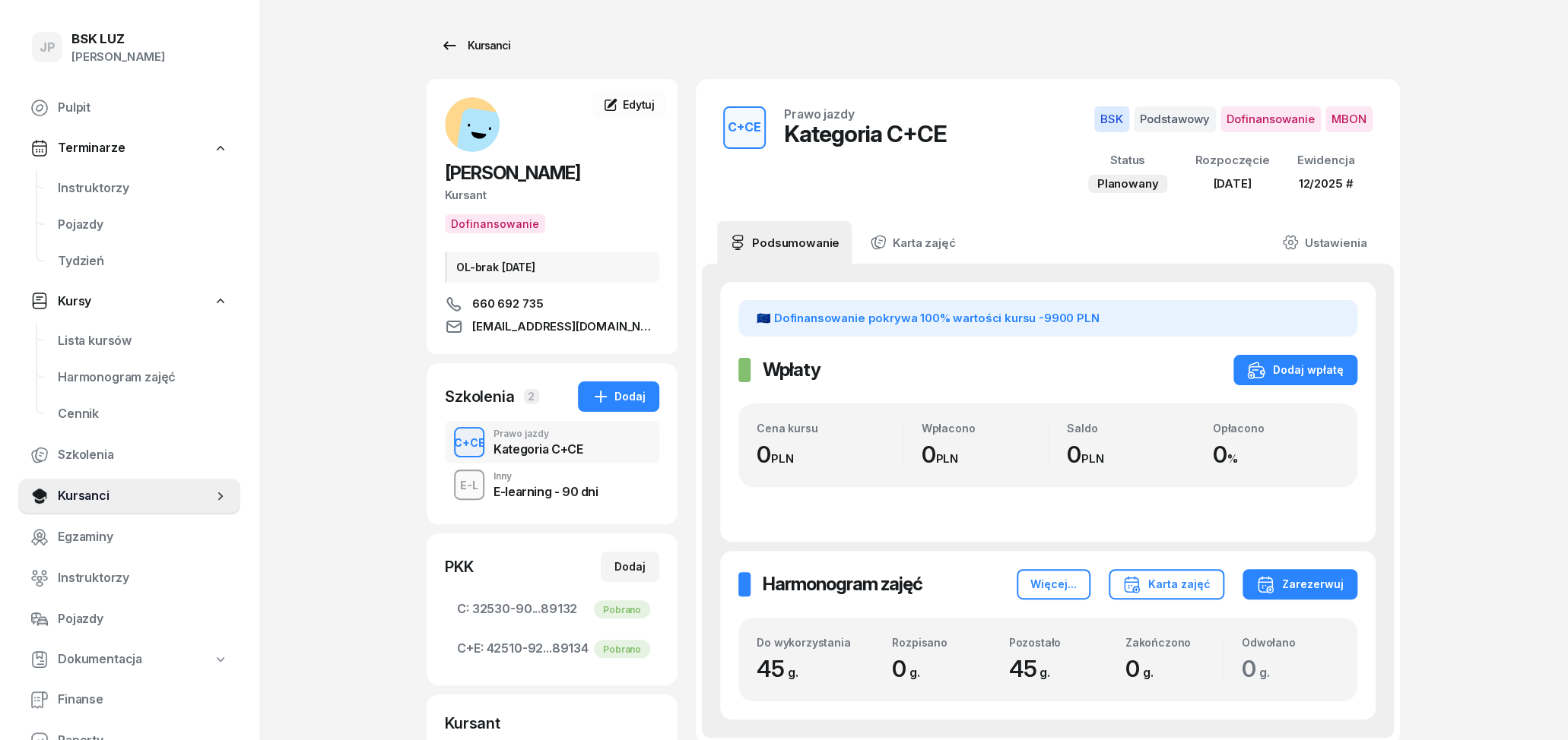
click at [503, 43] on div "Kursanci" at bounding box center [474, 45] width 70 height 18
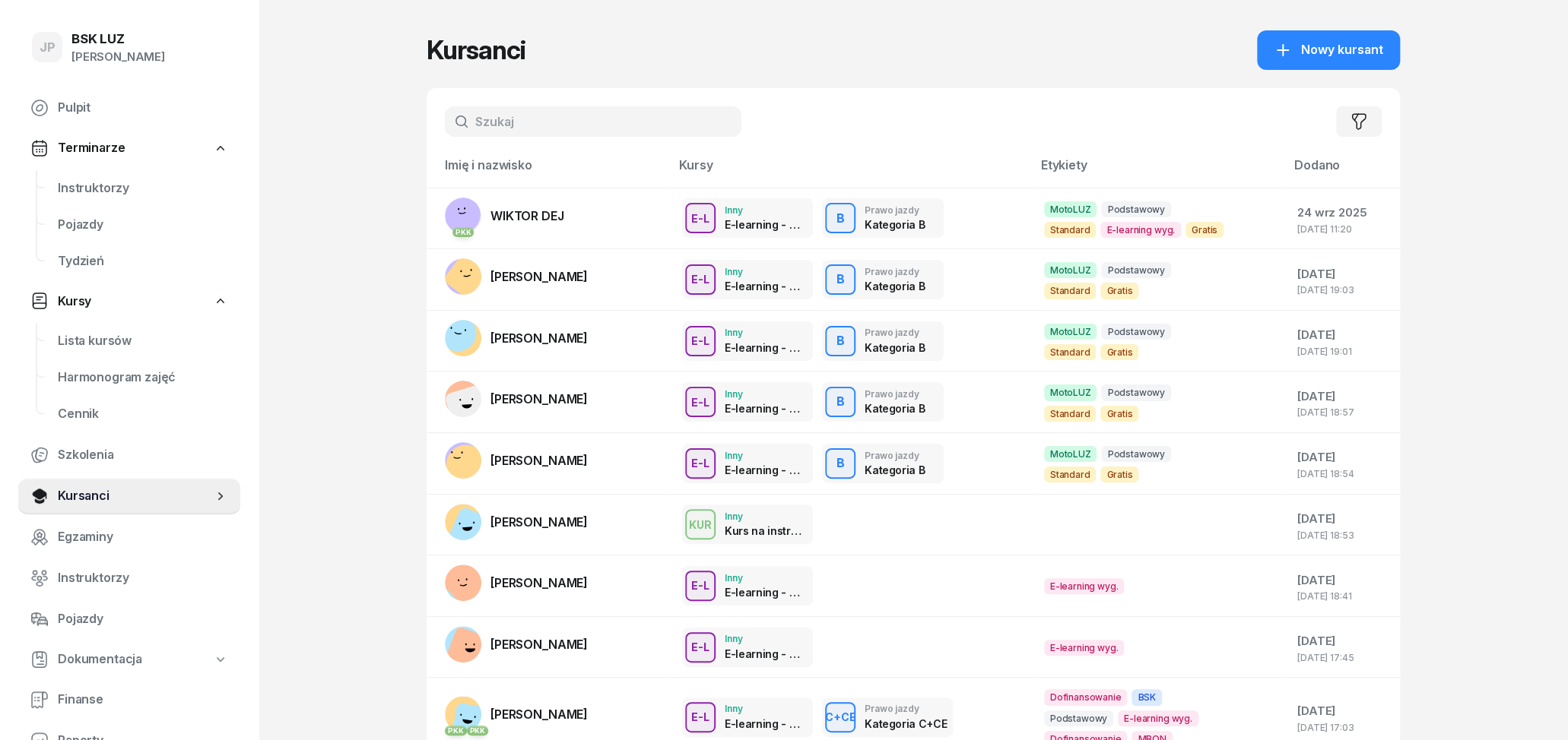
click at [606, 126] on input "text" at bounding box center [593, 122] width 296 height 31
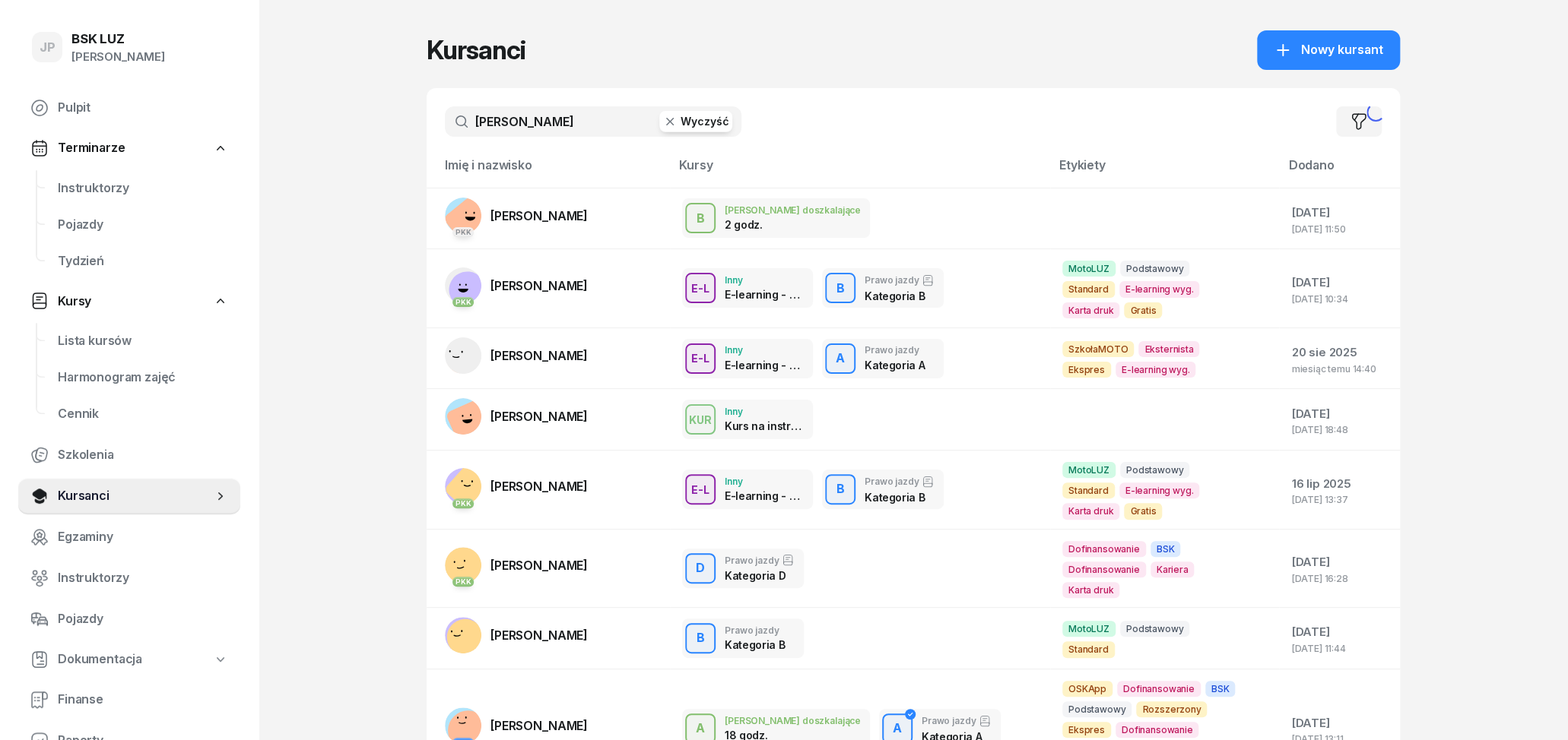
type input "[PERSON_NAME]"
click at [599, 118] on input "[PERSON_NAME]" at bounding box center [593, 122] width 296 height 31
drag, startPoint x: 600, startPoint y: 125, endPoint x: 386, endPoint y: 122, distance: 214.0
click at [445, 122] on input "[PERSON_NAME]" at bounding box center [593, 122] width 296 height 31
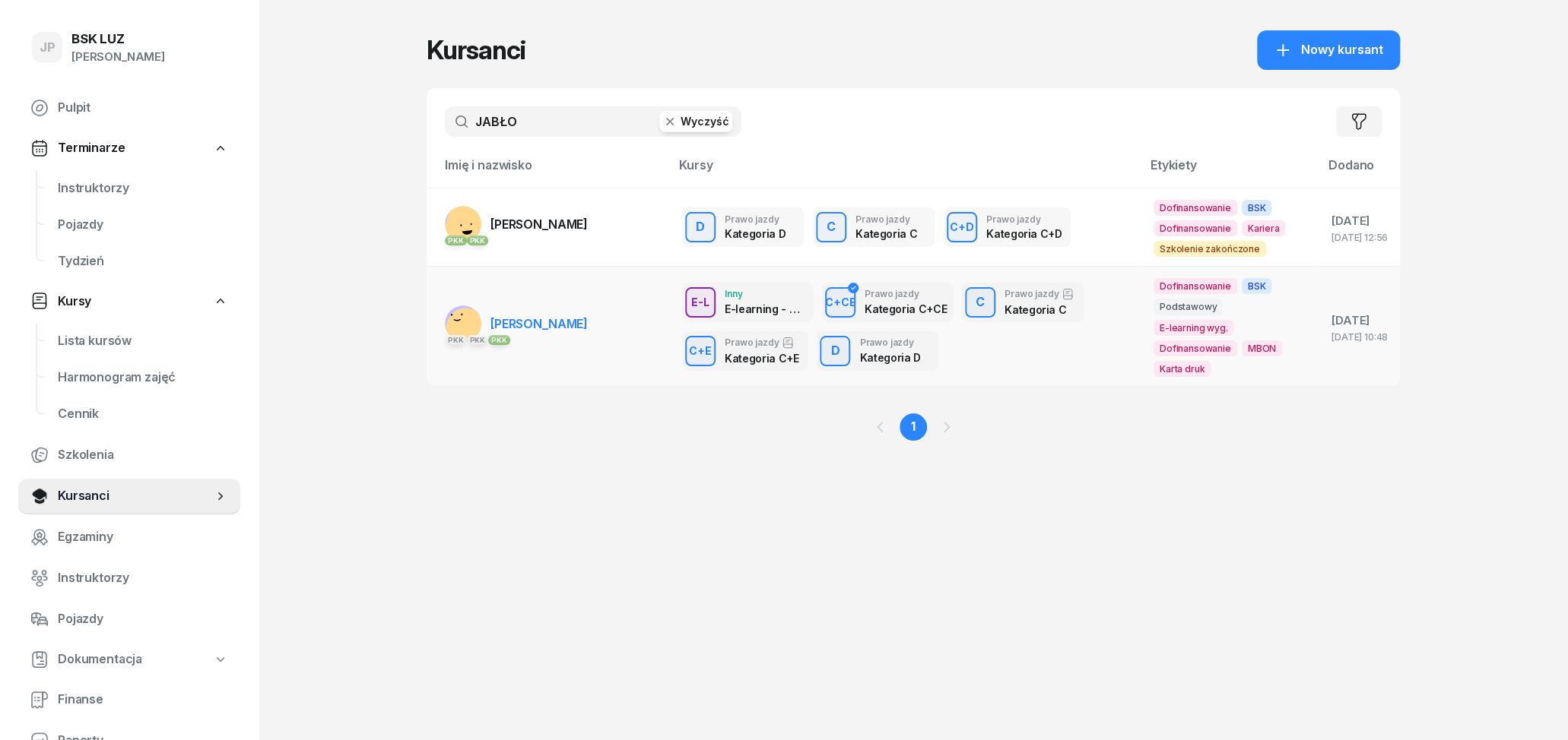
type input "JABŁO"
click at [584, 320] on span "[PERSON_NAME]" at bounding box center [540, 323] width 98 height 15
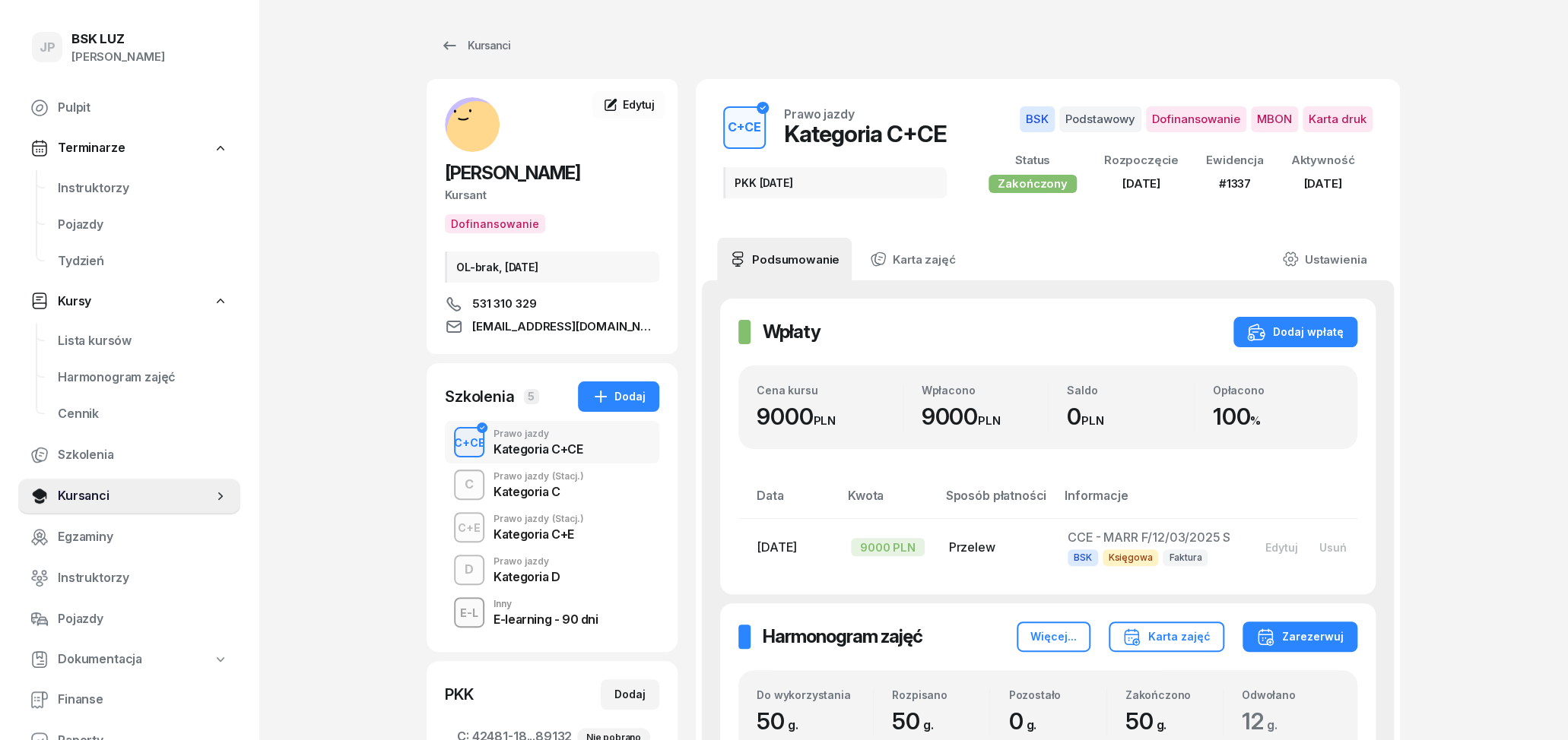
click at [570, 585] on div "D Prawo jazdy Kategoria D" at bounding box center [551, 569] width 214 height 42
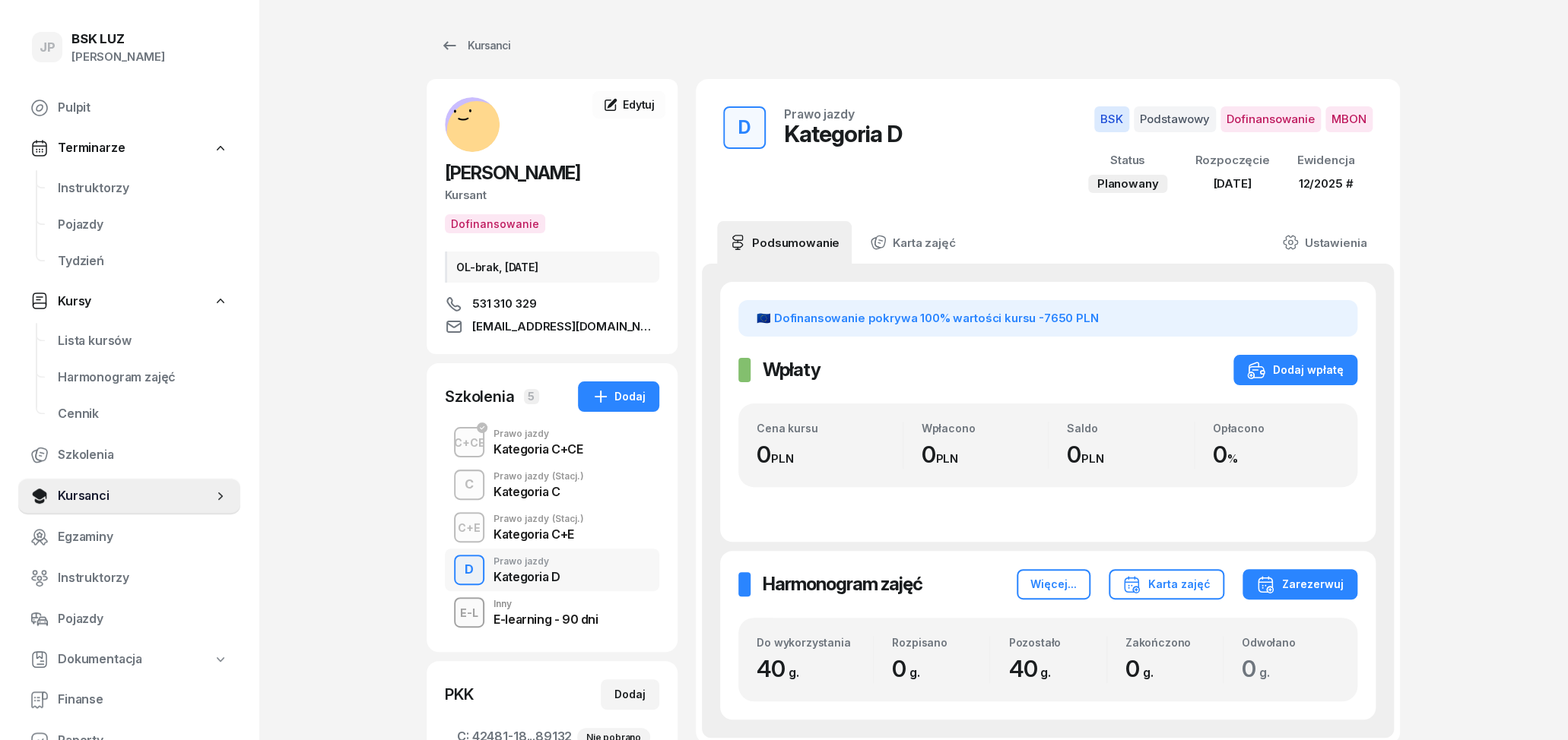
click at [535, 619] on div "E-learning - 90 dni" at bounding box center [545, 619] width 104 height 12
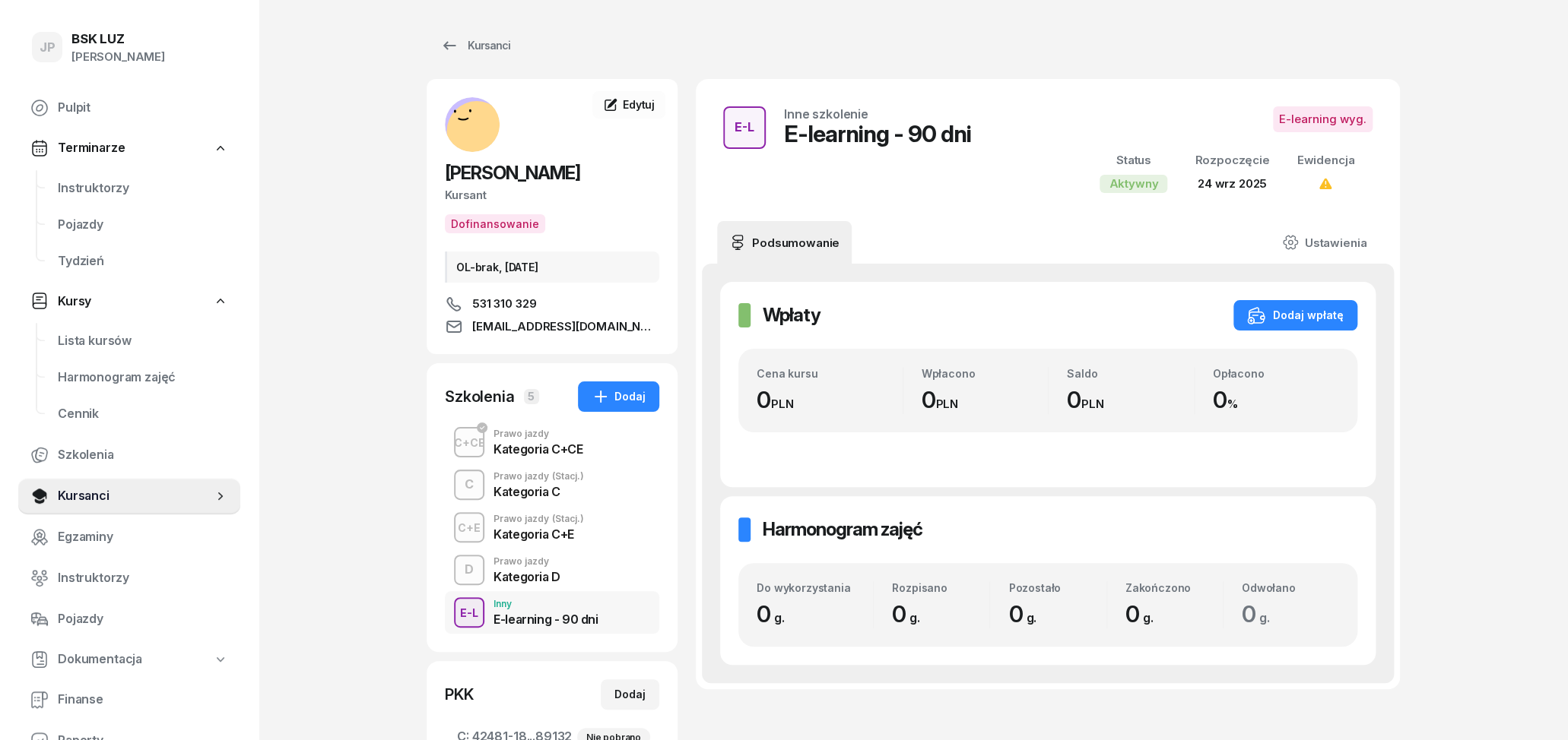
click at [532, 588] on div "D Prawo jazdy Kategoria D" at bounding box center [551, 569] width 214 height 42
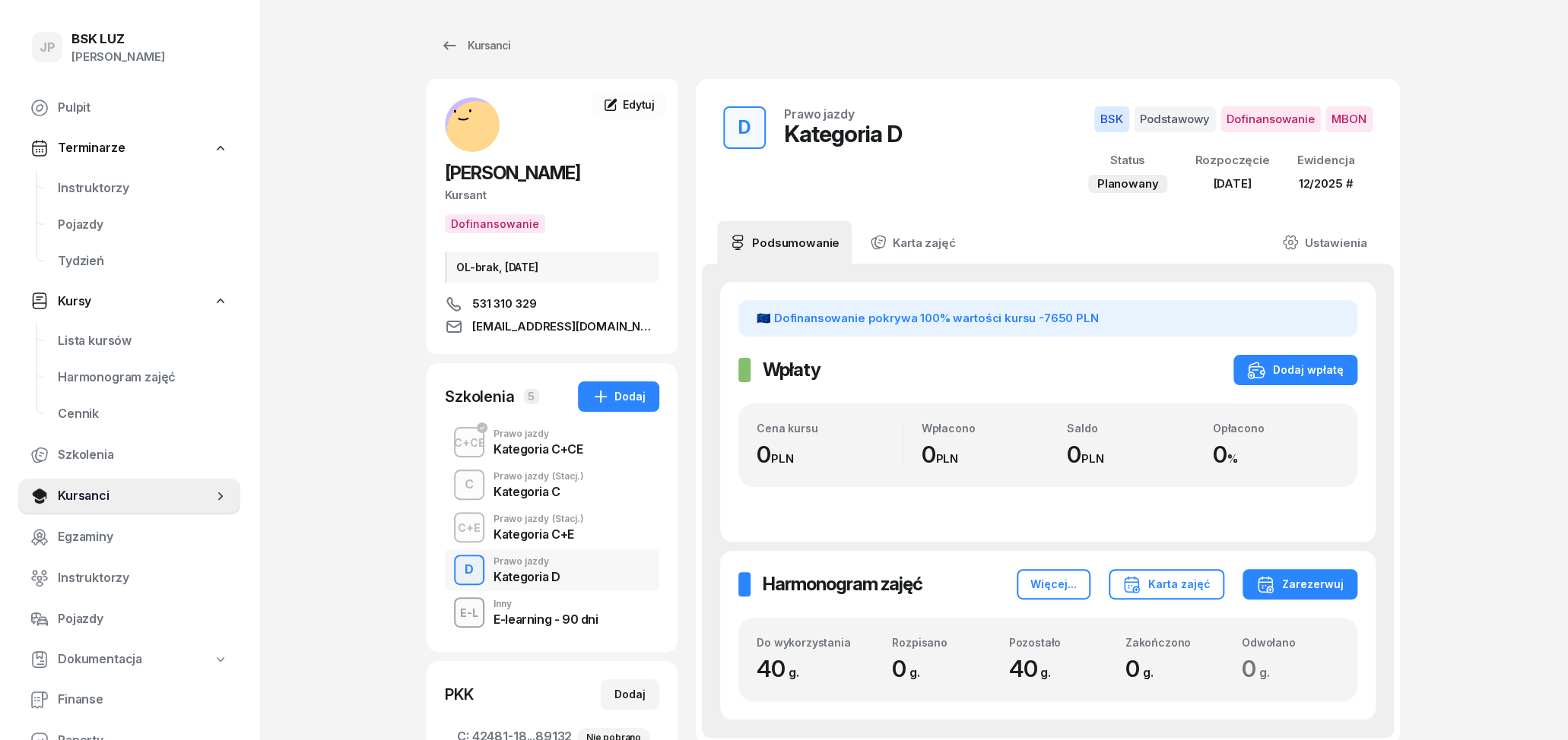
click at [515, 621] on div "E-learning - 90 dni" at bounding box center [545, 619] width 104 height 12
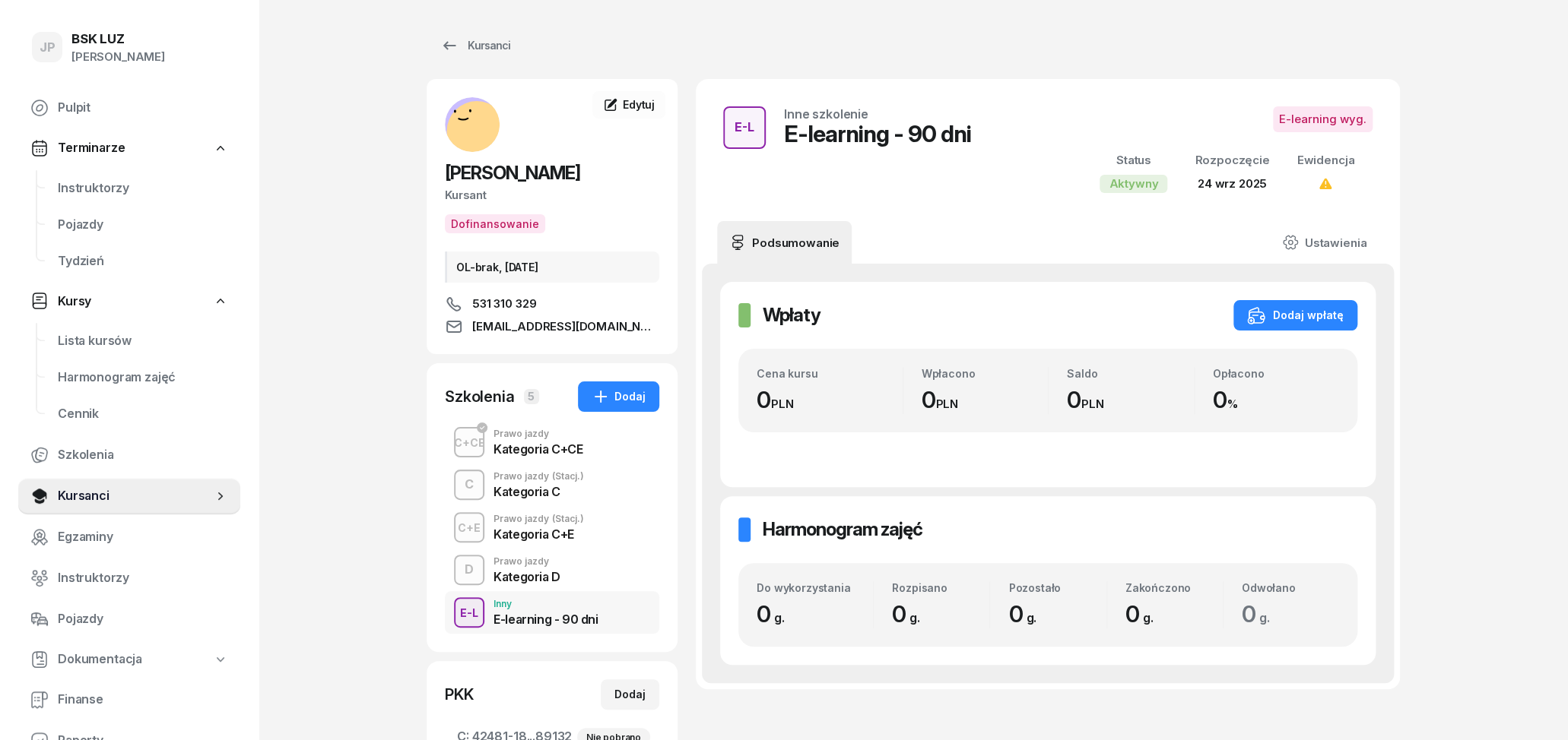
click at [540, 567] on div "Prawo jazdy" at bounding box center [527, 562] width 67 height 9
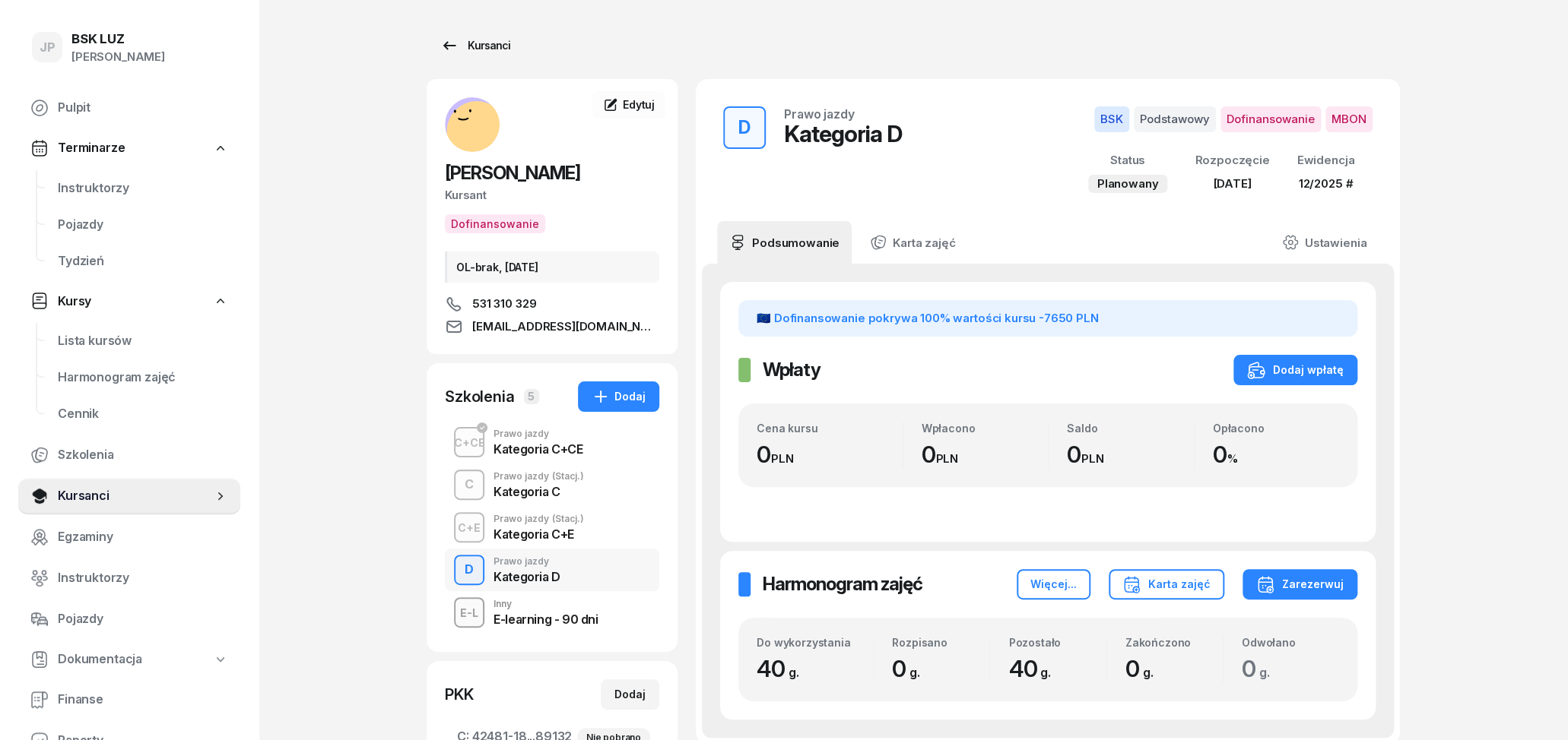
click at [481, 41] on div "Kursanci" at bounding box center [474, 45] width 70 height 18
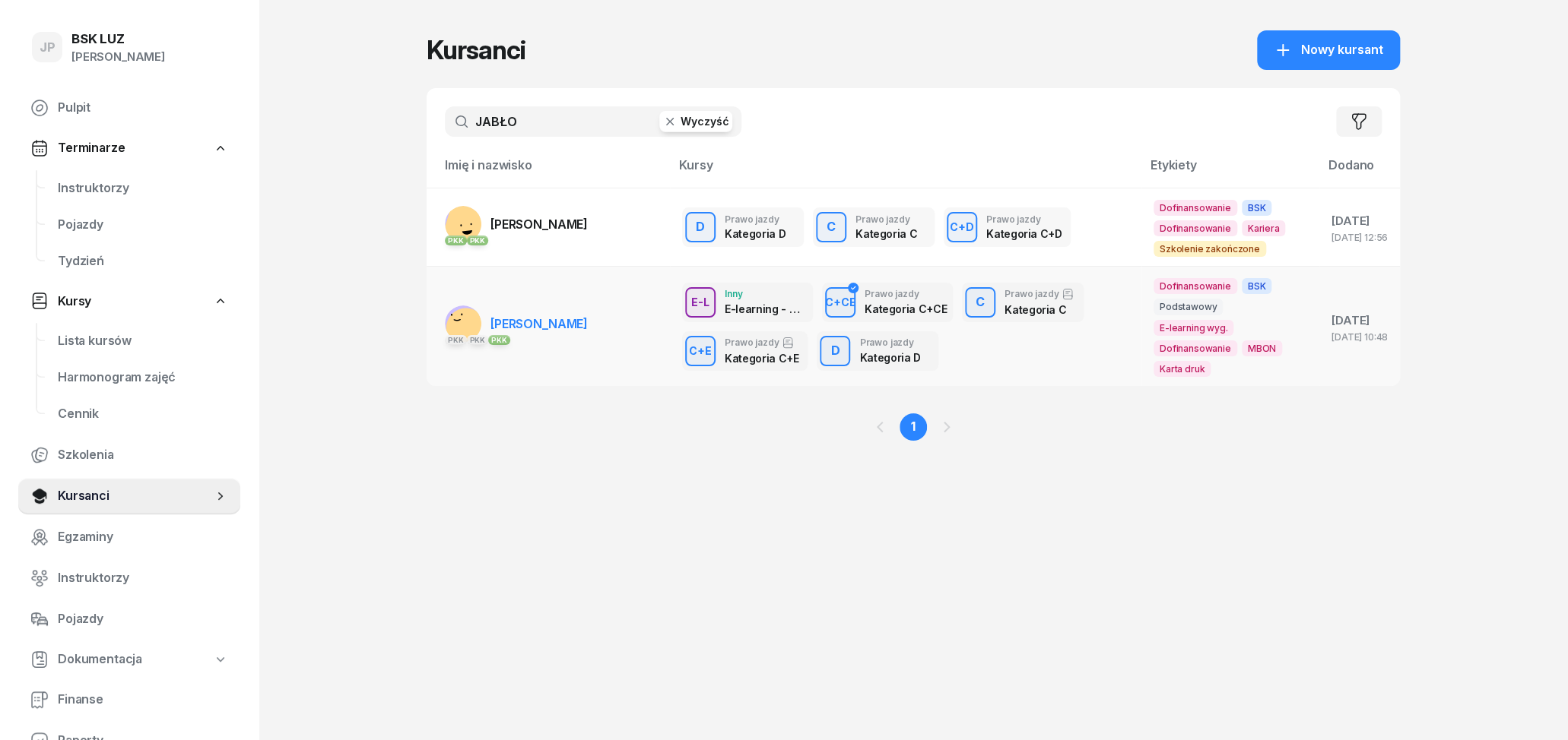
click at [587, 324] on span "[PERSON_NAME]" at bounding box center [540, 323] width 98 height 15
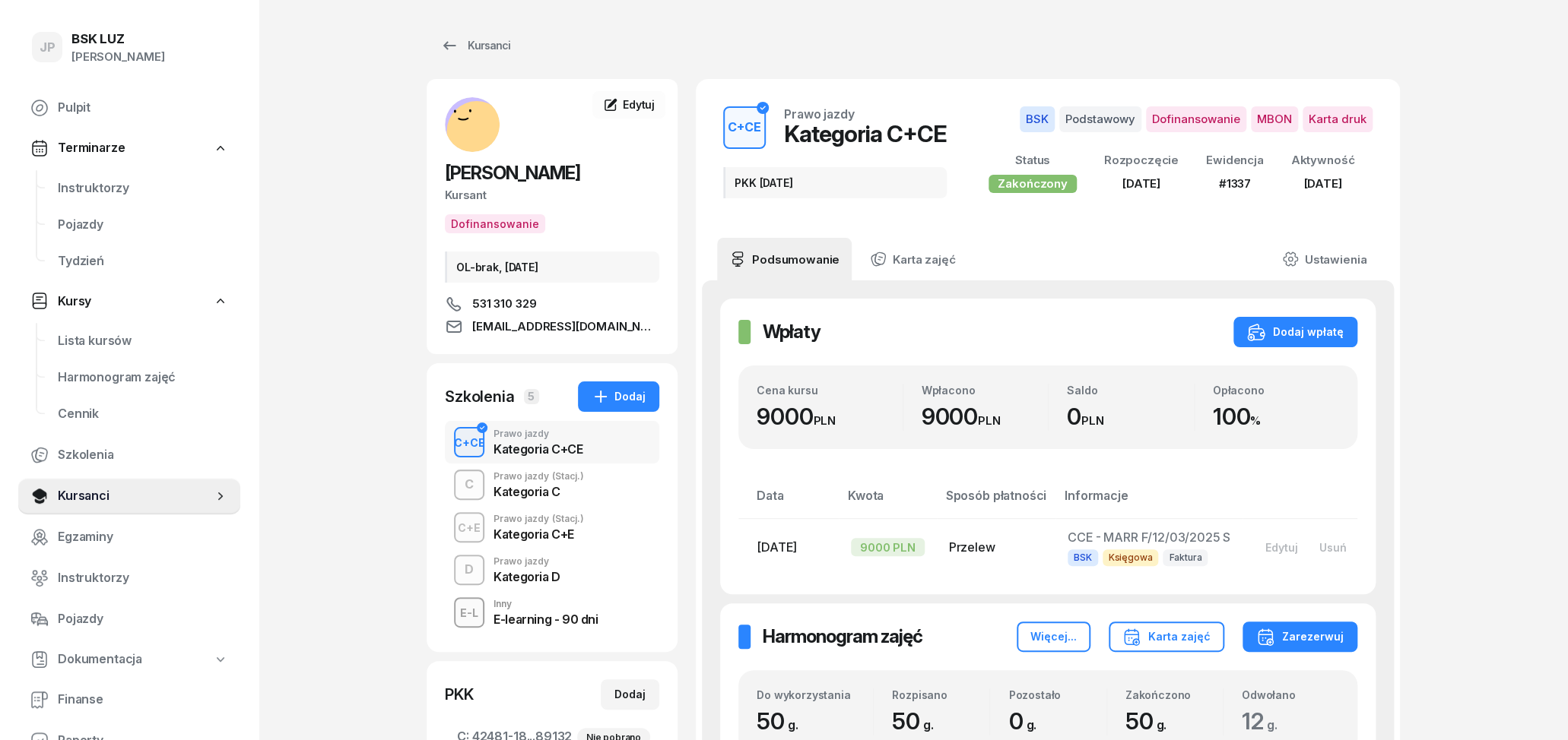
click at [578, 611] on div "E-learning - 90 dni" at bounding box center [545, 617] width 104 height 17
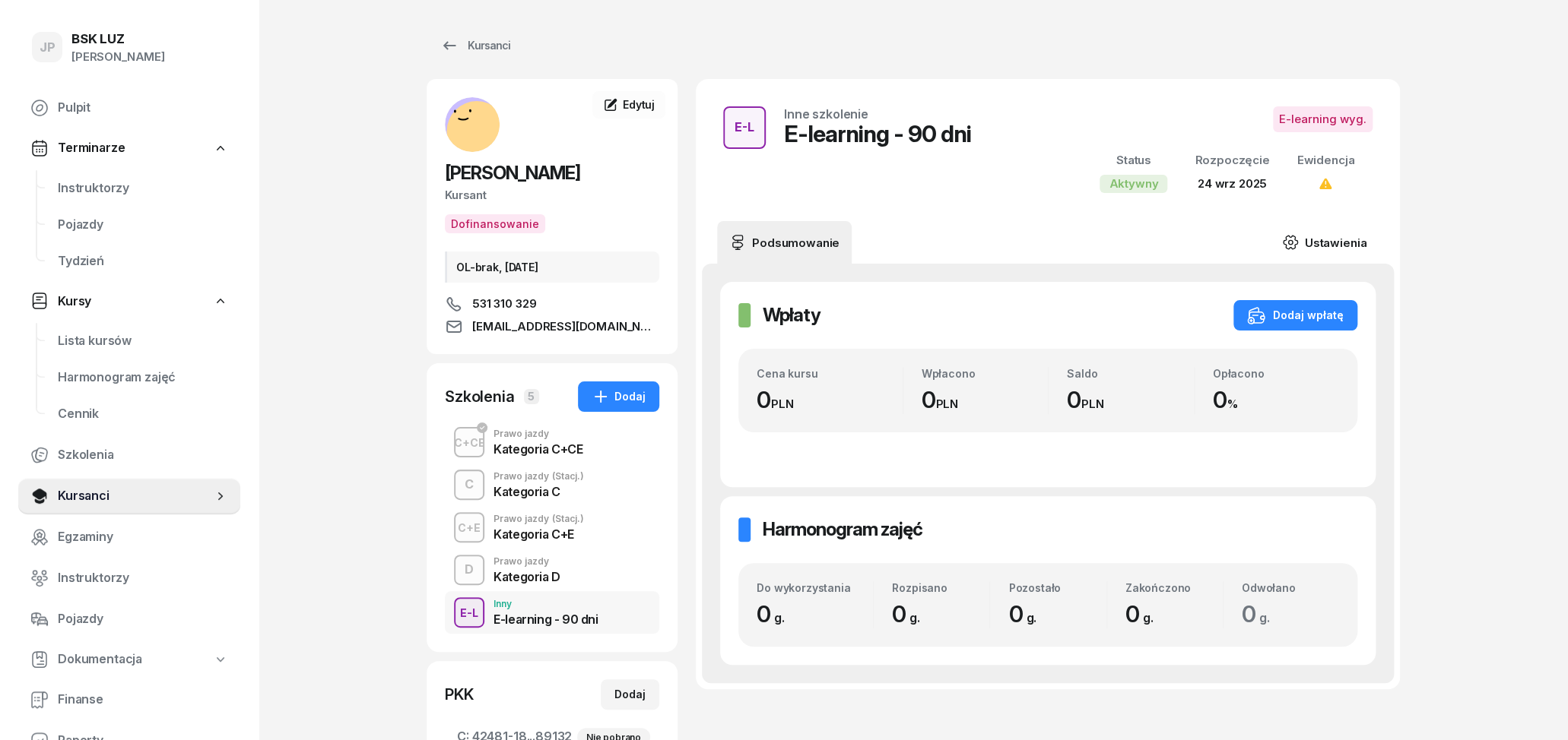
click at [1324, 241] on link "Ustawienia" at bounding box center [1324, 242] width 108 height 42
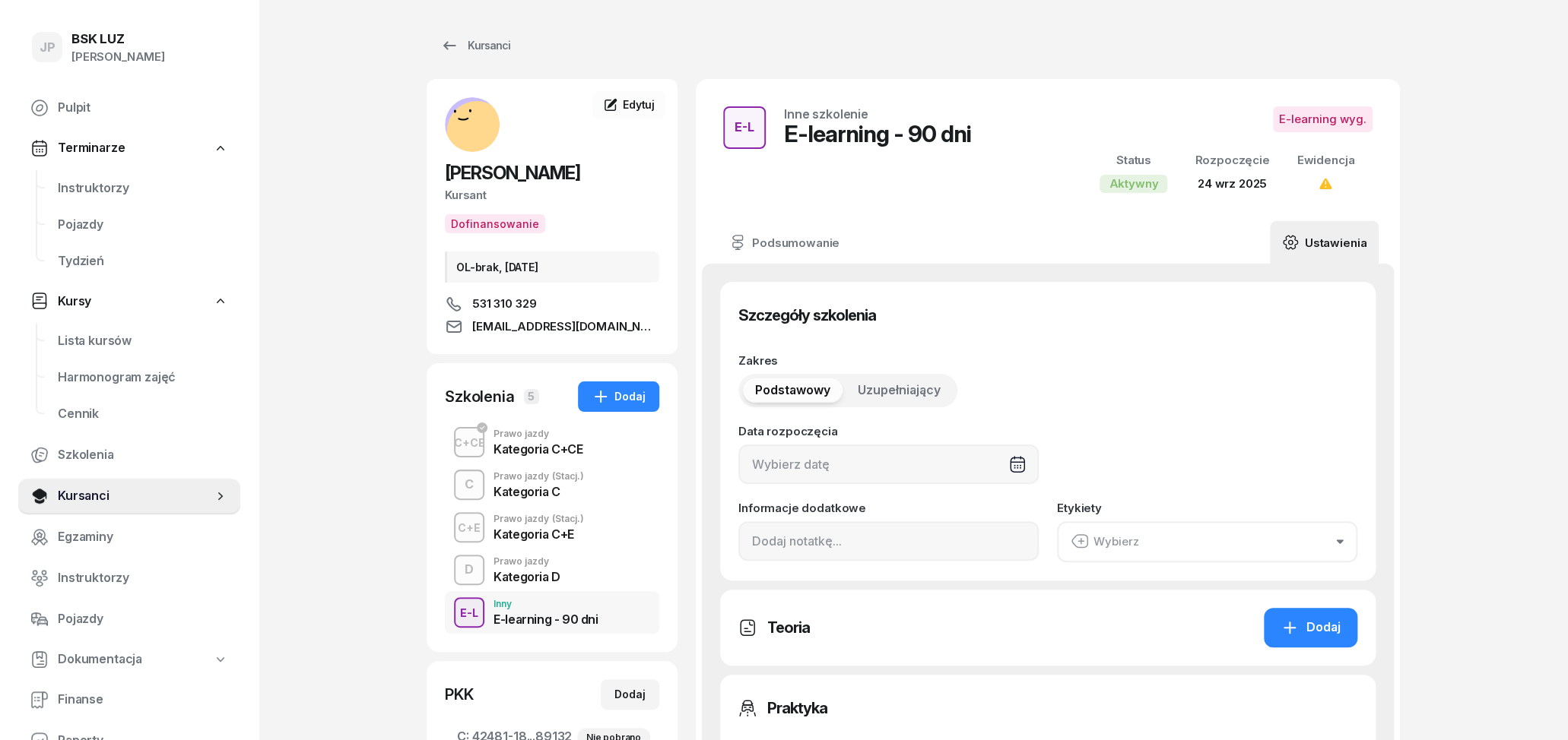
type input "[DATE]"
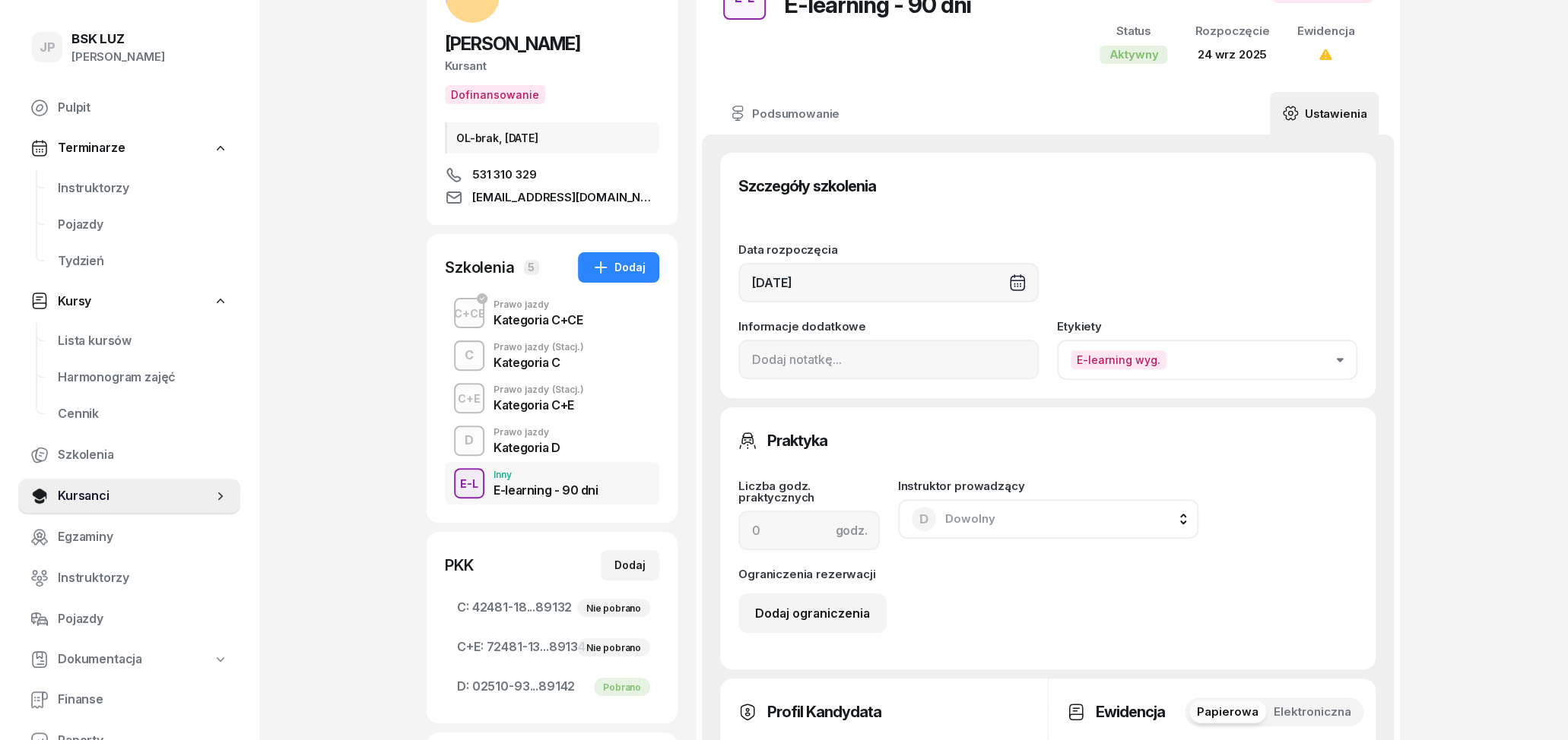
scroll to position [237, 0]
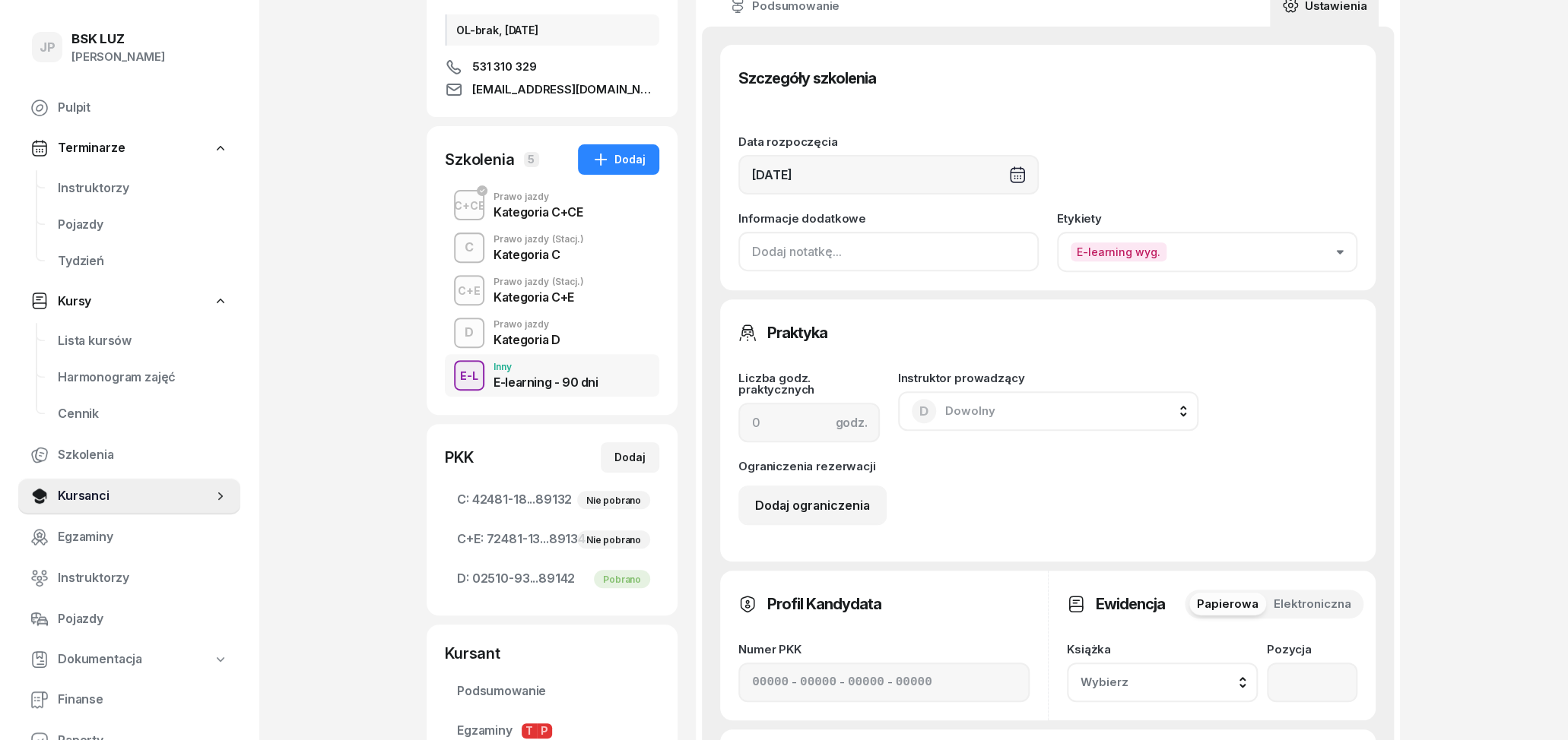
click at [925, 253] on input at bounding box center [888, 252] width 300 height 40
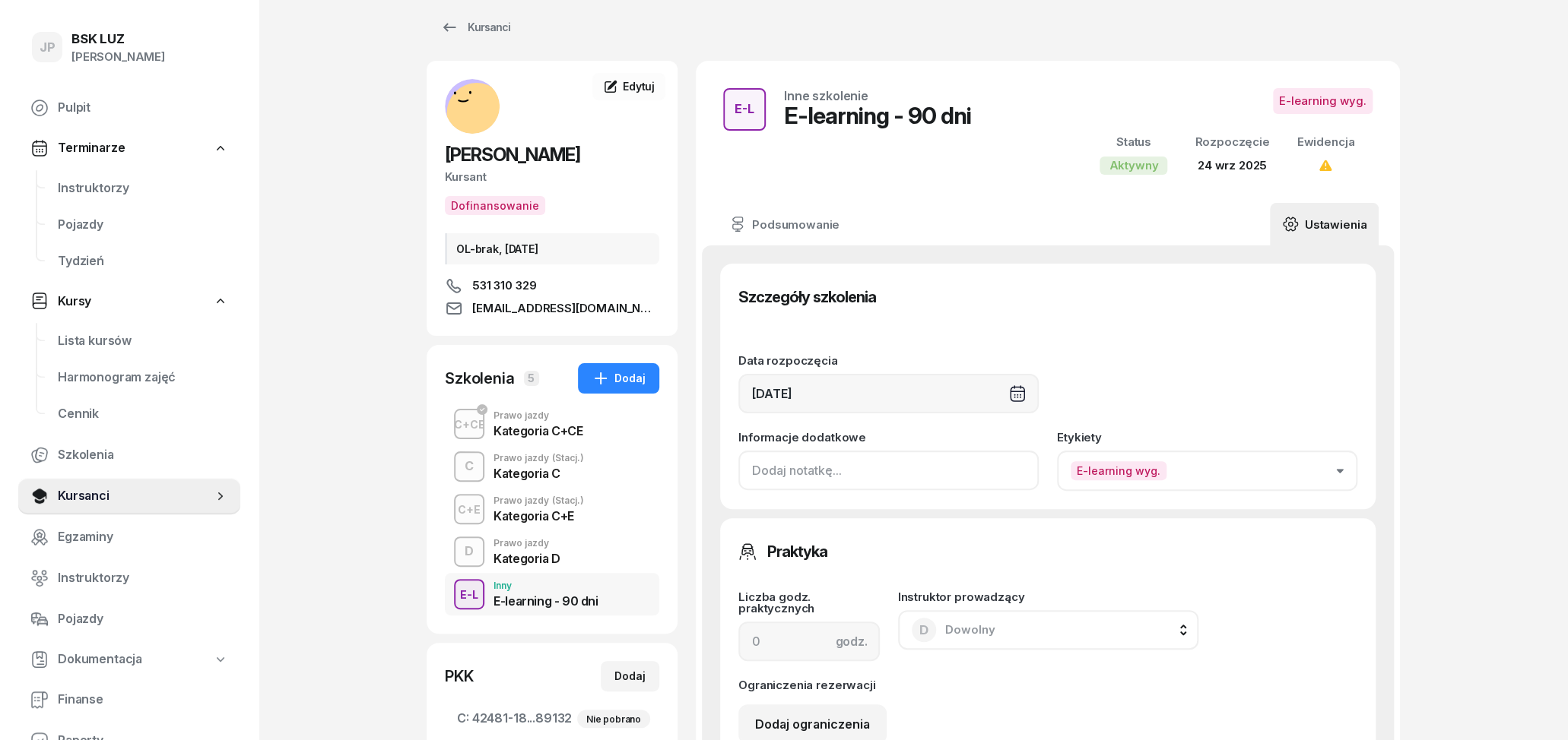
scroll to position [0, 0]
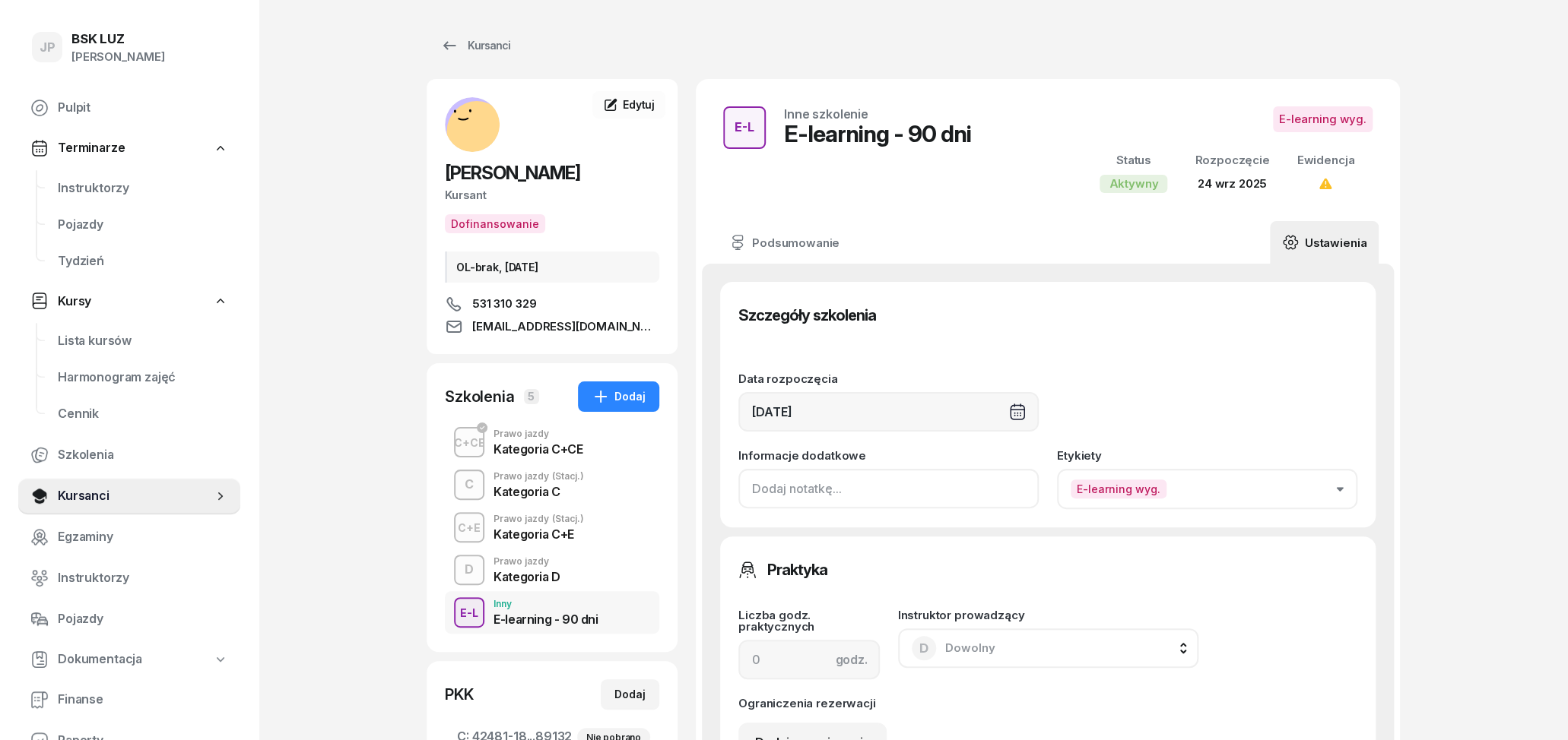
click at [841, 491] on input at bounding box center [888, 489] width 300 height 40
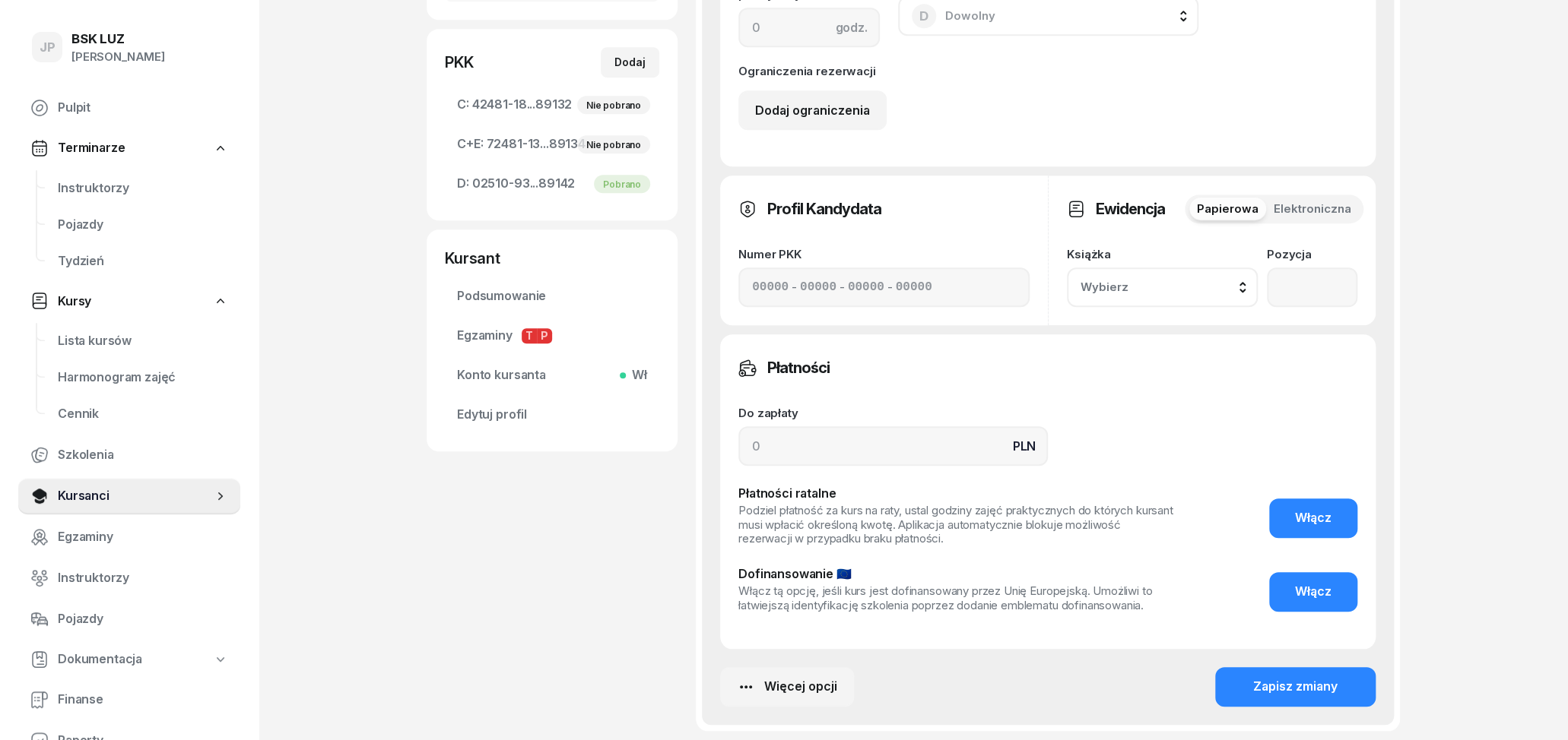
scroll to position [711, 0]
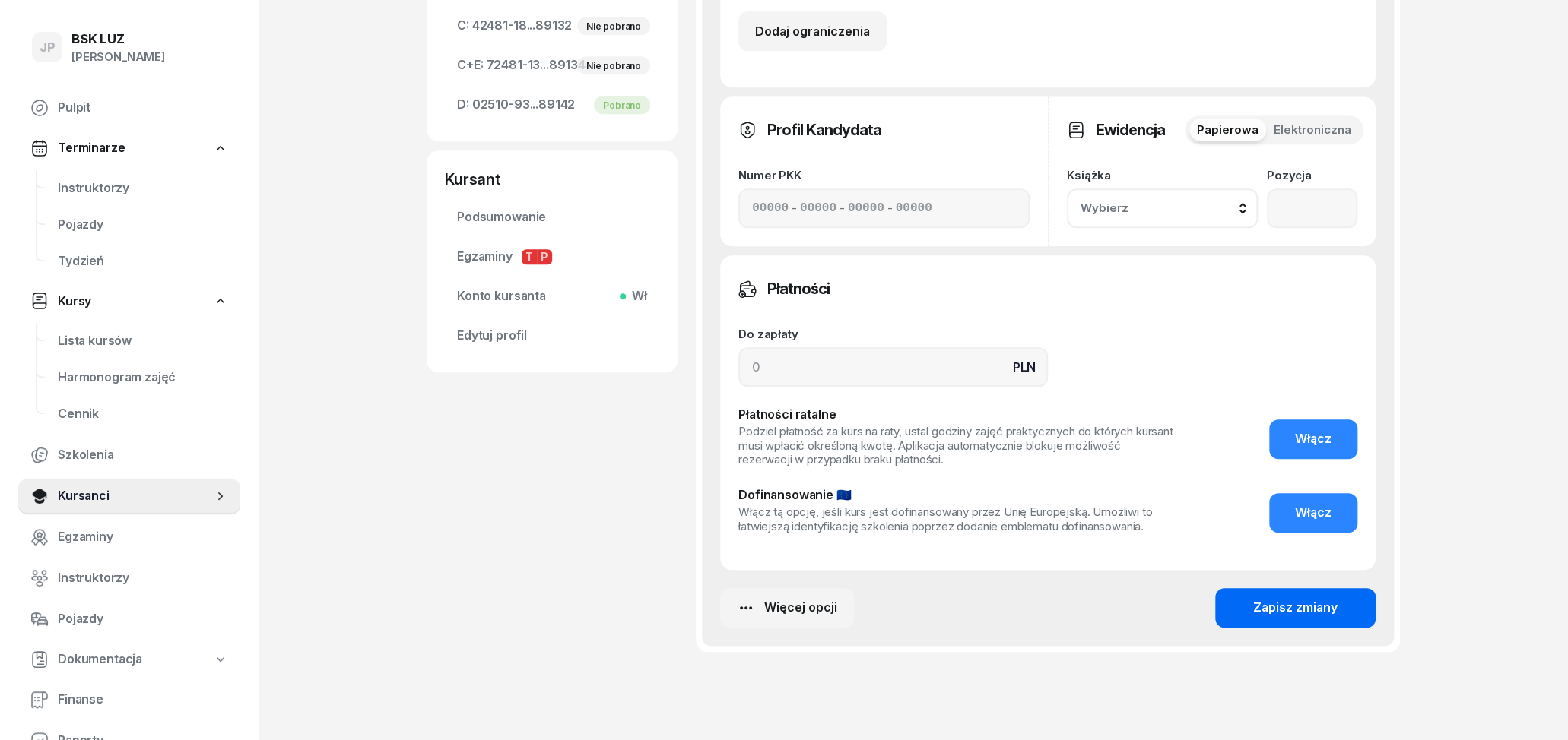
type input "KAT. D"
click at [1282, 623] on button "Zapisz zmiany" at bounding box center [1295, 608] width 161 height 40
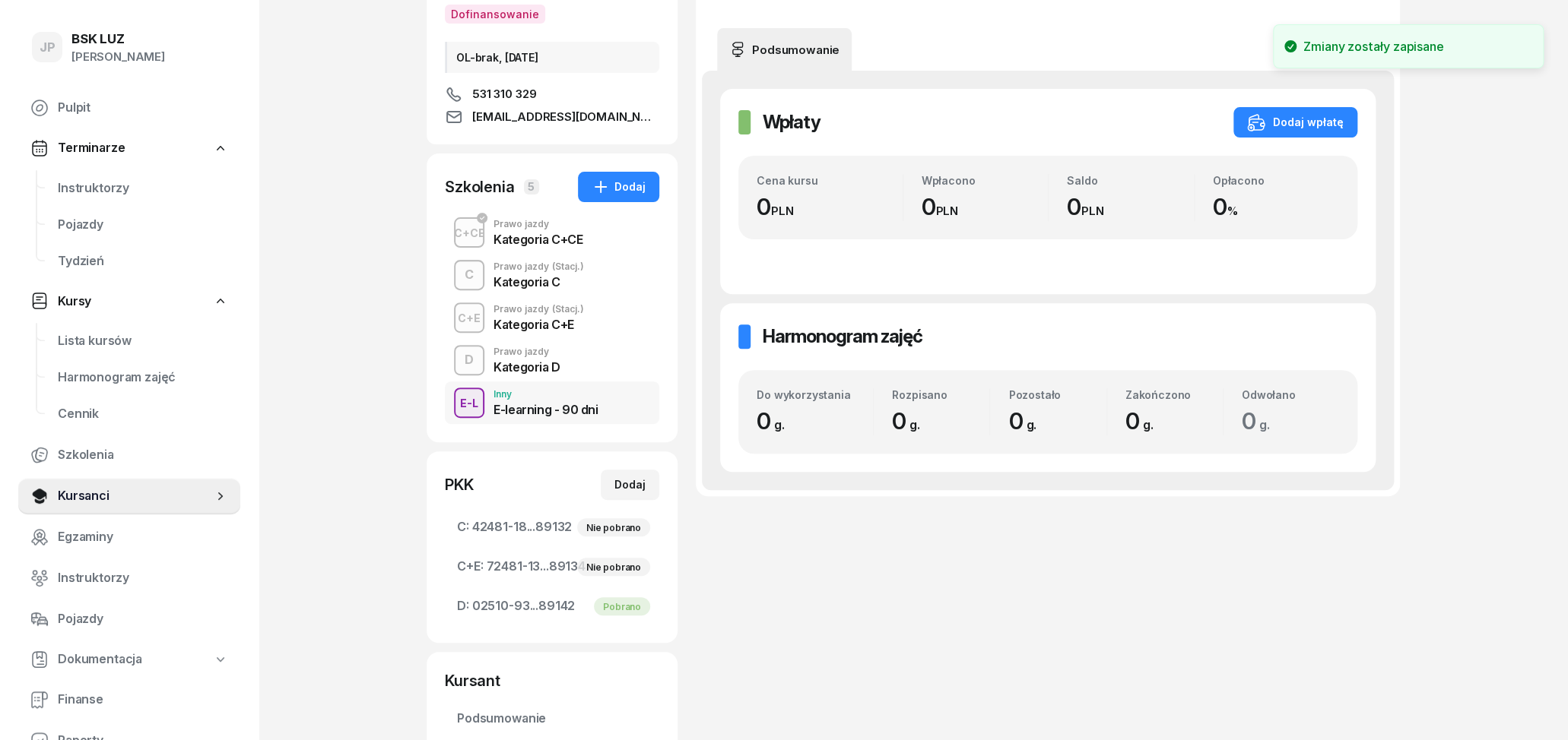
scroll to position [0, 0]
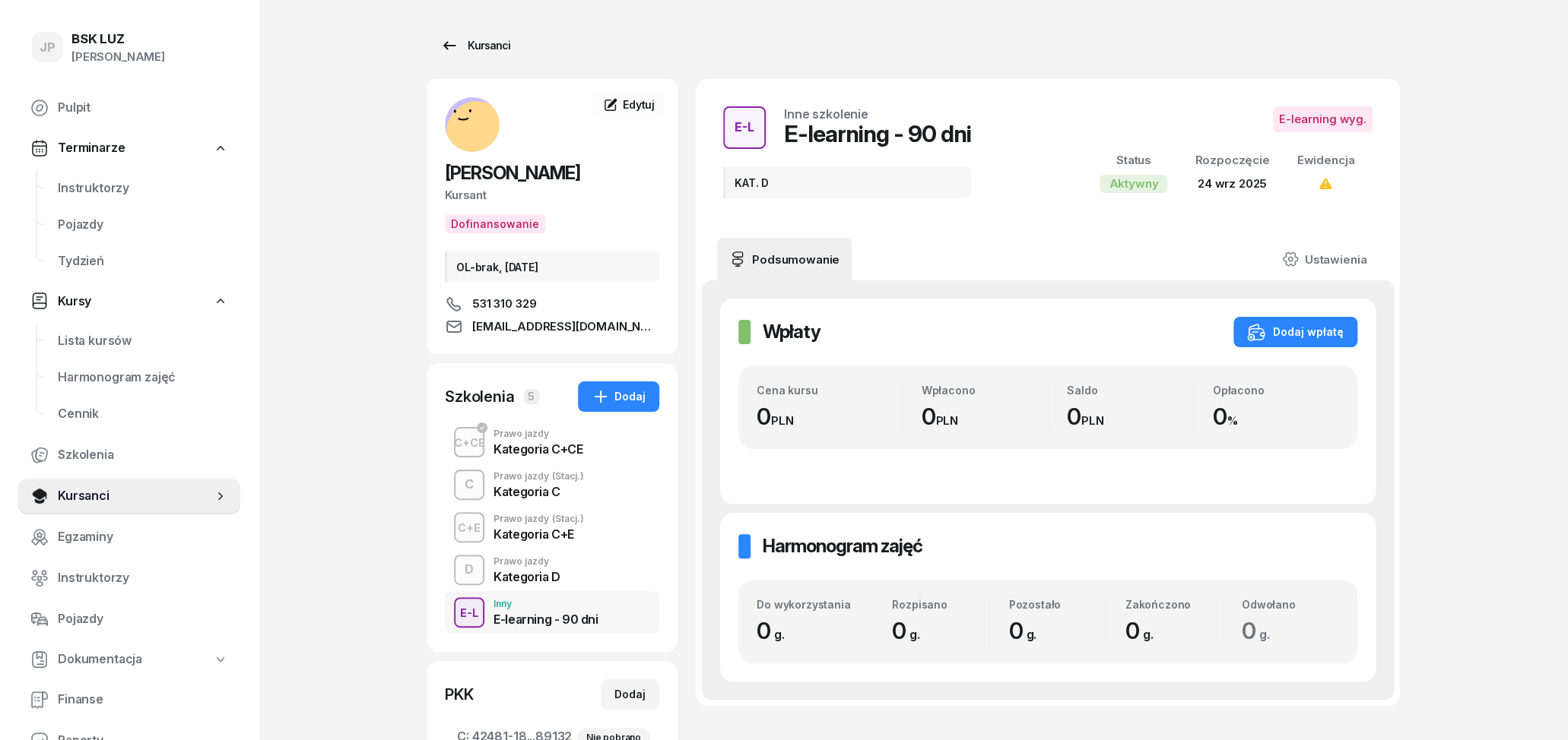
click at [481, 47] on div "Kursanci" at bounding box center [474, 45] width 70 height 18
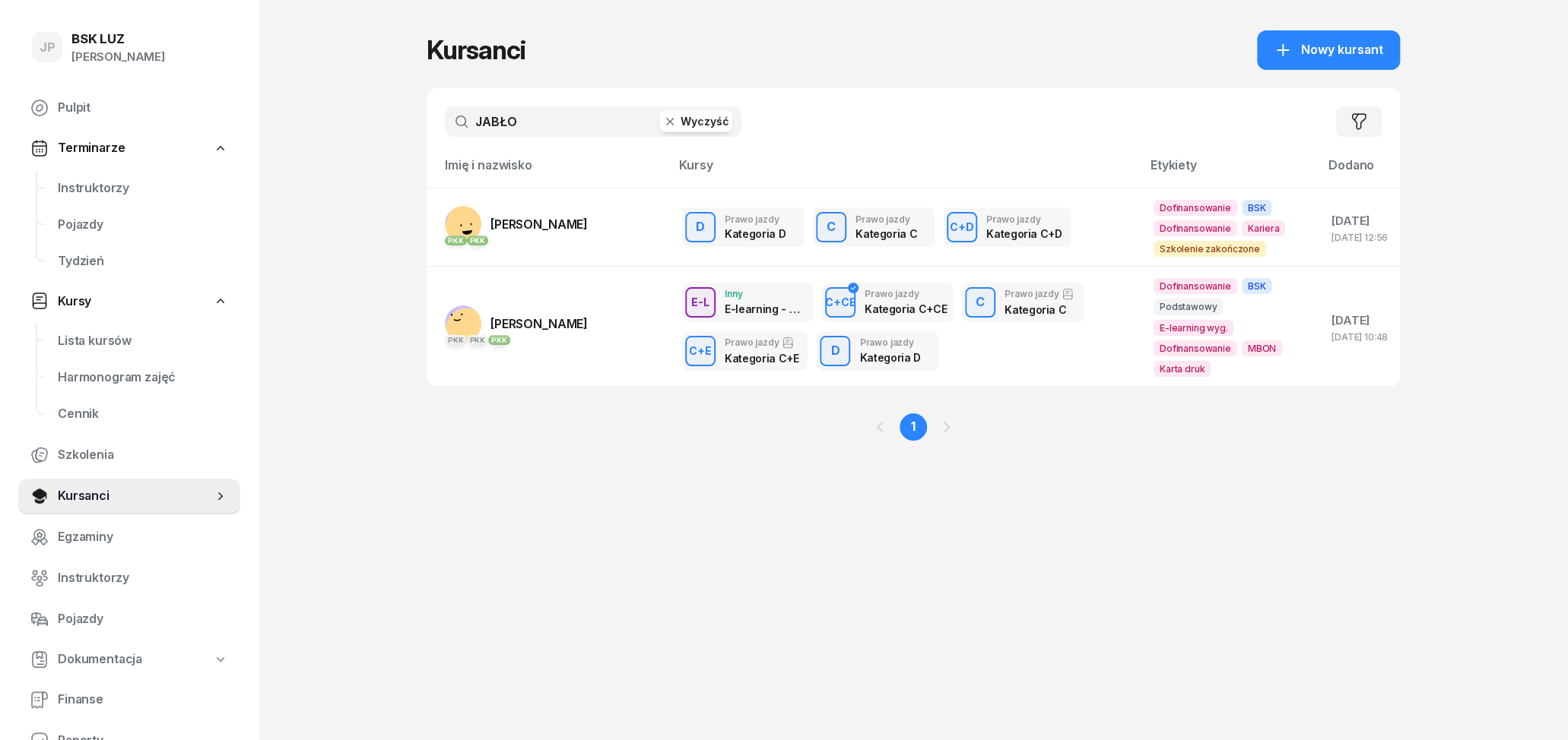
click at [671, 112] on button "Wyczyść" at bounding box center [695, 122] width 73 height 22
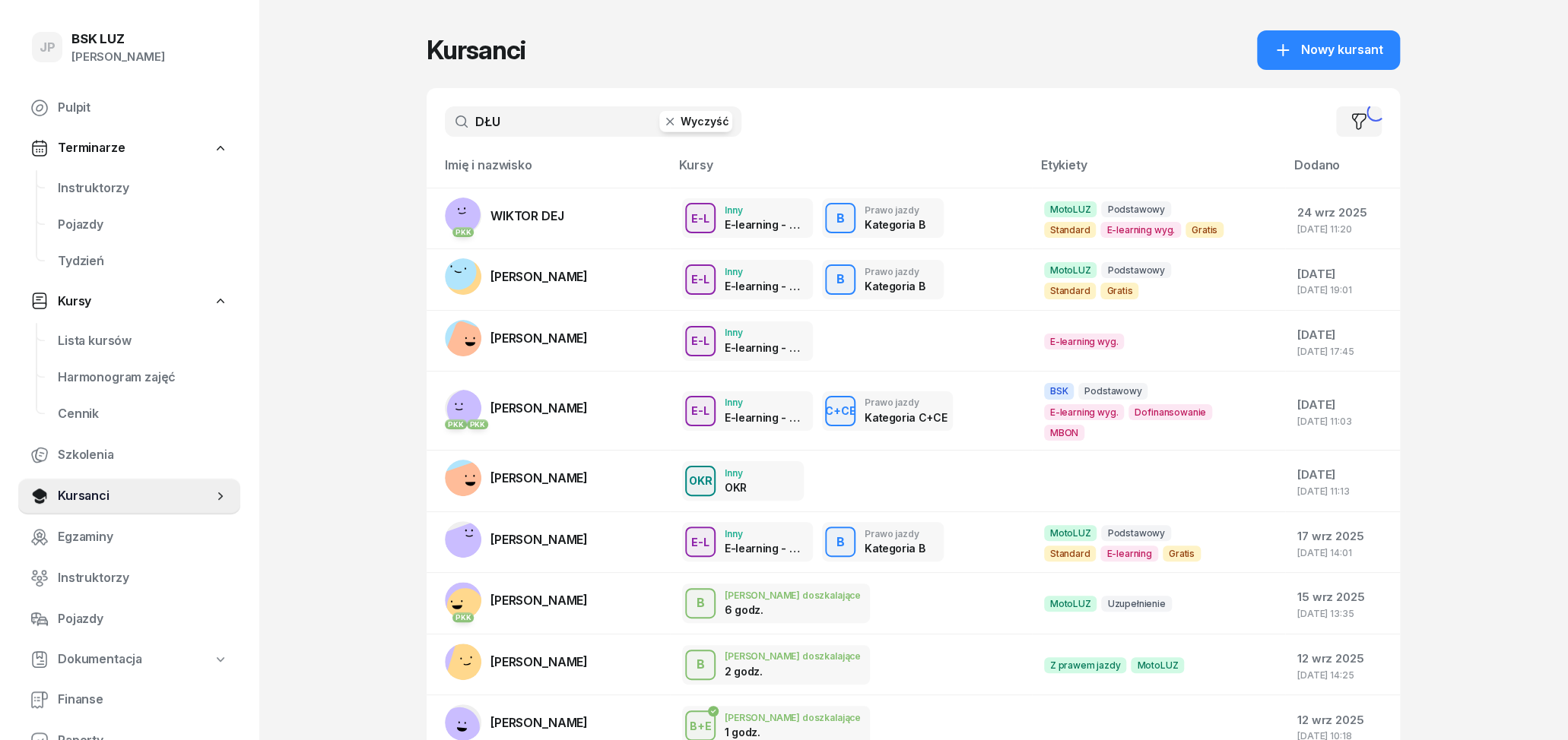
type input "DŁU"
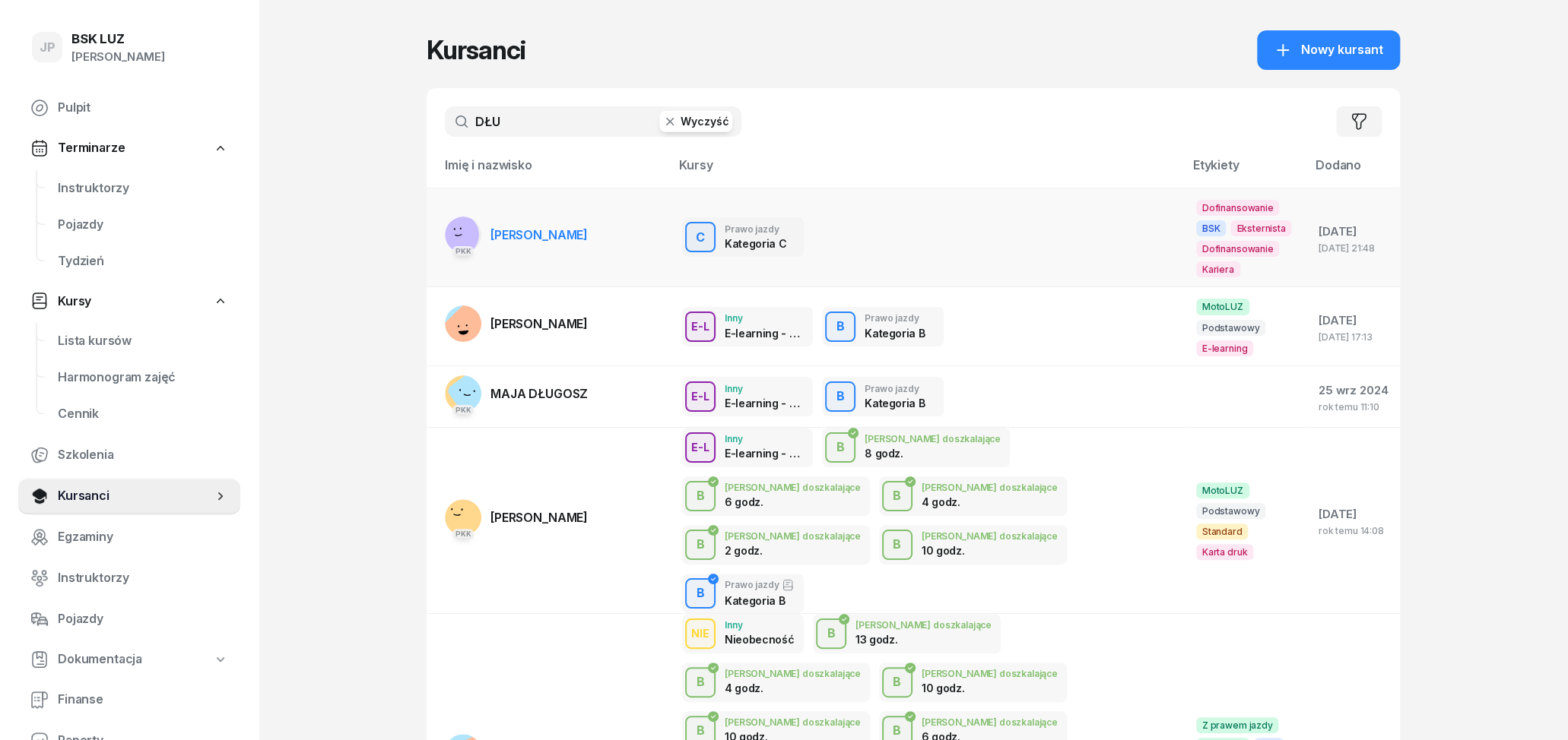
click at [587, 246] on link "PKK [PERSON_NAME]" at bounding box center [516, 235] width 143 height 36
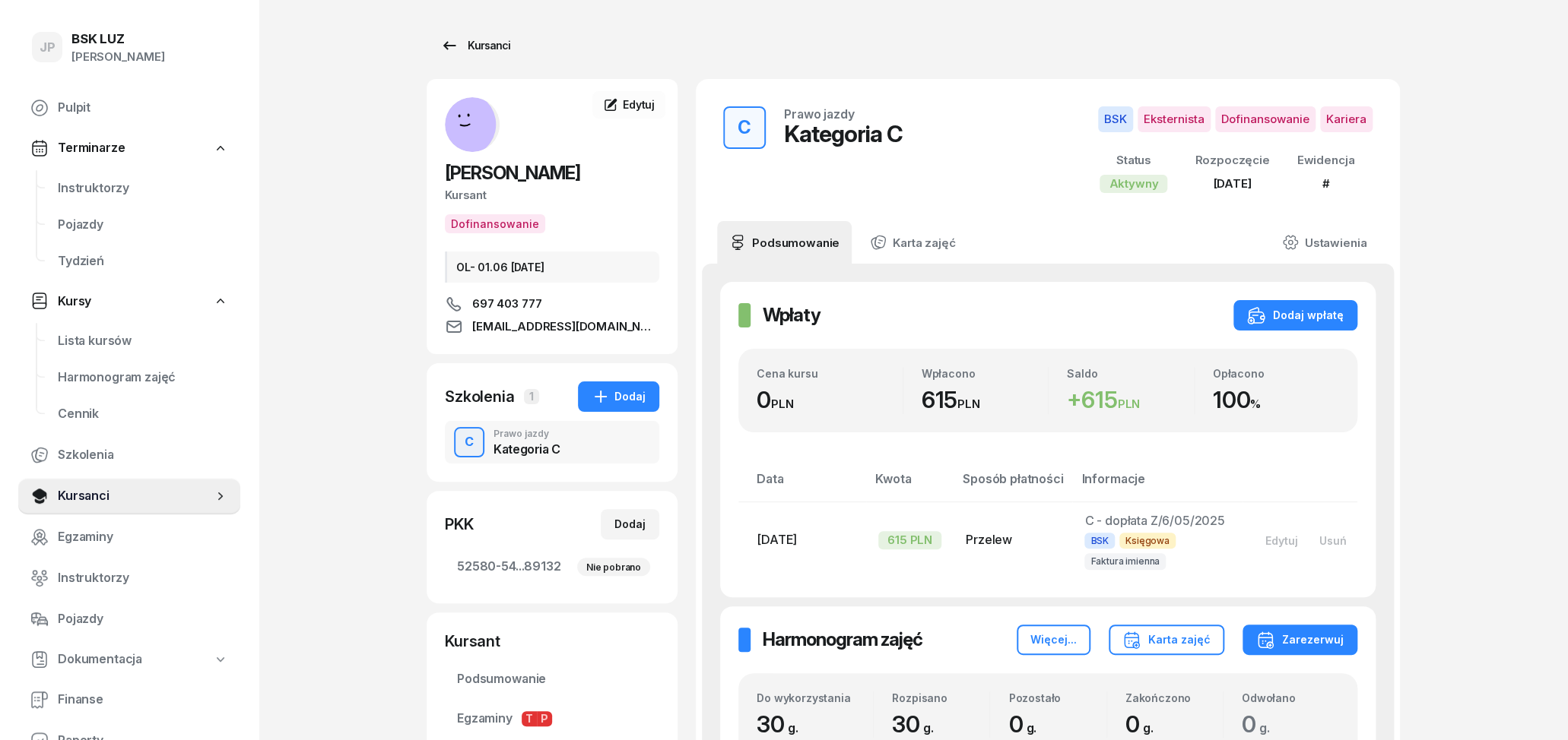
click at [484, 48] on div "Kursanci" at bounding box center [474, 45] width 70 height 18
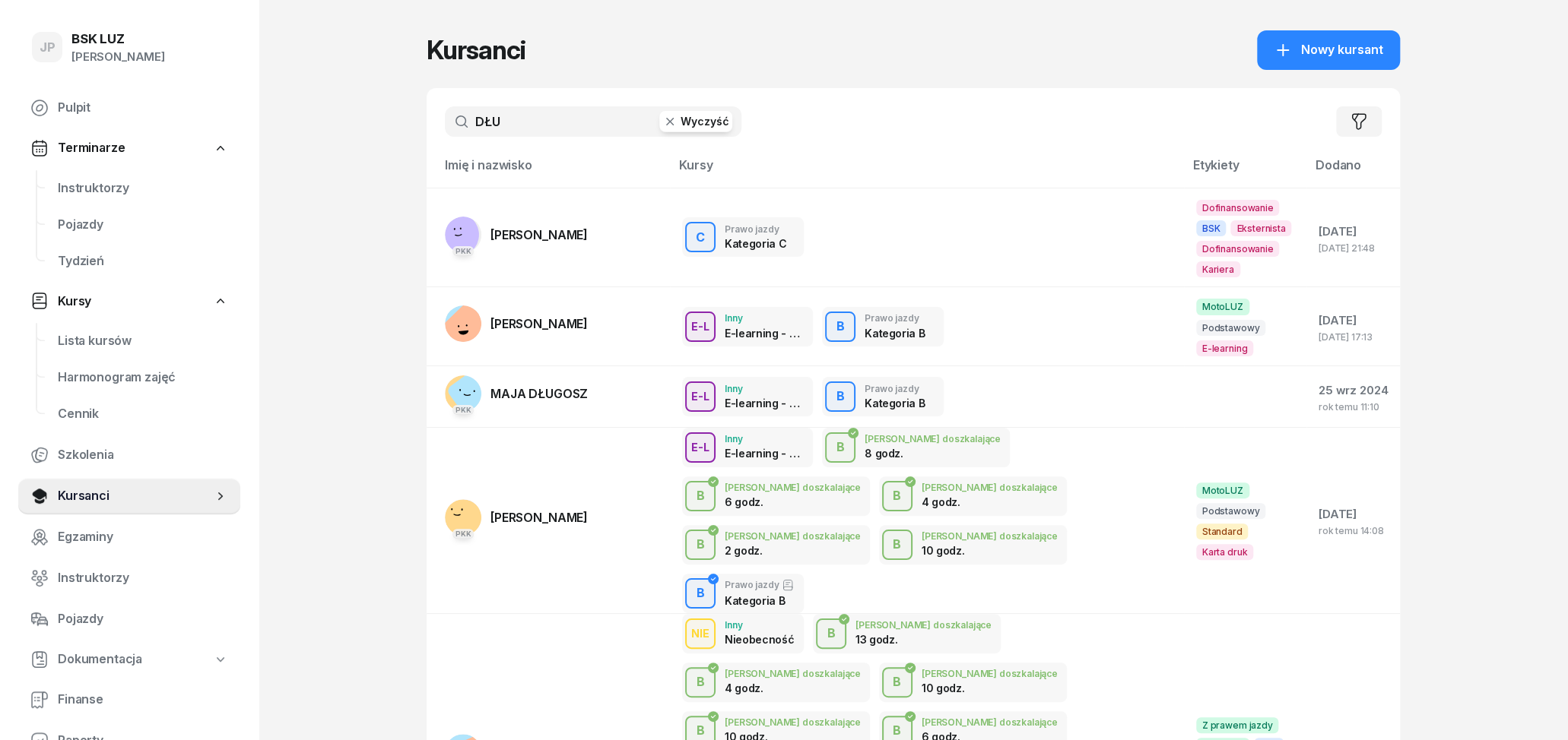
click at [668, 121] on icon "button" at bounding box center [670, 121] width 15 height 15
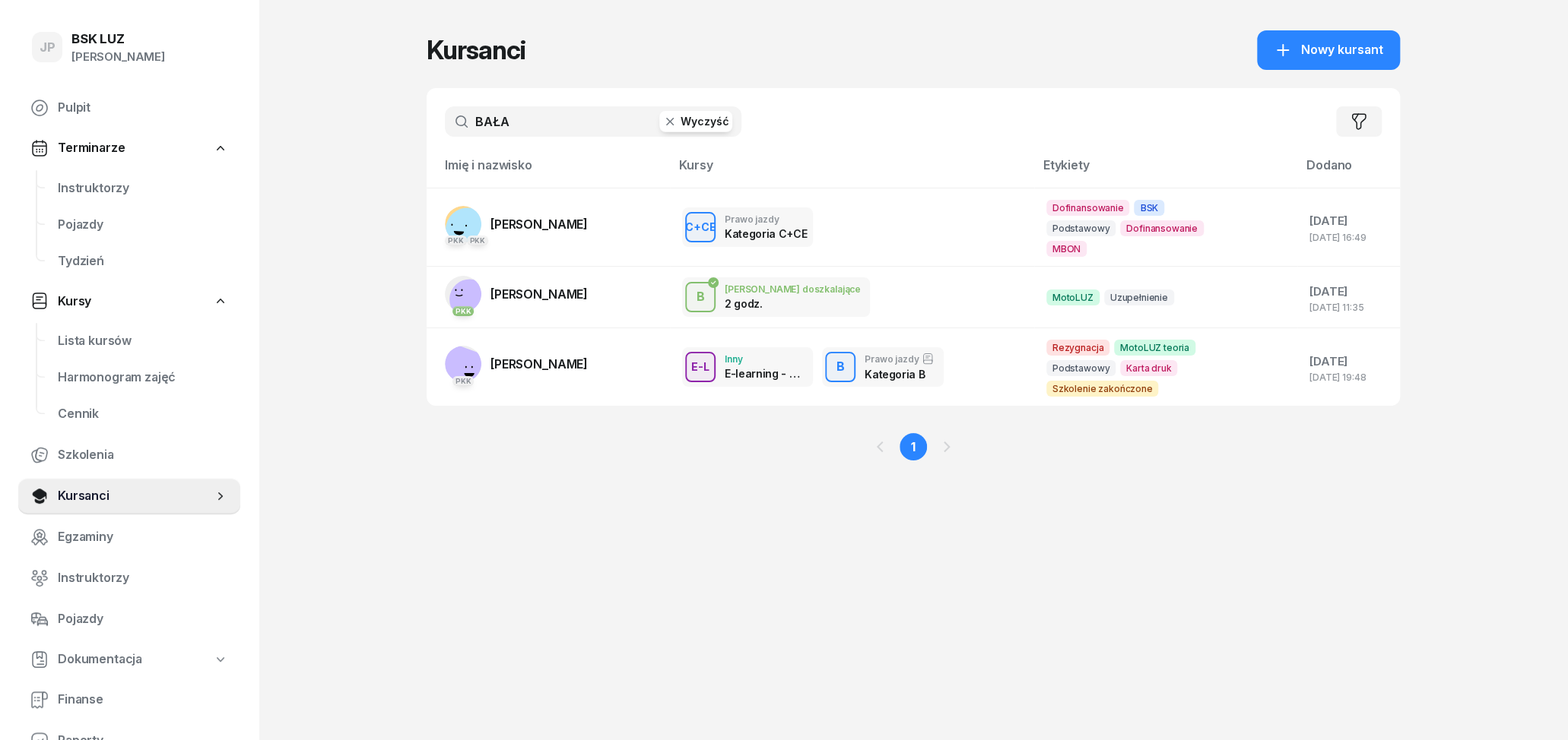
type input "BAŁA"
click at [548, 230] on span "[PERSON_NAME]" at bounding box center [540, 224] width 98 height 15
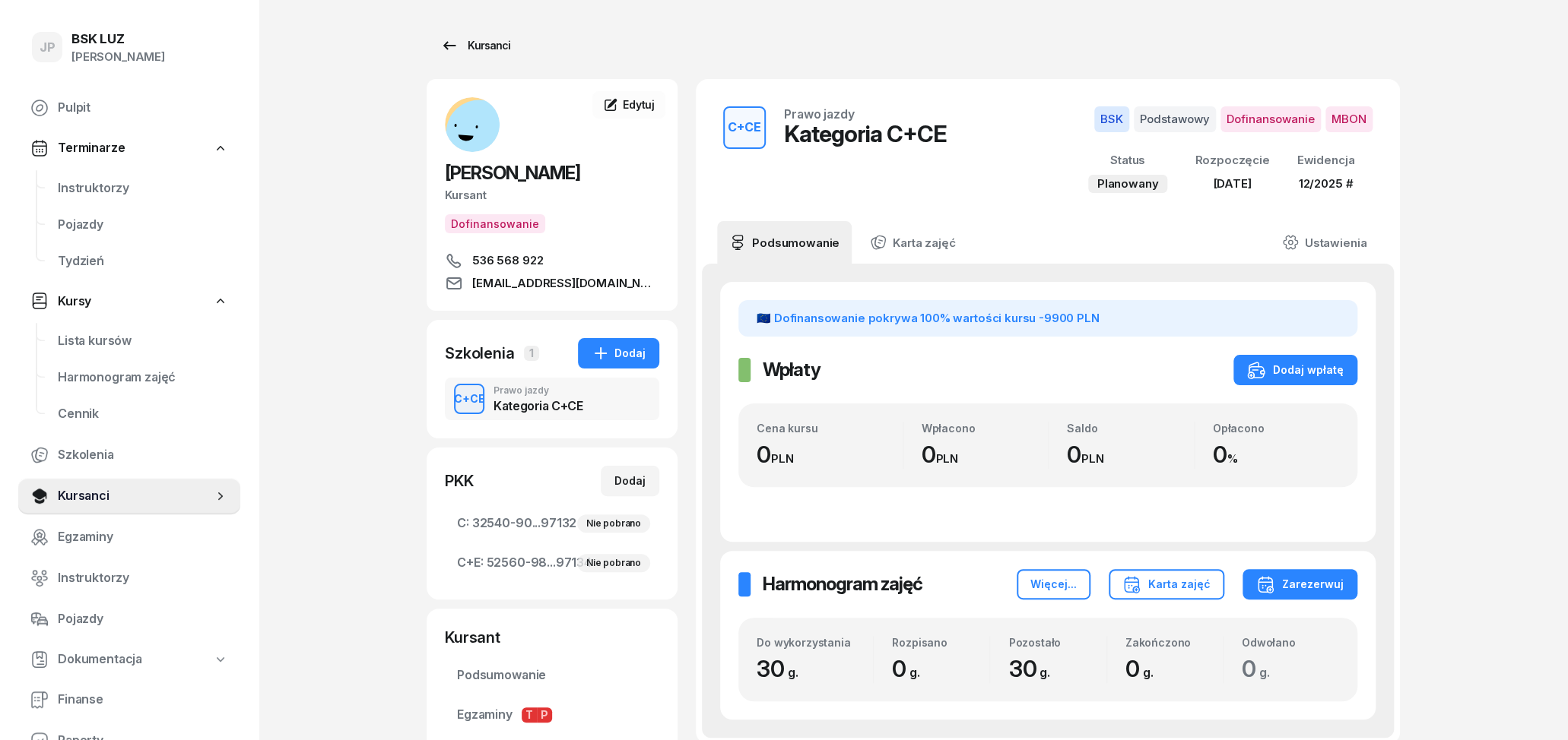
click at [470, 48] on div "Kursanci" at bounding box center [474, 45] width 70 height 18
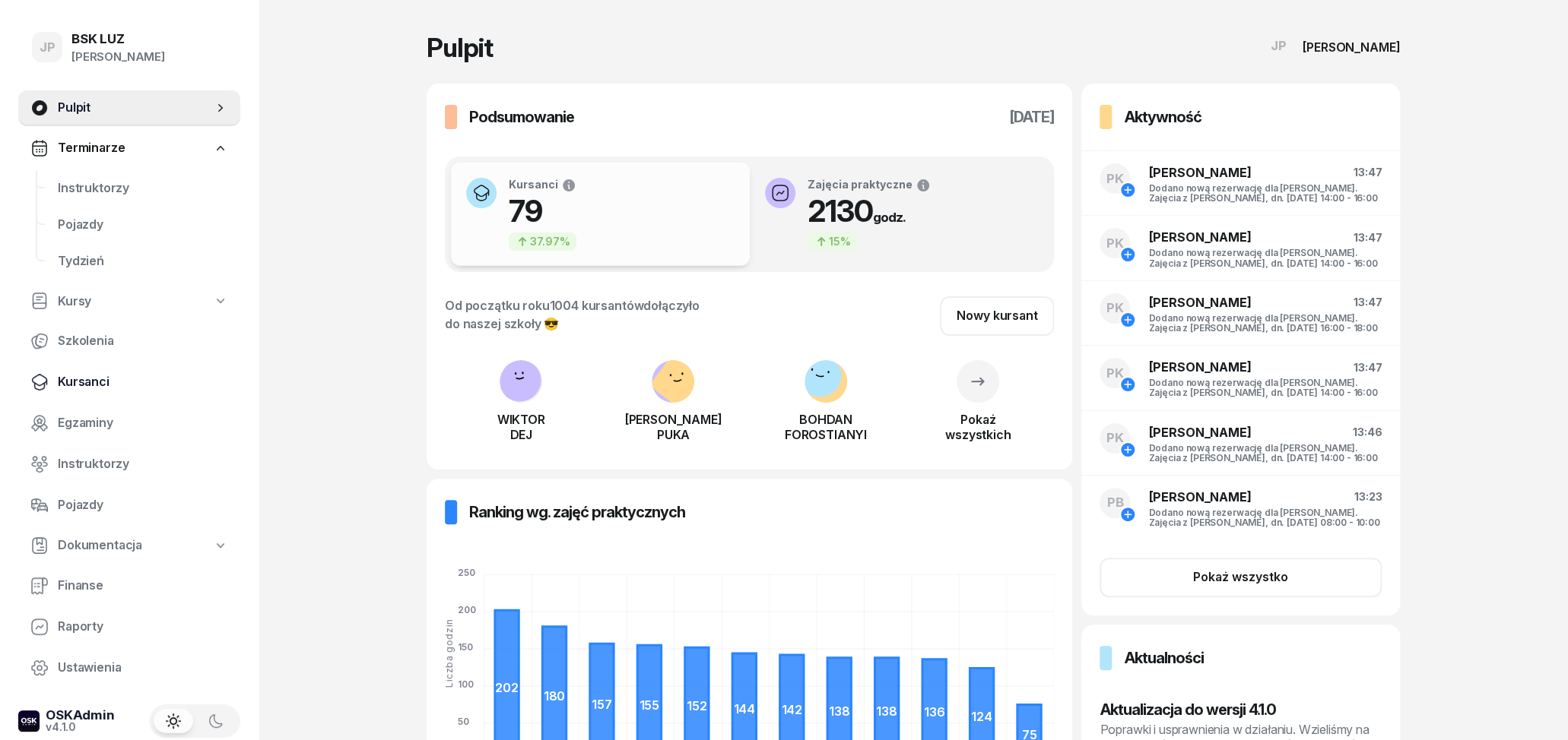
click at [100, 378] on span "Kursanci" at bounding box center [143, 382] width 170 height 20
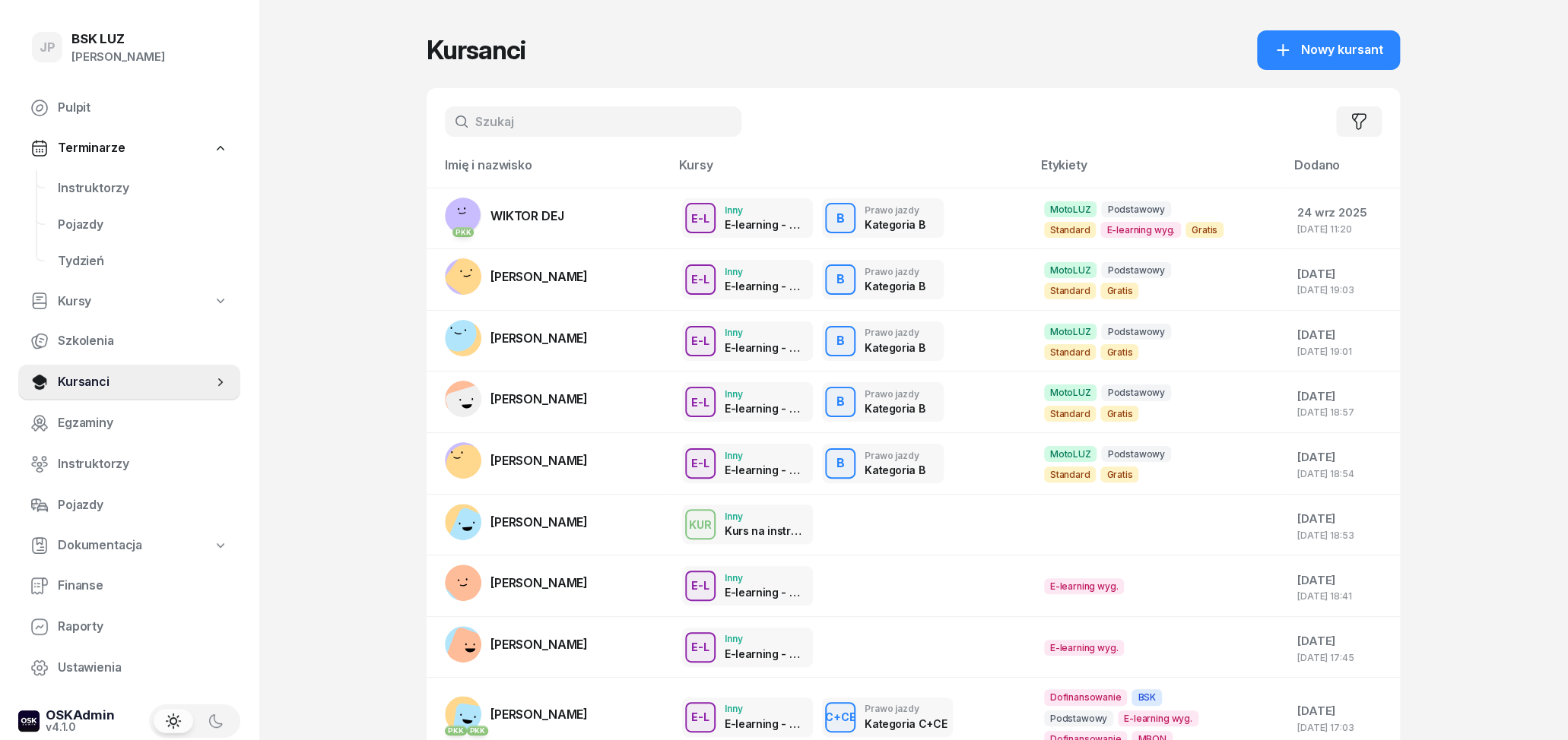
click at [596, 125] on input "text" at bounding box center [593, 122] width 296 height 31
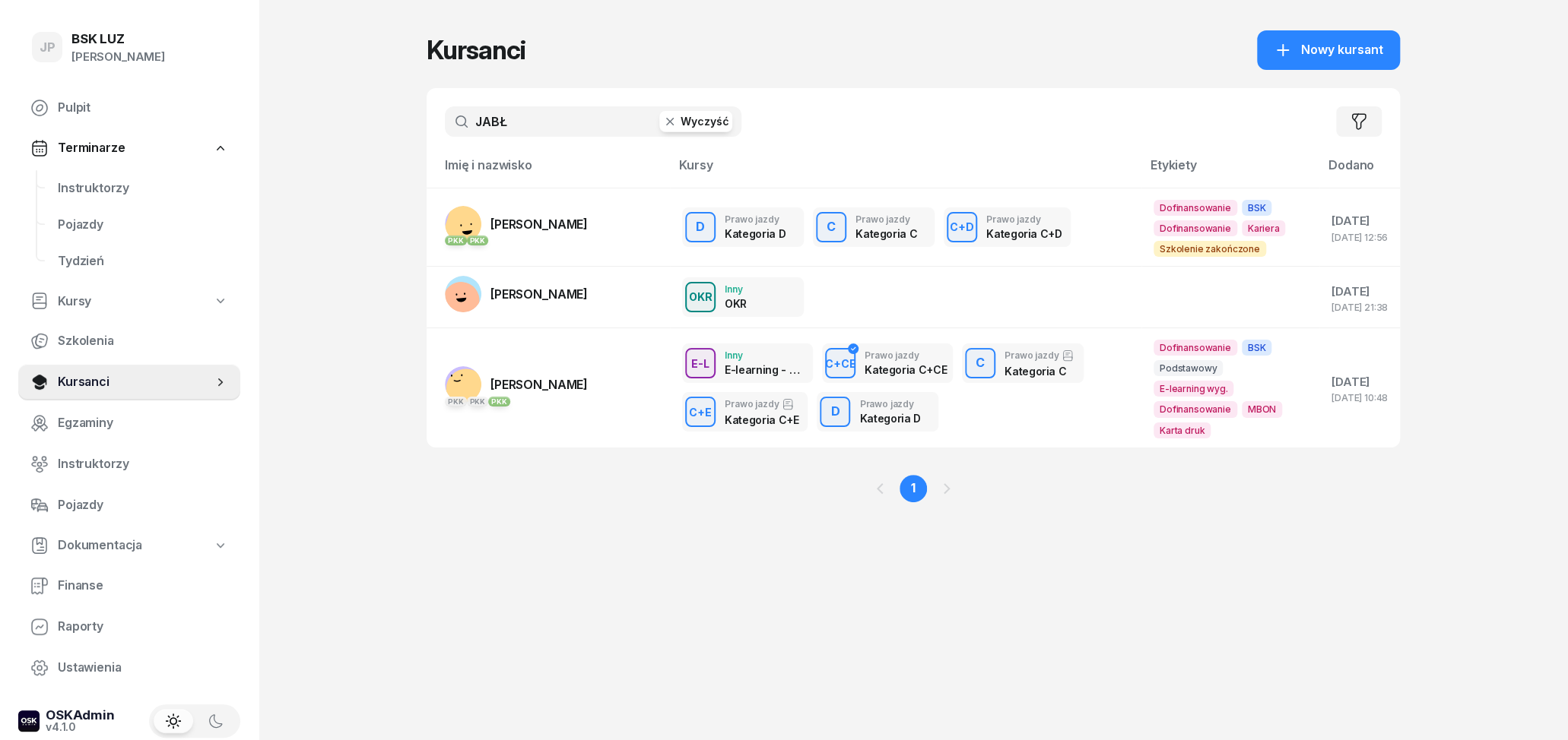
type input "JABŁ"
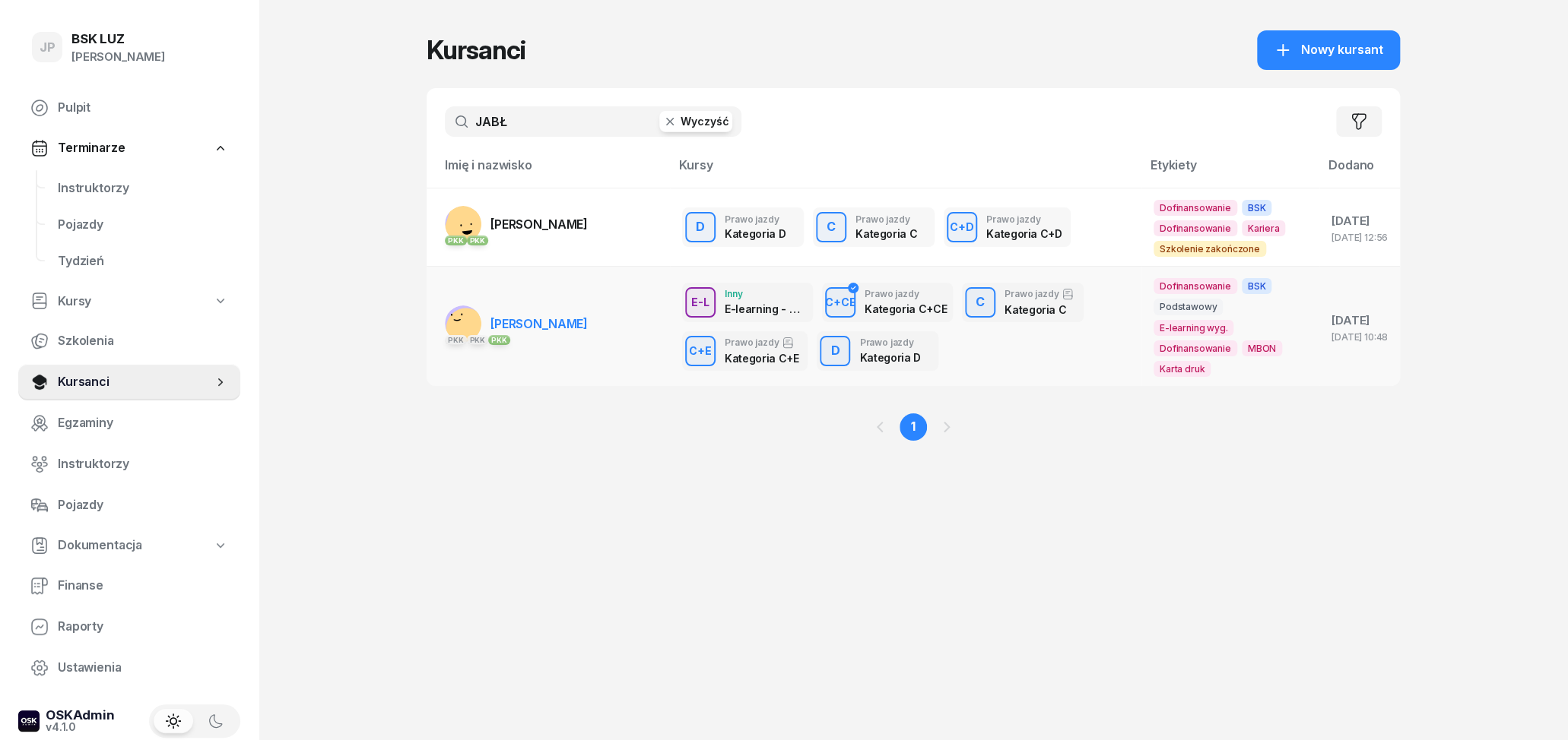
click at [570, 314] on link "PKK PKK PKK [PERSON_NAME]" at bounding box center [516, 323] width 143 height 36
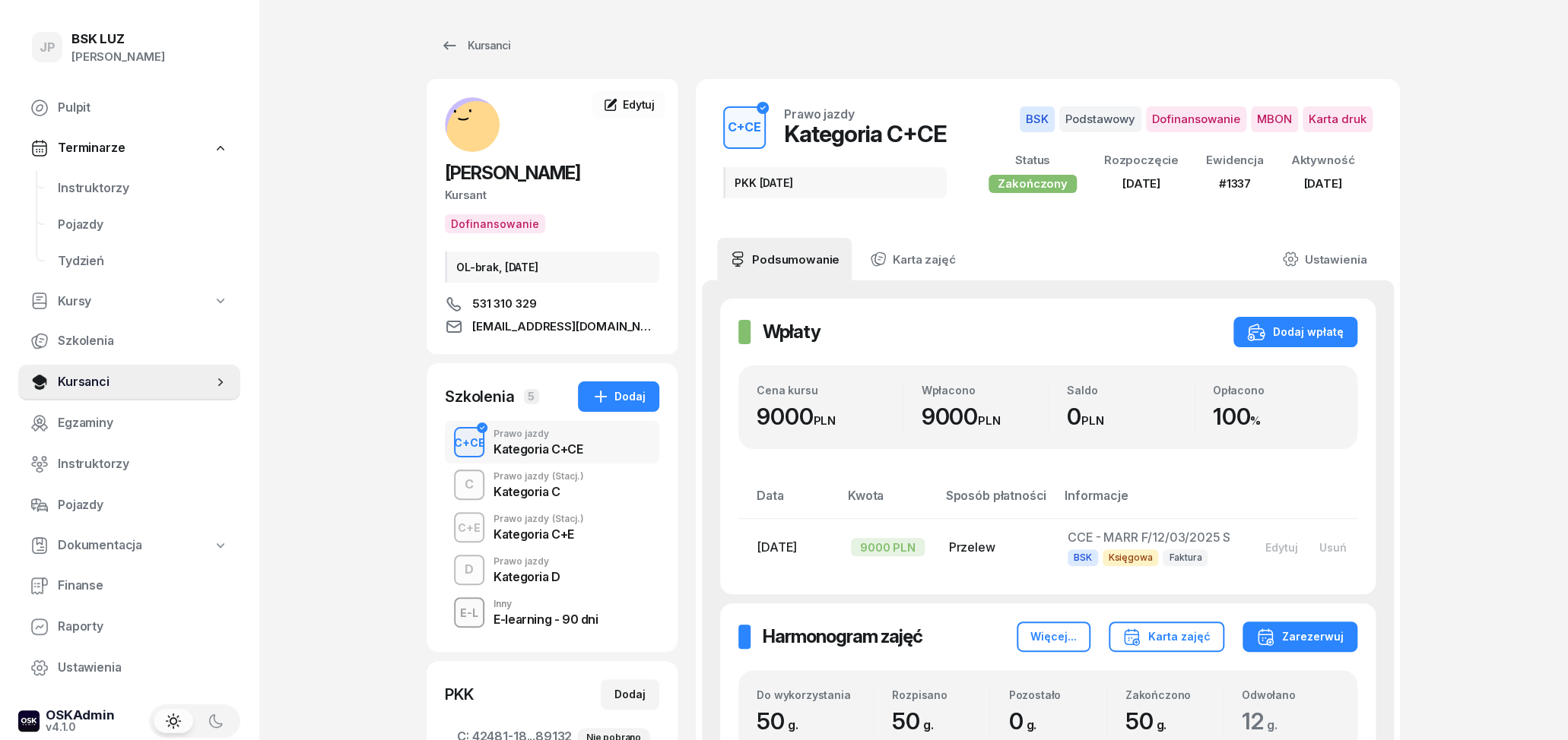
click at [574, 614] on div "E-learning - 90 dni" at bounding box center [545, 619] width 104 height 12
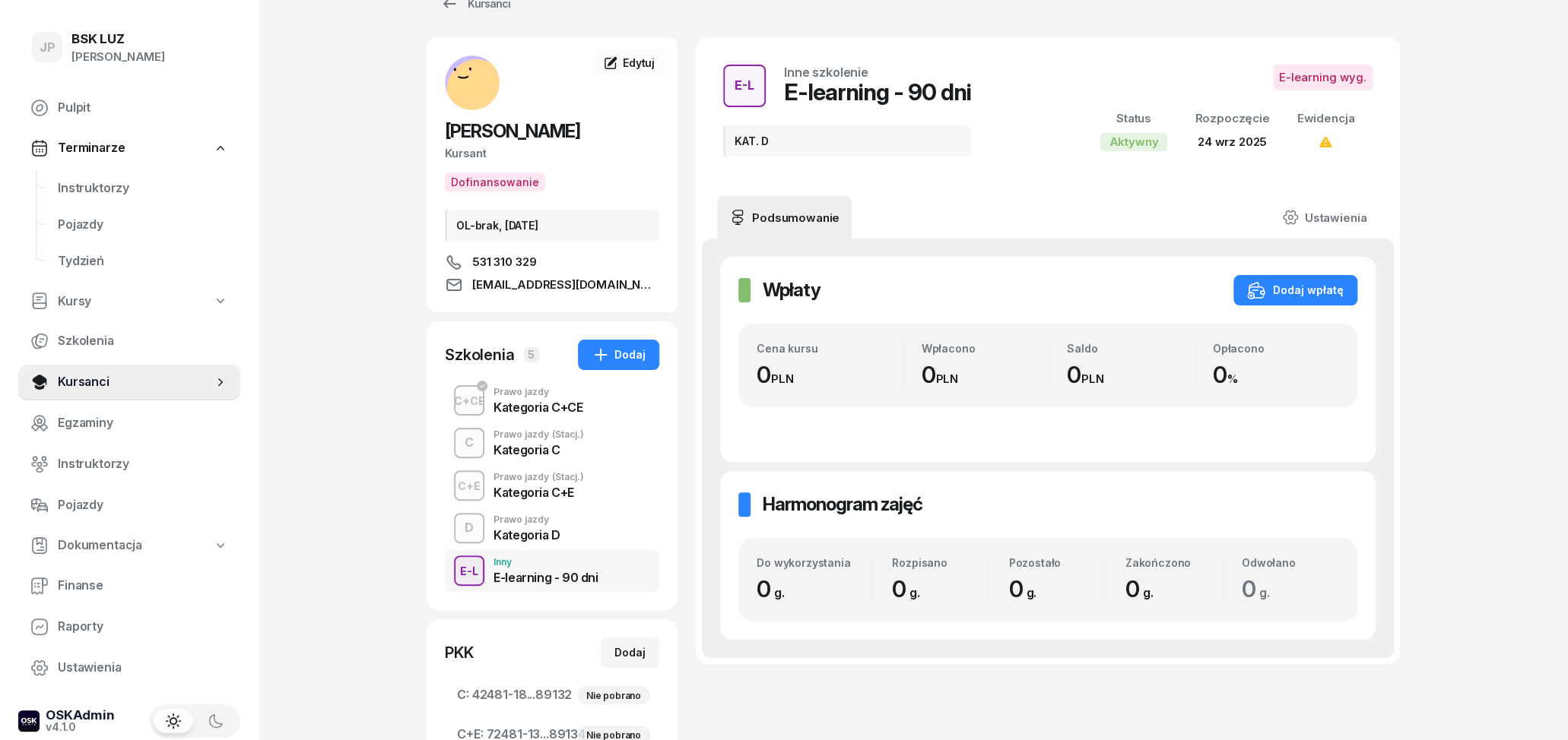
scroll to position [79, 0]
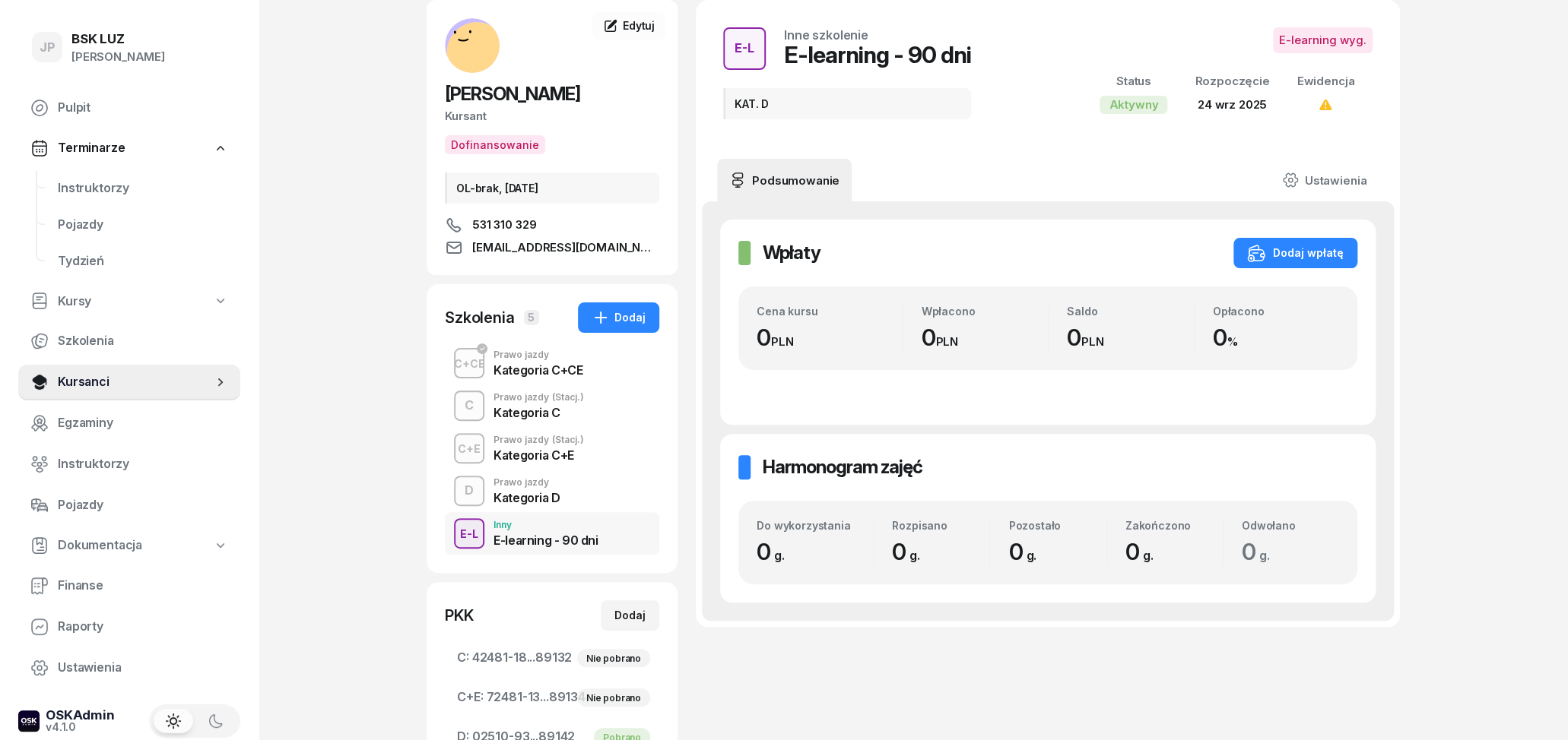
click at [559, 494] on div "D Prawo jazdy Kategoria D" at bounding box center [551, 491] width 214 height 42
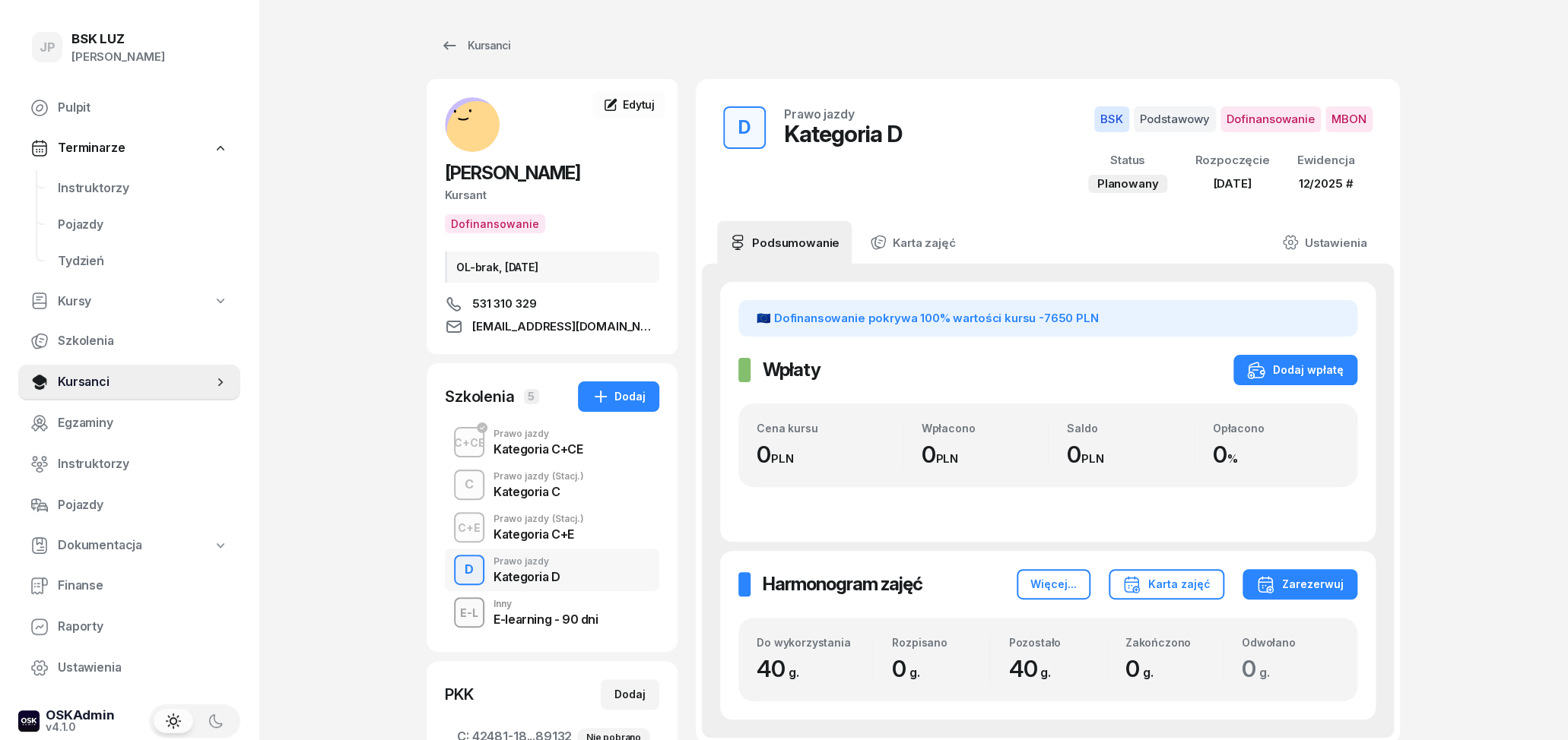
click at [547, 529] on div "Kategoria C+E" at bounding box center [539, 534] width 90 height 12
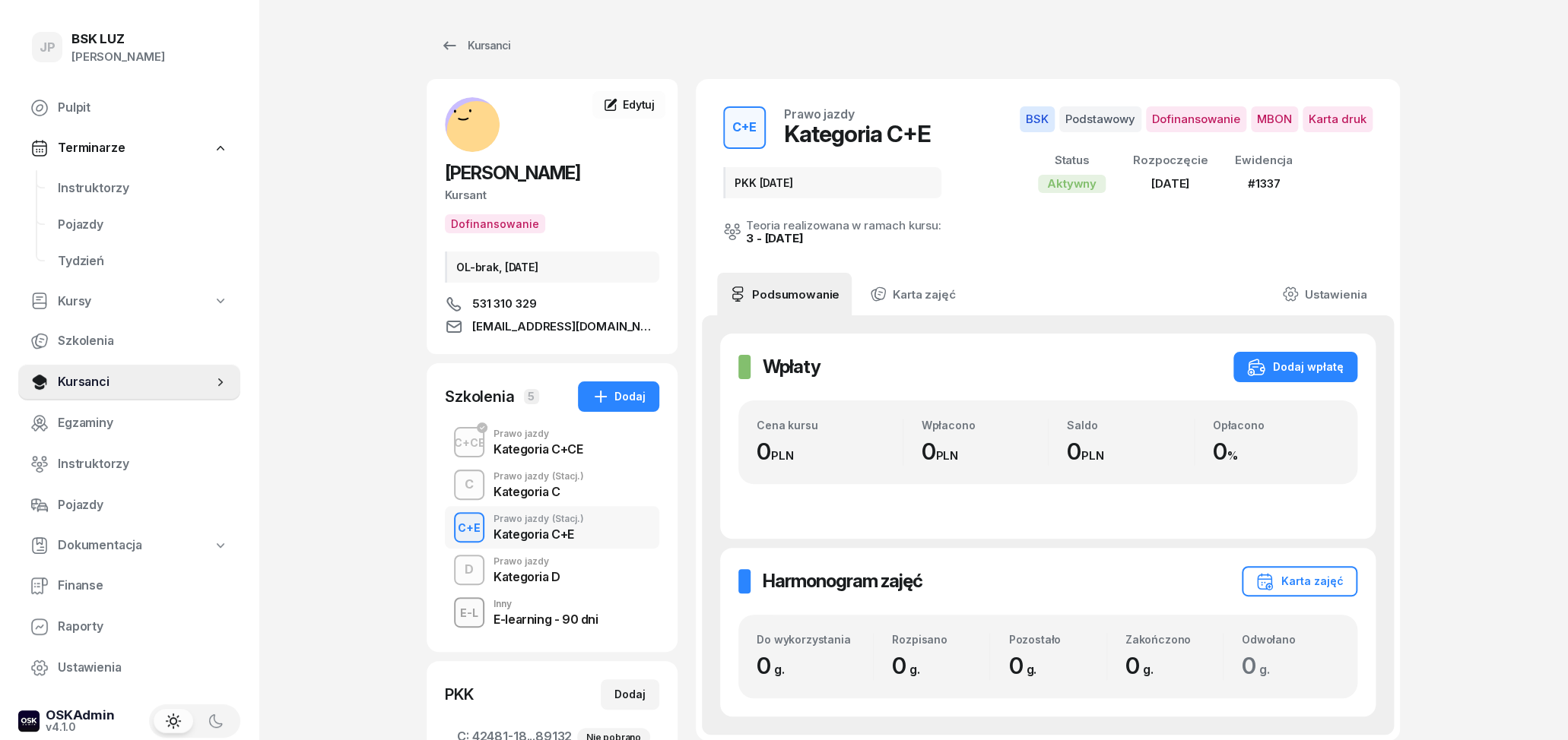
click at [540, 486] on div "Kategoria C" at bounding box center [539, 492] width 90 height 12
click at [544, 437] on div "Prawo jazdy" at bounding box center [538, 434] width 89 height 9
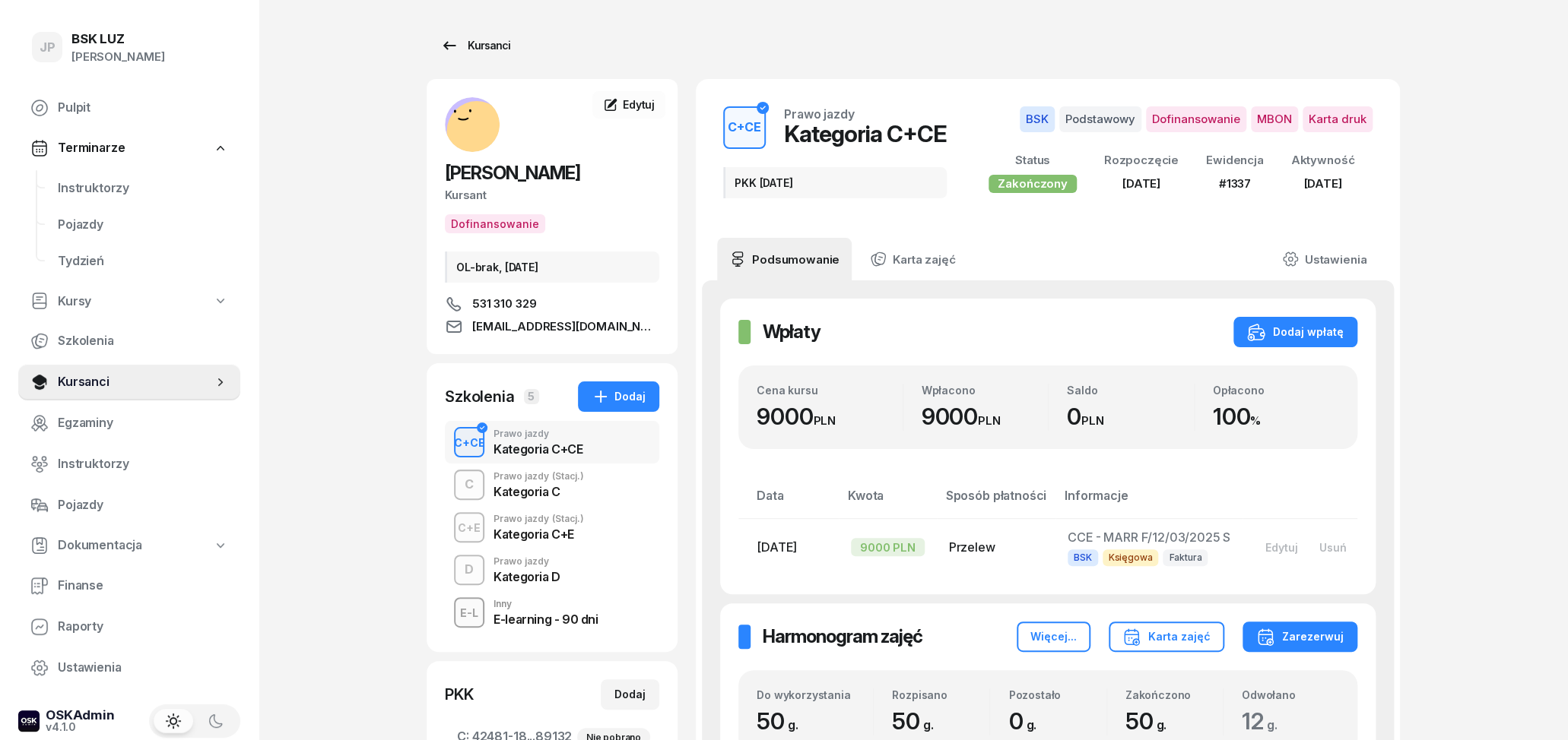
click at [453, 40] on icon at bounding box center [449, 45] width 18 height 18
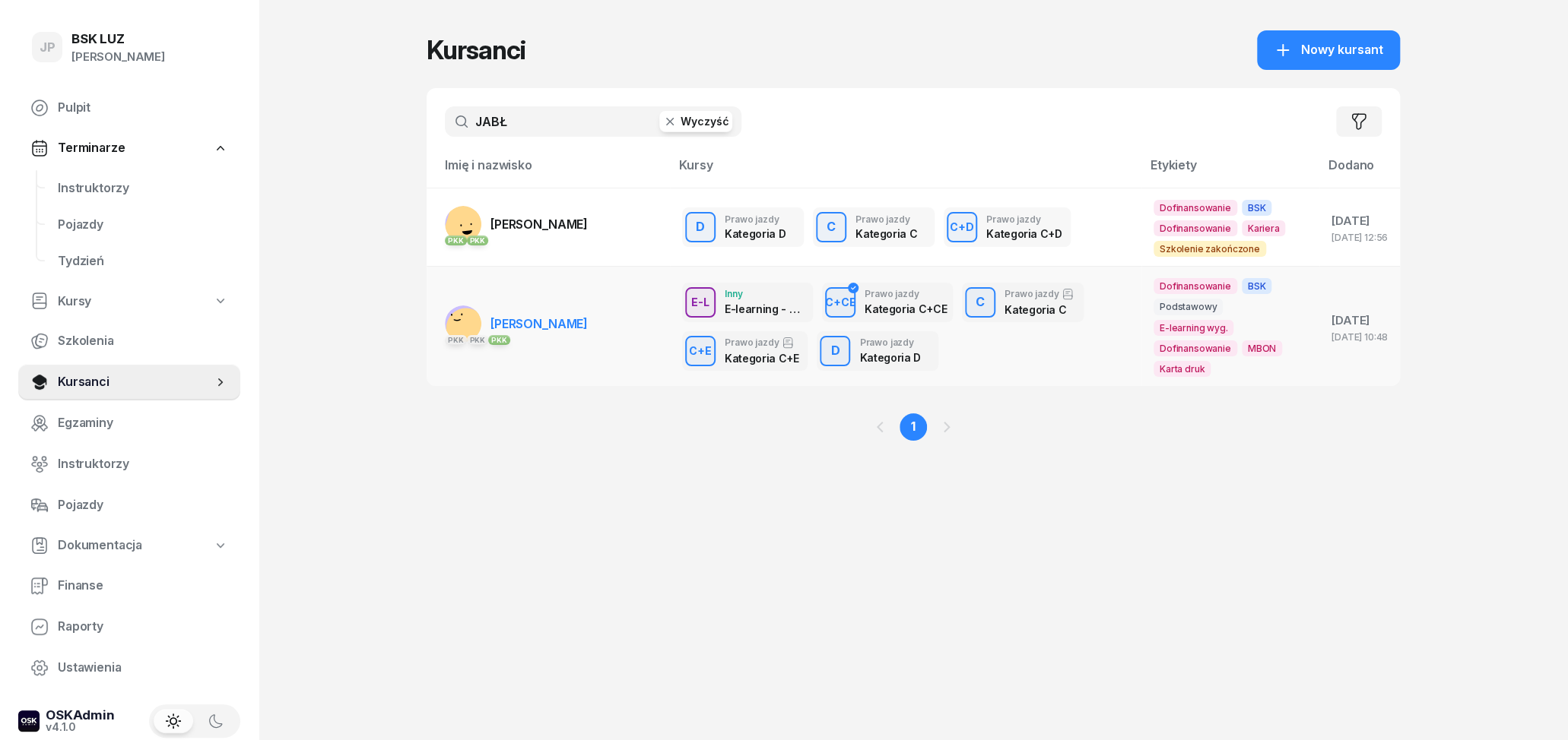
click at [573, 329] on span "[PERSON_NAME]" at bounding box center [540, 323] width 98 height 15
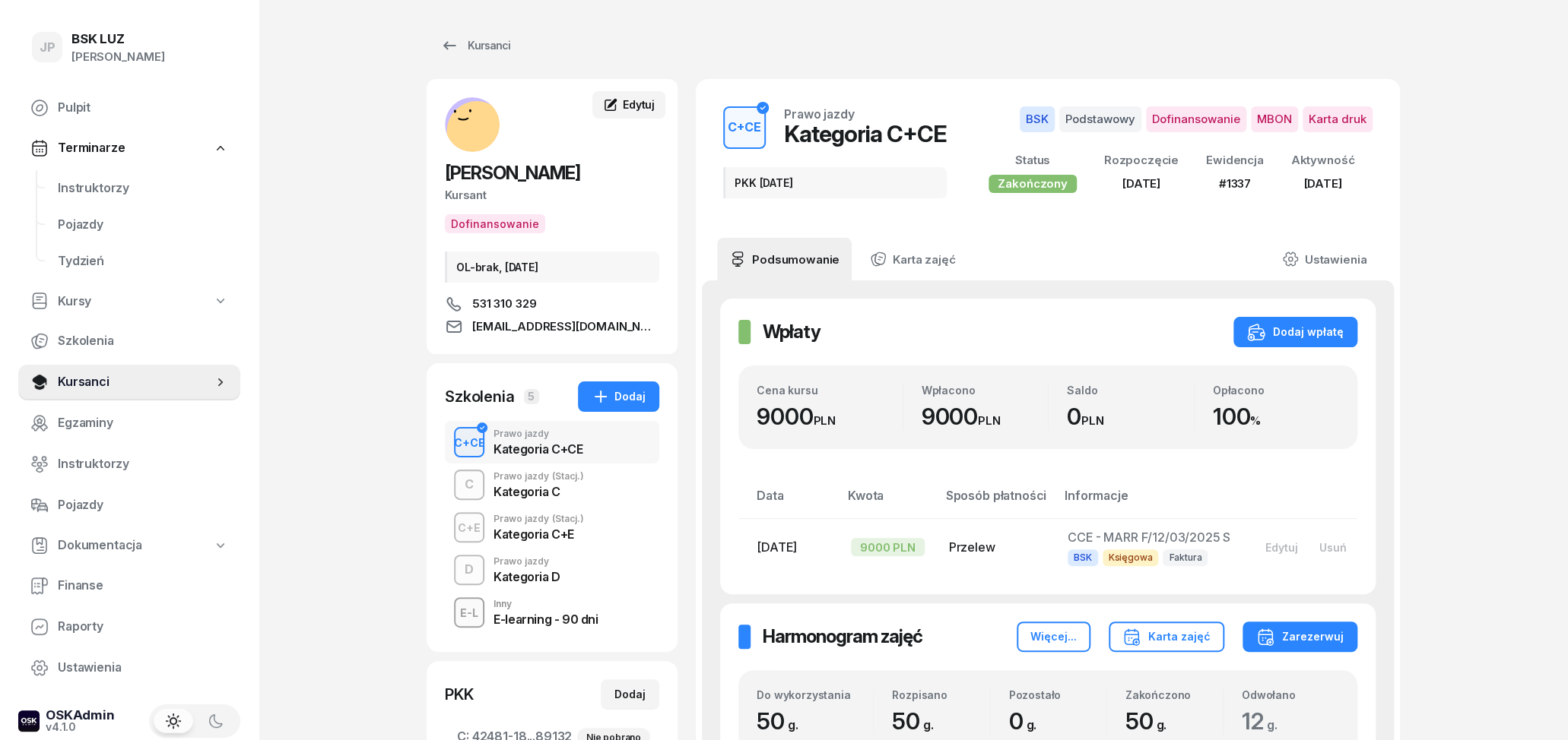
click at [628, 107] on span "Edytuj" at bounding box center [638, 105] width 32 height 13
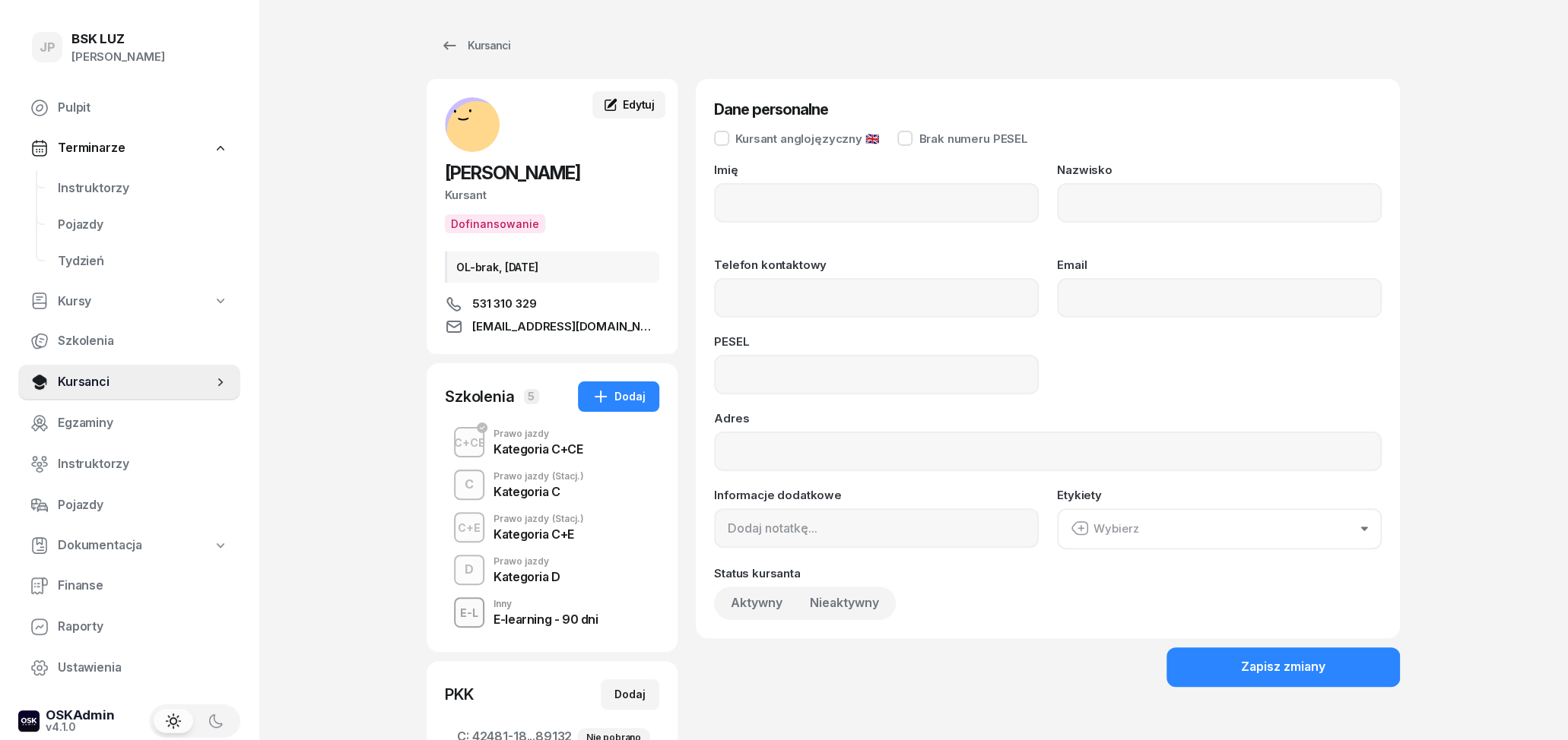
type input "[PERSON_NAME]"
type input "531310329"
type input "[EMAIL_ADDRESS][DOMAIN_NAME]"
type input "87050105411"
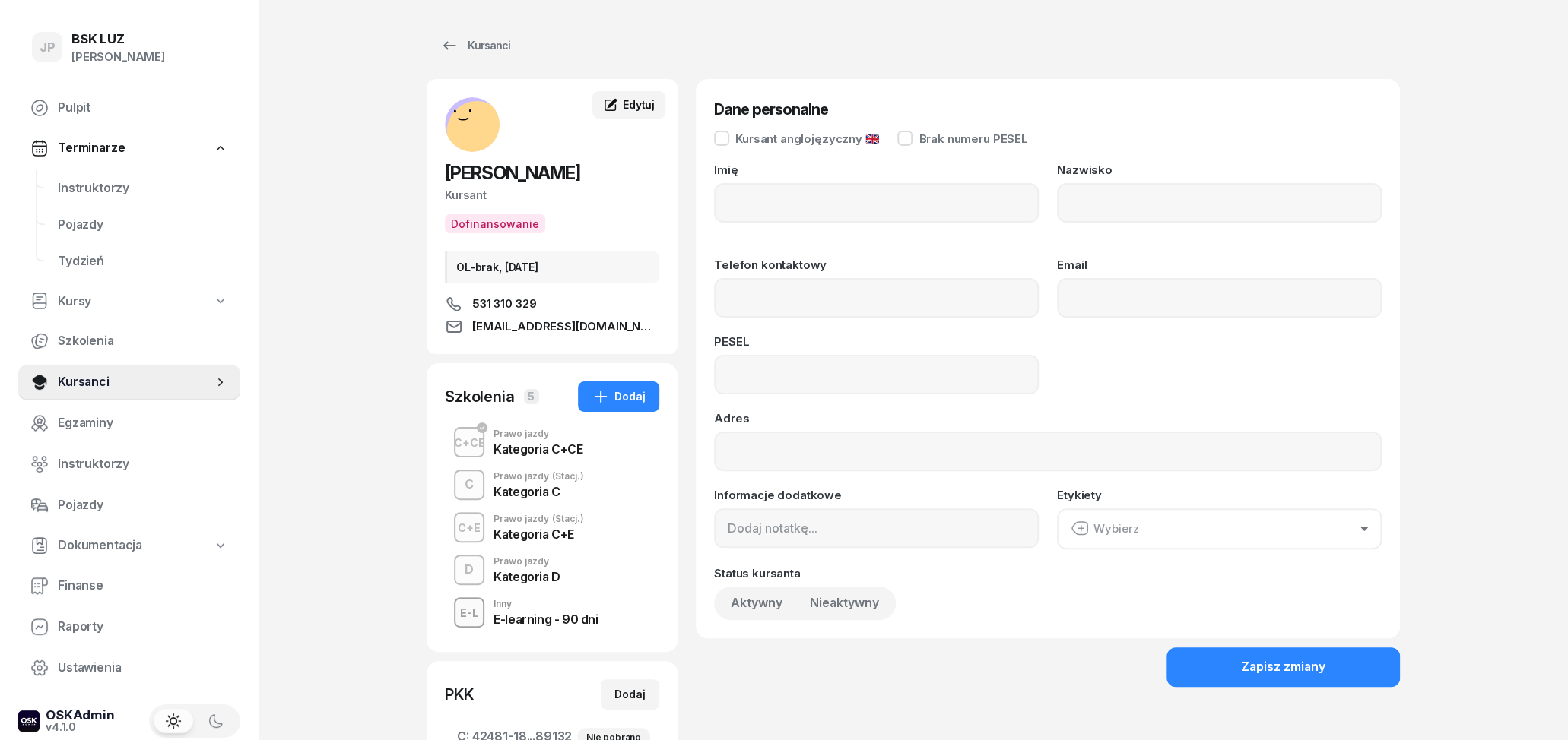
type input "OL-brak, [DATE]"
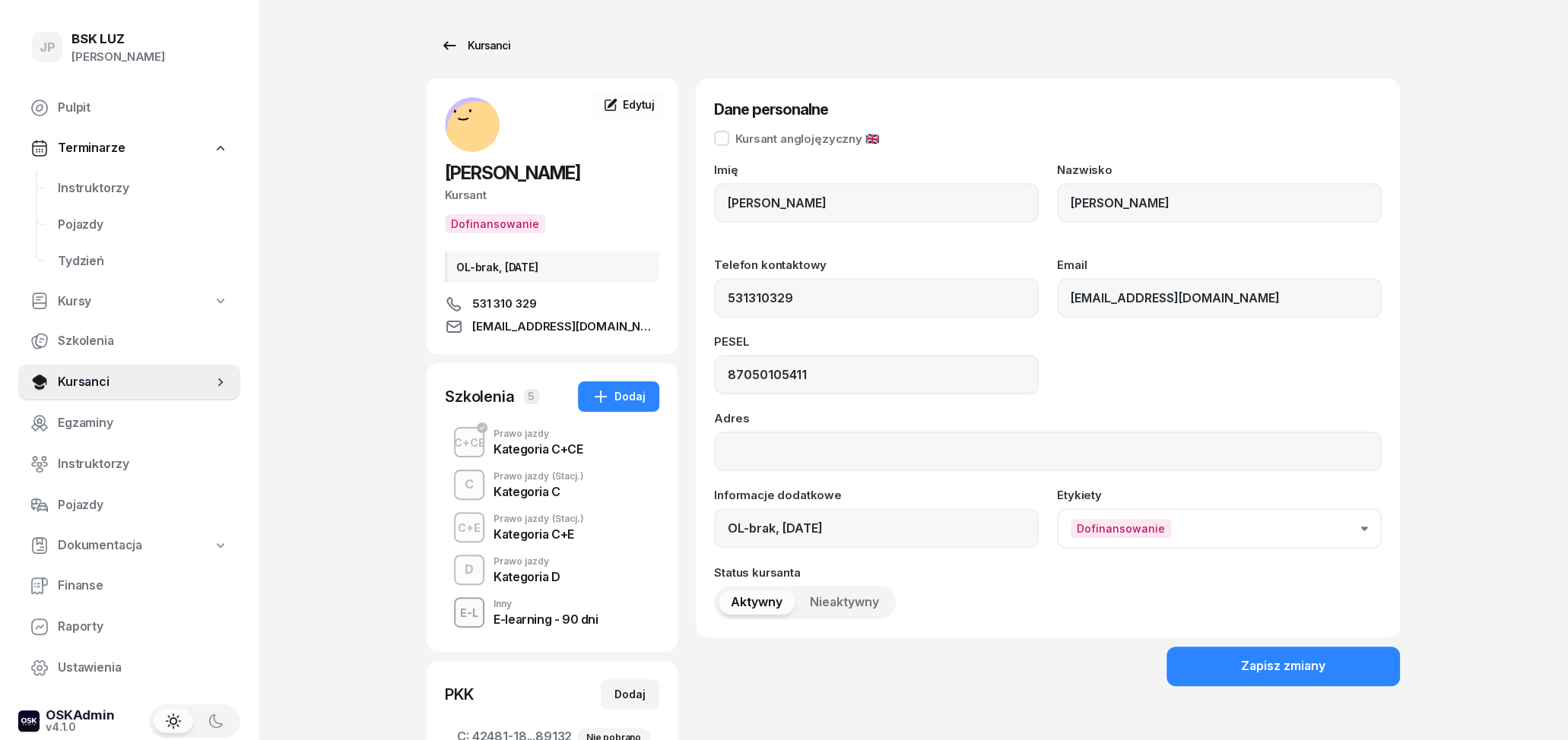
click at [491, 53] on div "Kursanci" at bounding box center [474, 45] width 70 height 18
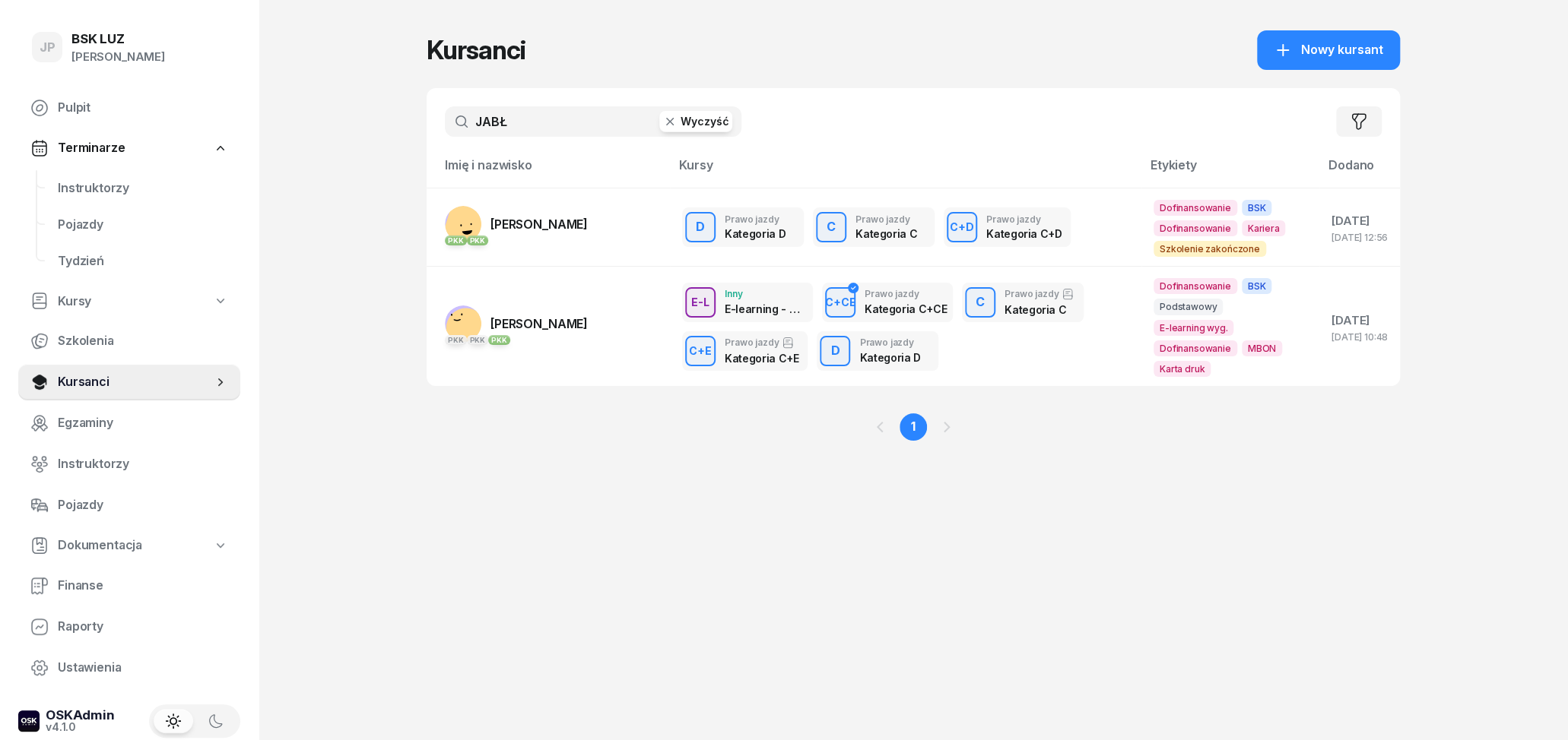
click at [688, 114] on button "Wyczyść" at bounding box center [695, 122] width 73 height 22
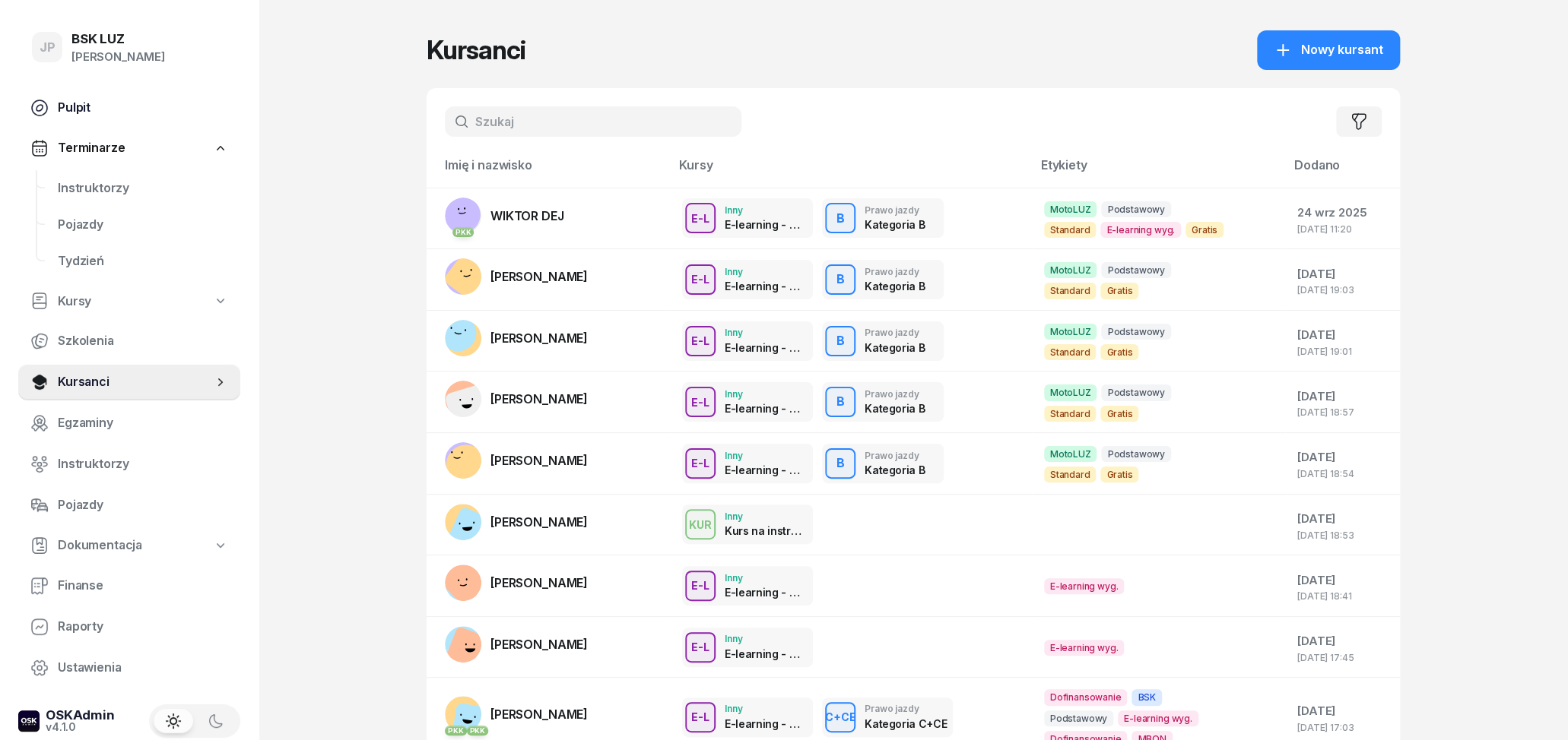
click at [80, 106] on span "Pulpit" at bounding box center [143, 108] width 170 height 20
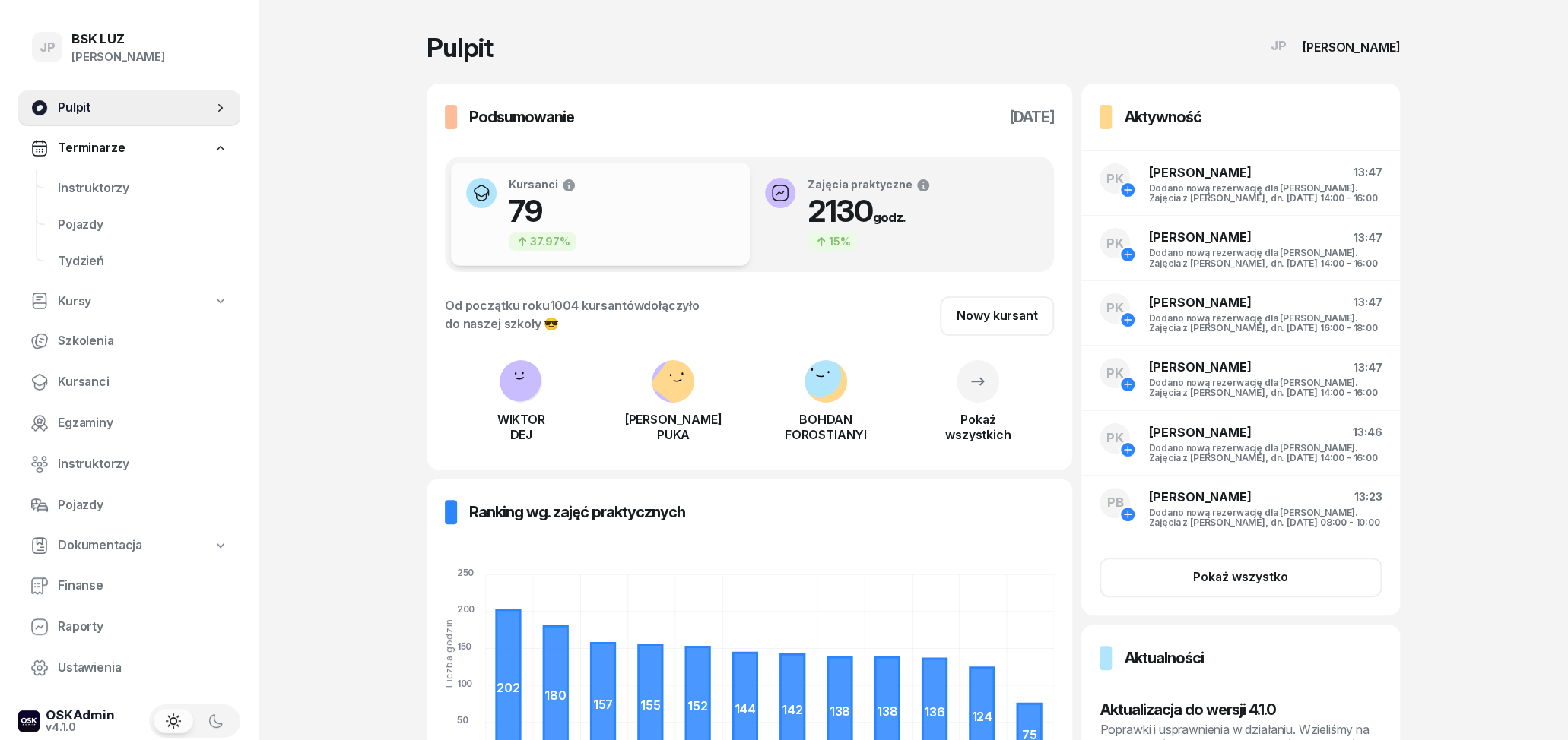
click at [60, 99] on span "Pulpit" at bounding box center [136, 108] width 155 height 20
click at [76, 139] on span "Terminarze" at bounding box center [91, 148] width 67 height 20
